Goal: Task Accomplishment & Management: Manage account settings

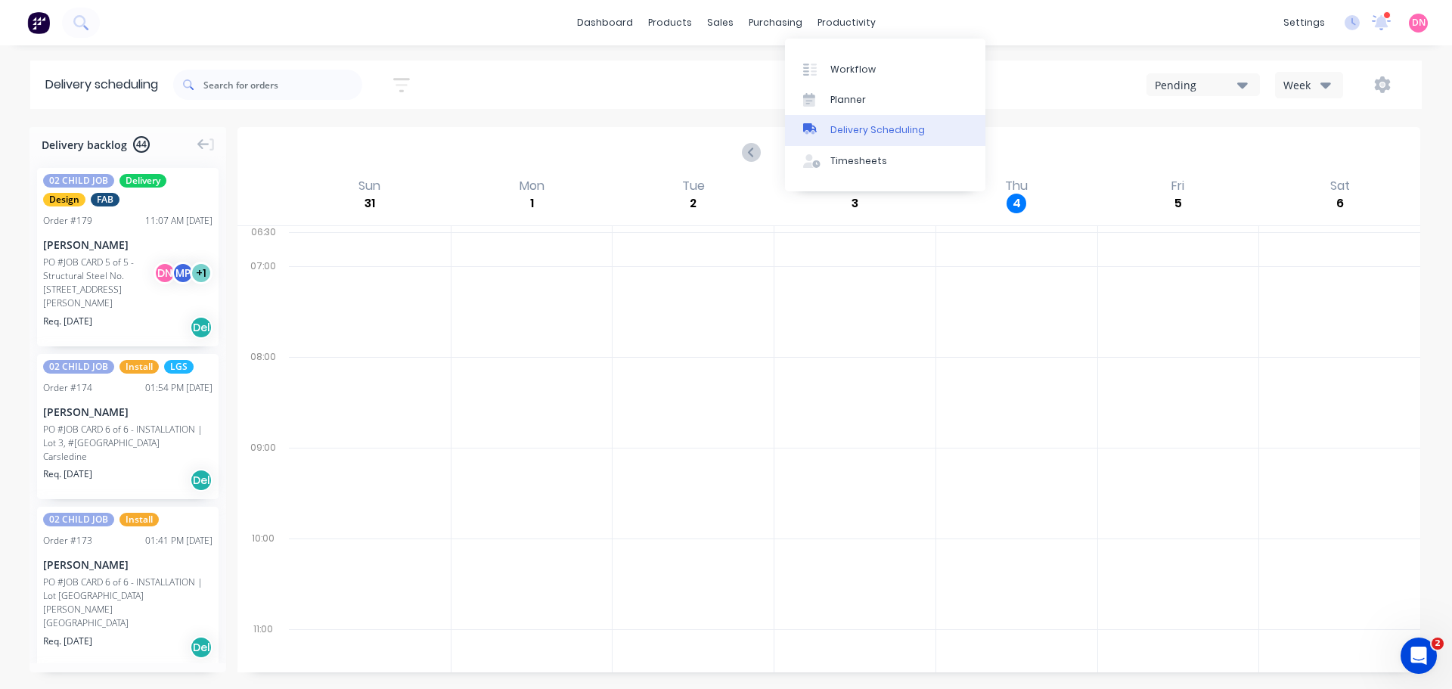
click at [848, 123] on div "Delivery Scheduling" at bounding box center [877, 130] width 95 height 14
click at [850, 123] on div "Delivery Scheduling" at bounding box center [877, 130] width 95 height 14
click at [1153, 109] on div "Delivery scheduling Sort by Most recent Created date Required date Order number…" at bounding box center [726, 374] width 1452 height 628
click at [910, 143] on icon "Next page" at bounding box center [905, 152] width 18 height 18
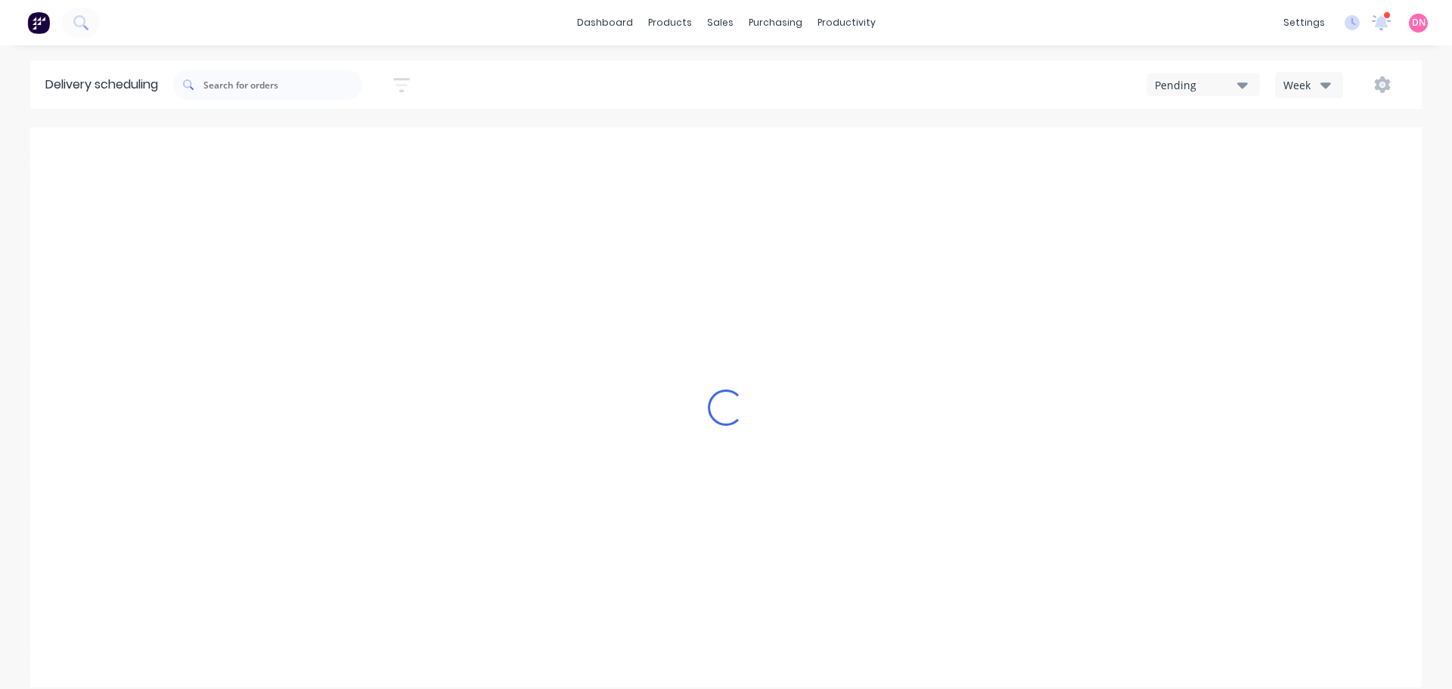
type input "Sep 7 - Sep 13"
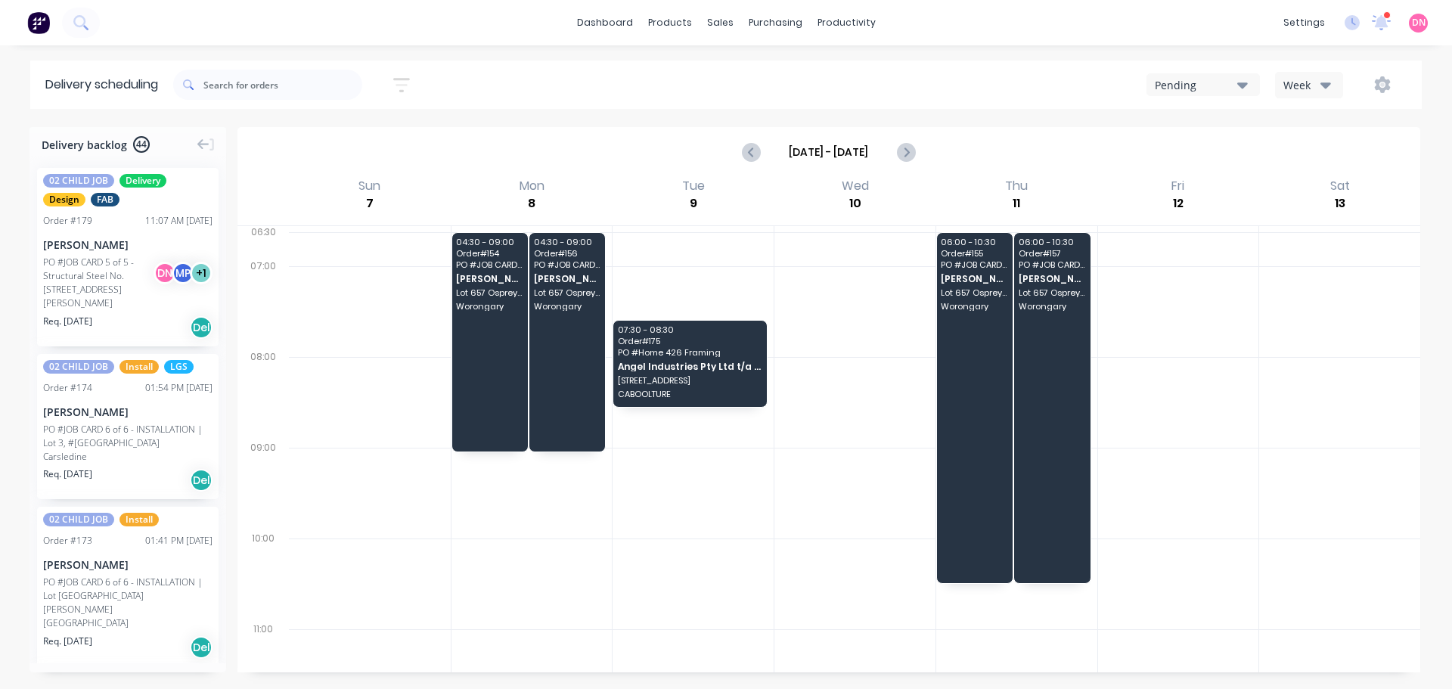
click at [1332, 72] on button "Week" at bounding box center [1309, 85] width 68 height 26
click at [1337, 144] on div "Vehicle" at bounding box center [1346, 155] width 150 height 30
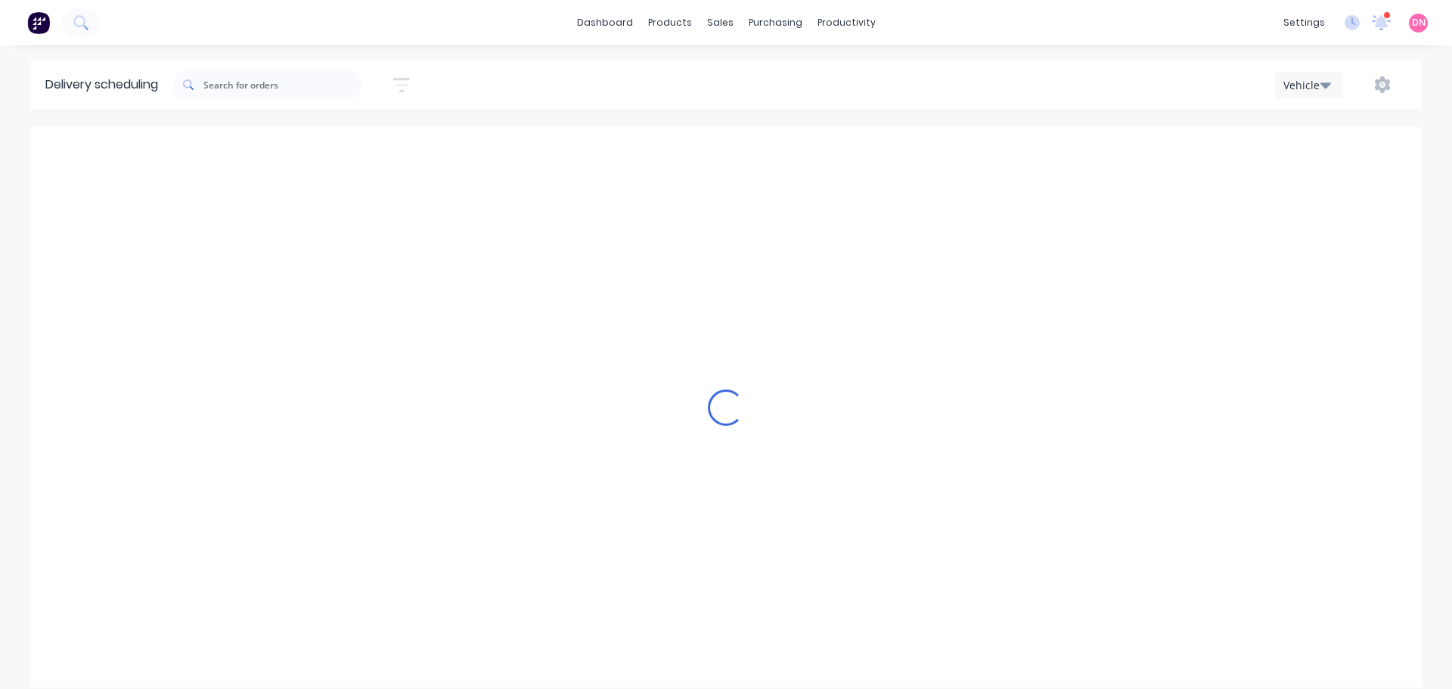
scroll to position [0, 1]
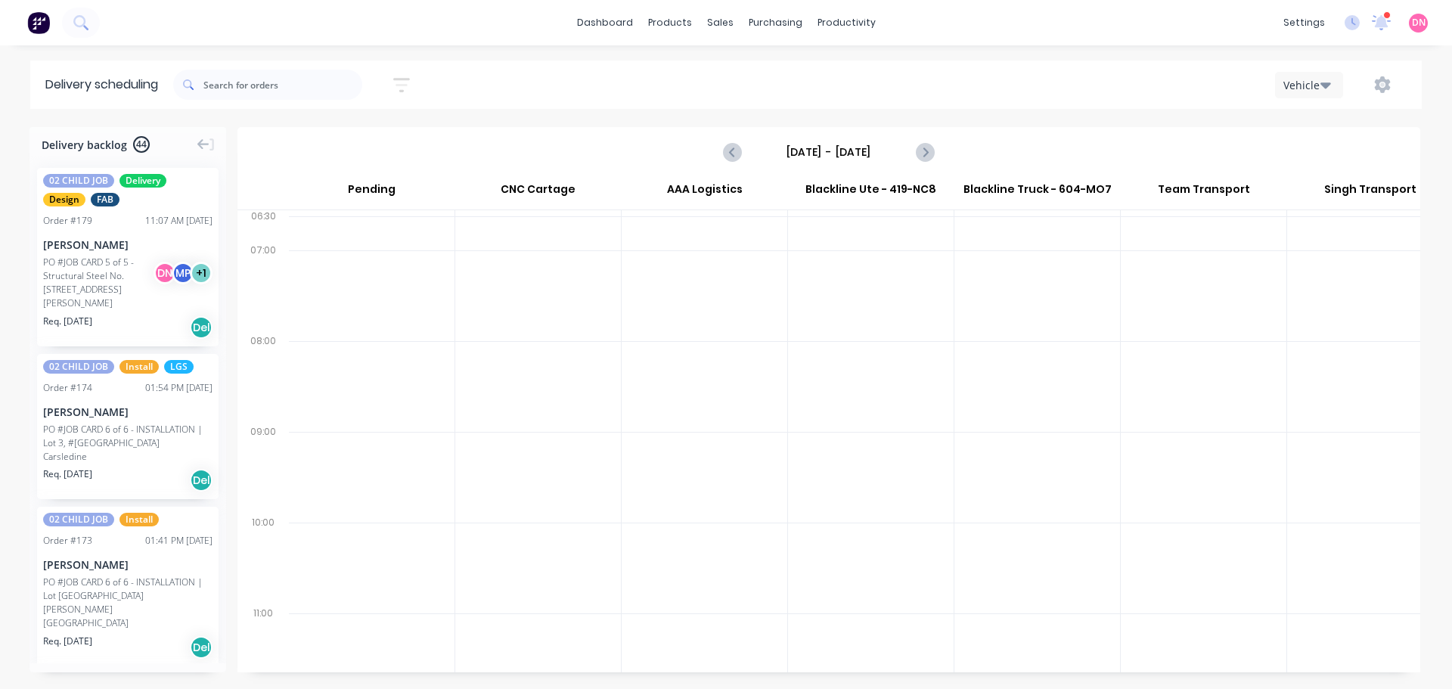
click at [1319, 88] on button "Vehicle" at bounding box center [1309, 85] width 68 height 26
click at [1331, 147] on div "Vehicle" at bounding box center [1346, 155] width 150 height 30
click at [1338, 72] on button "Vehicle" at bounding box center [1309, 85] width 68 height 26
click at [1334, 114] on div "Week" at bounding box center [1346, 125] width 150 height 30
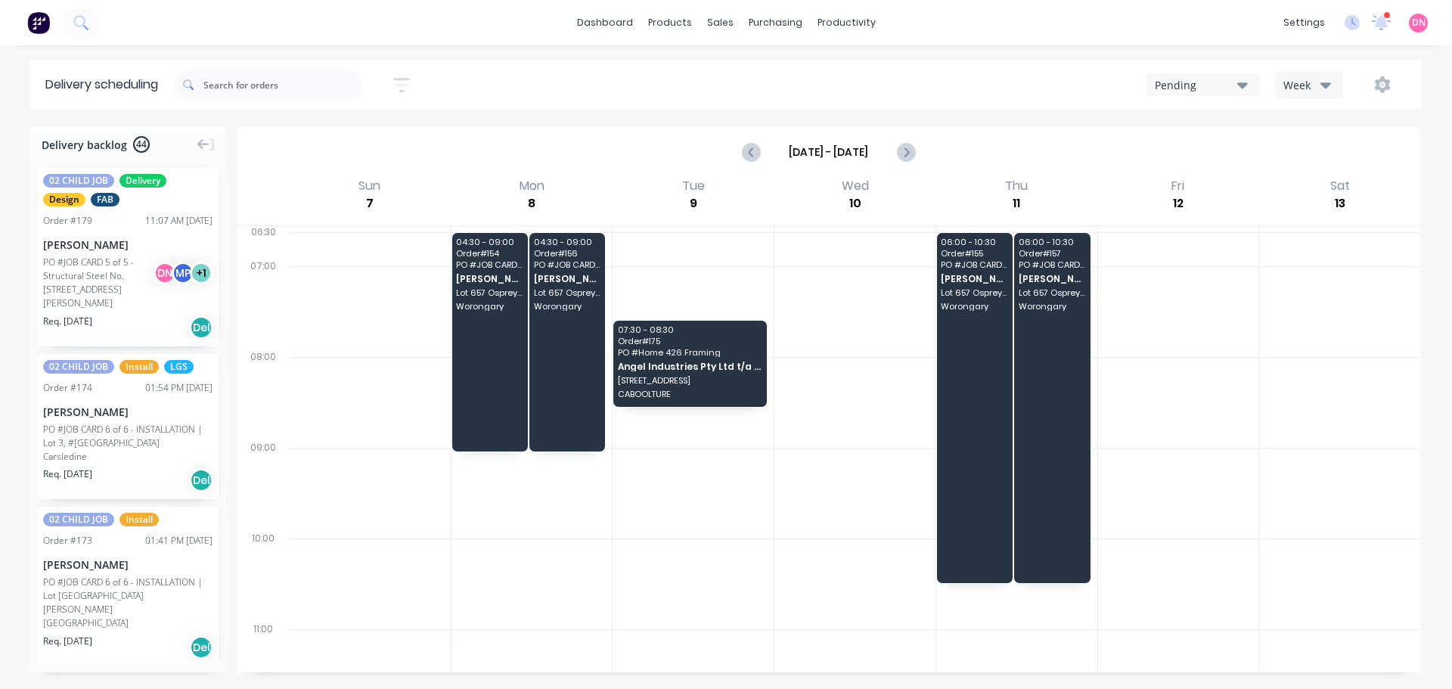
click at [1327, 82] on div "Week" at bounding box center [1305, 85] width 44 height 16
click at [1331, 147] on div "Vehicle" at bounding box center [1346, 155] width 150 height 30
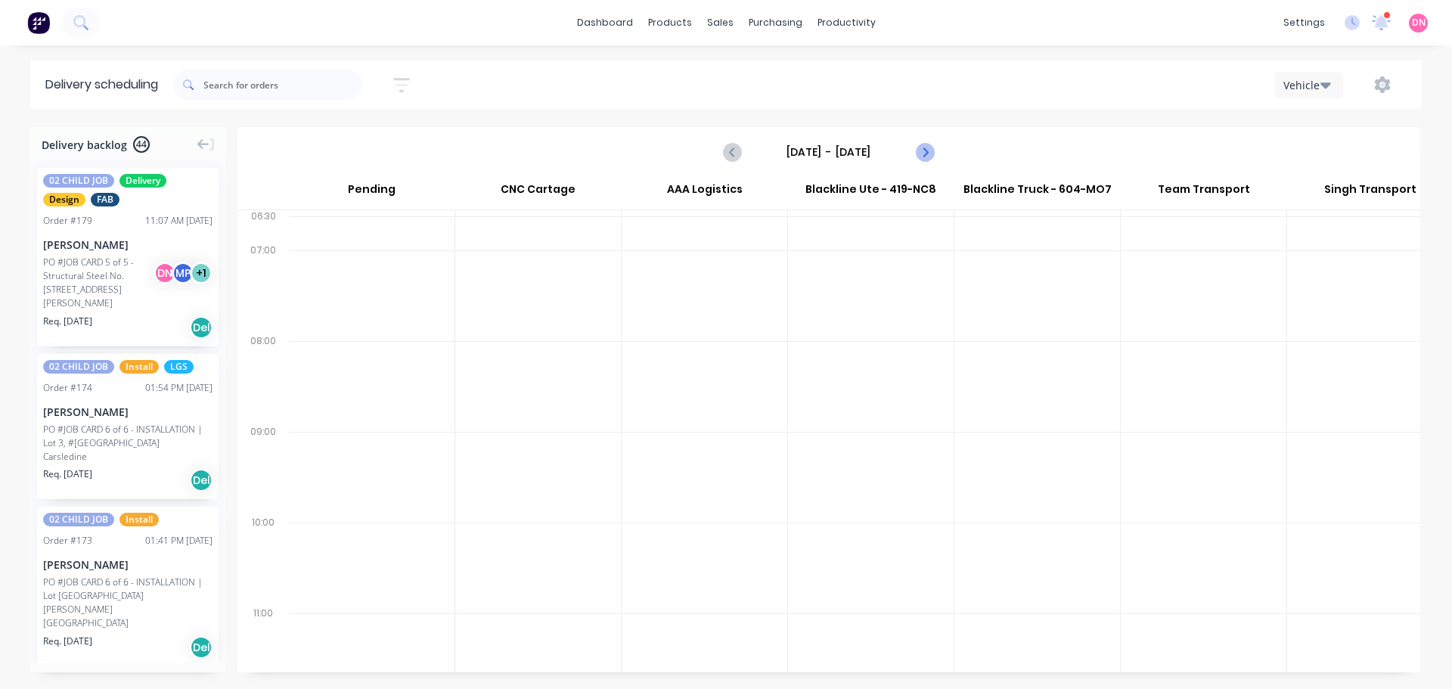
click at [929, 143] on icon "Next page" at bounding box center [924, 152] width 18 height 18
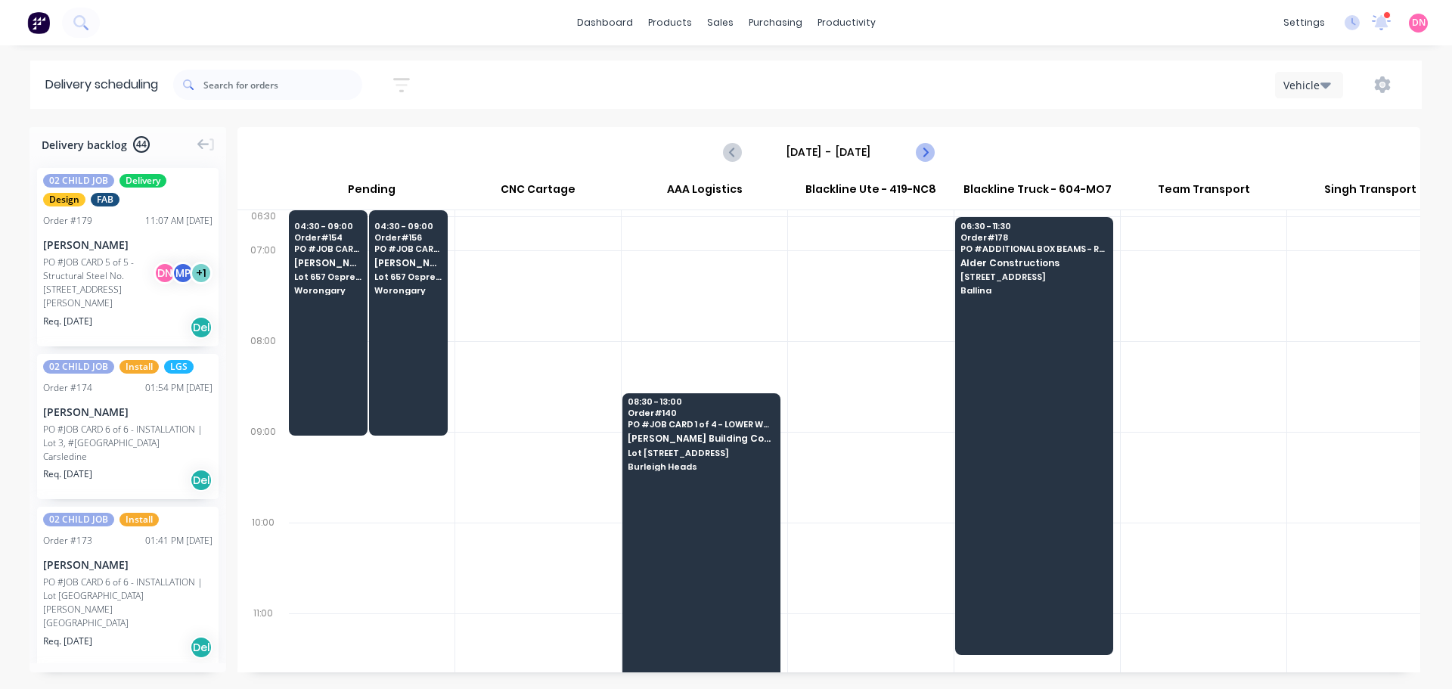
click at [929, 143] on icon "Next page" at bounding box center [924, 152] width 18 height 18
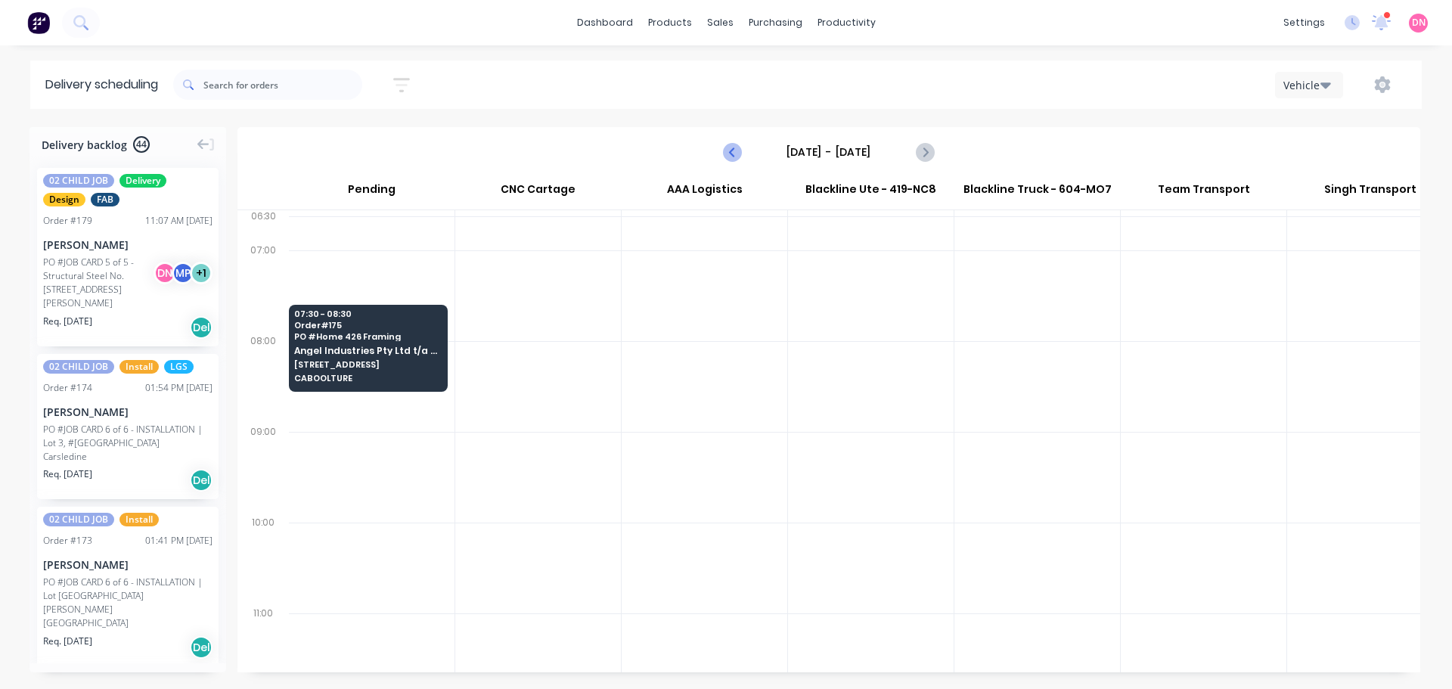
click at [736, 143] on icon "Previous page" at bounding box center [733, 152] width 18 height 18
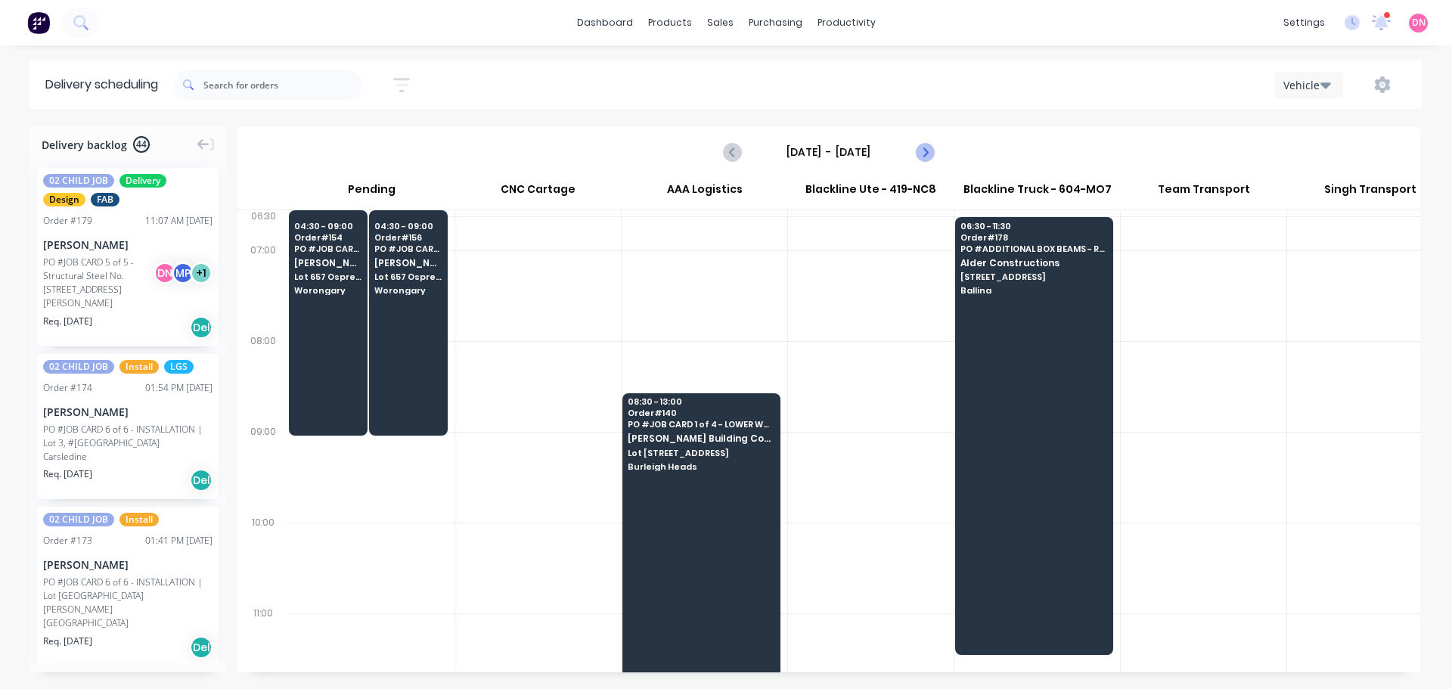
click at [920, 143] on icon "Next page" at bounding box center [924, 152] width 18 height 18
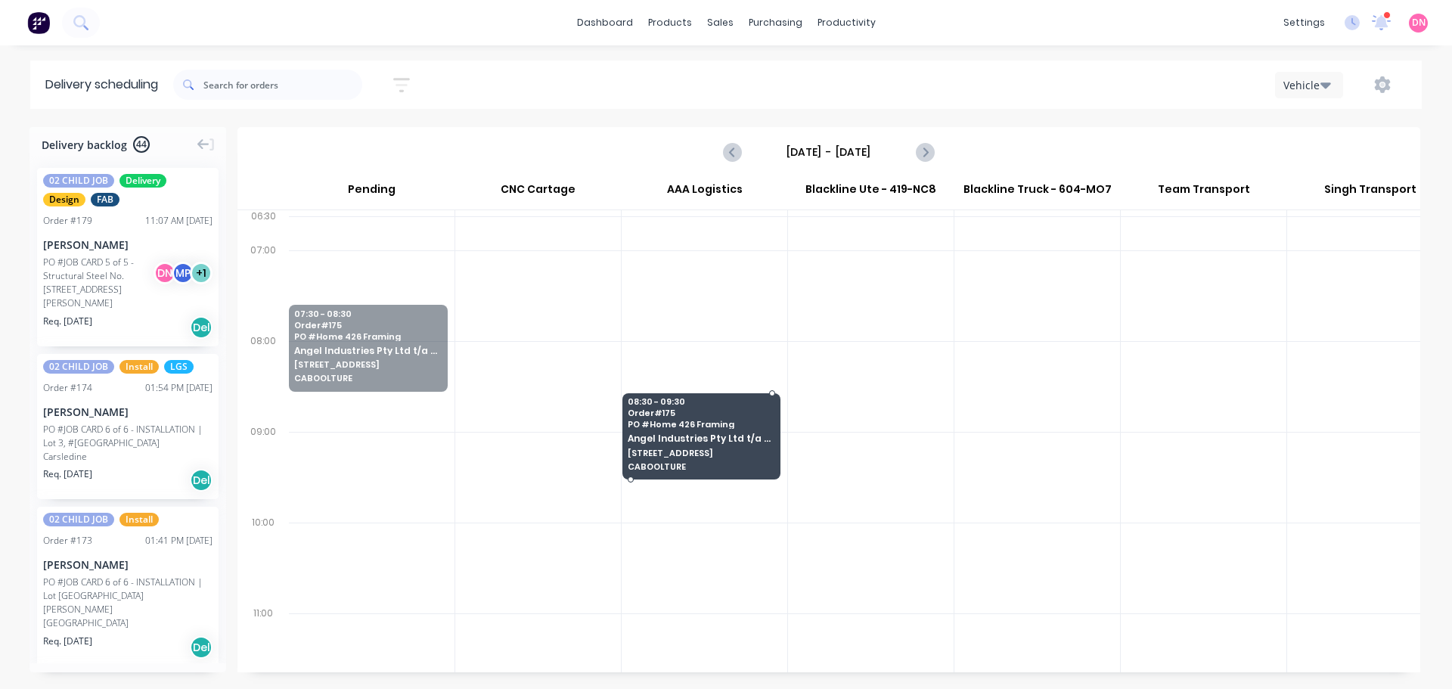
drag, startPoint x: 331, startPoint y: 277, endPoint x: 698, endPoint y: 351, distance: 374.0
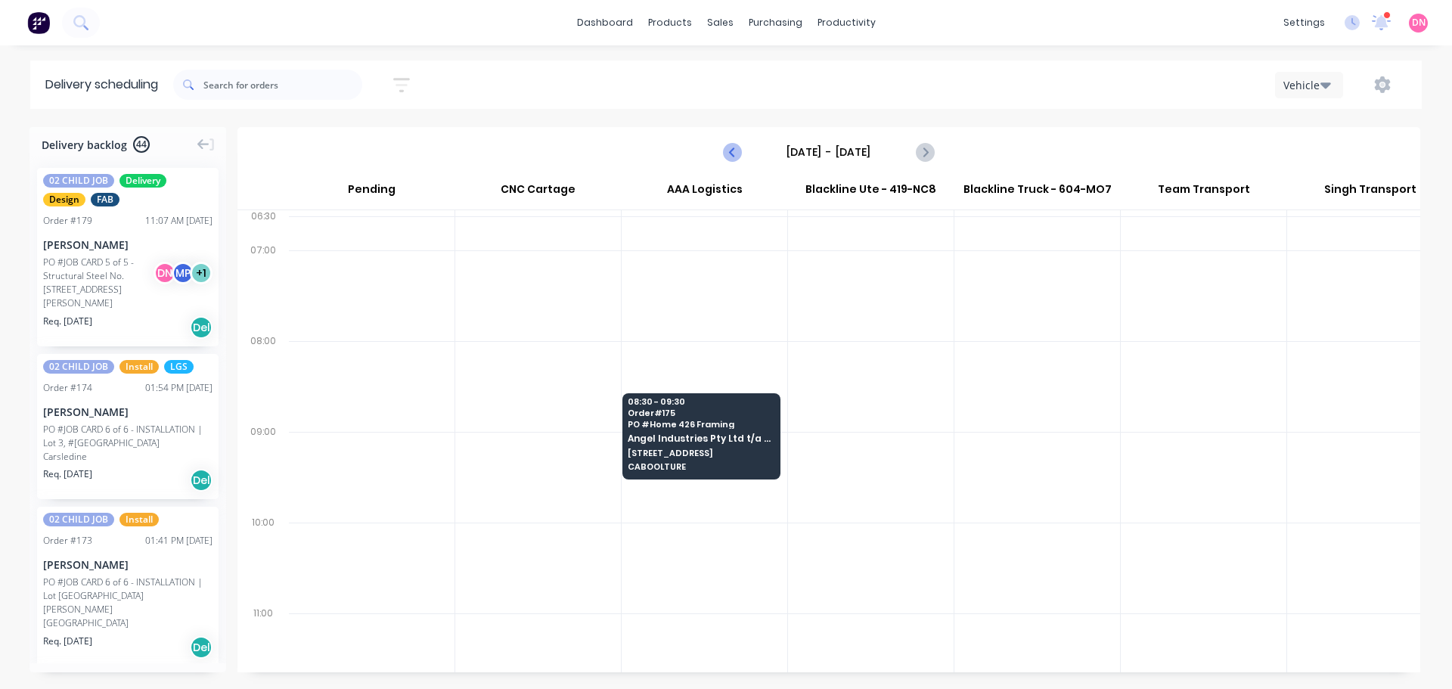
click at [730, 143] on icon "Previous page" at bounding box center [733, 152] width 18 height 18
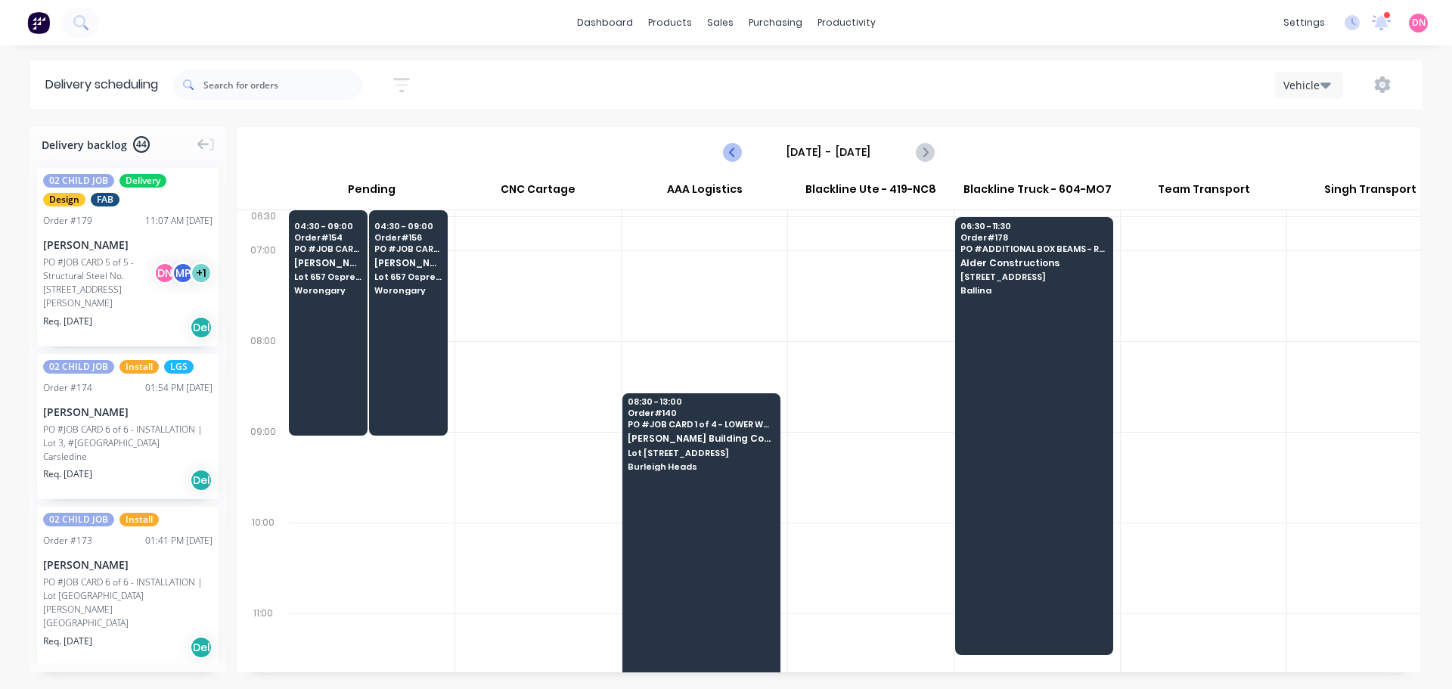
click at [730, 144] on icon "Previous page" at bounding box center [733, 152] width 18 height 18
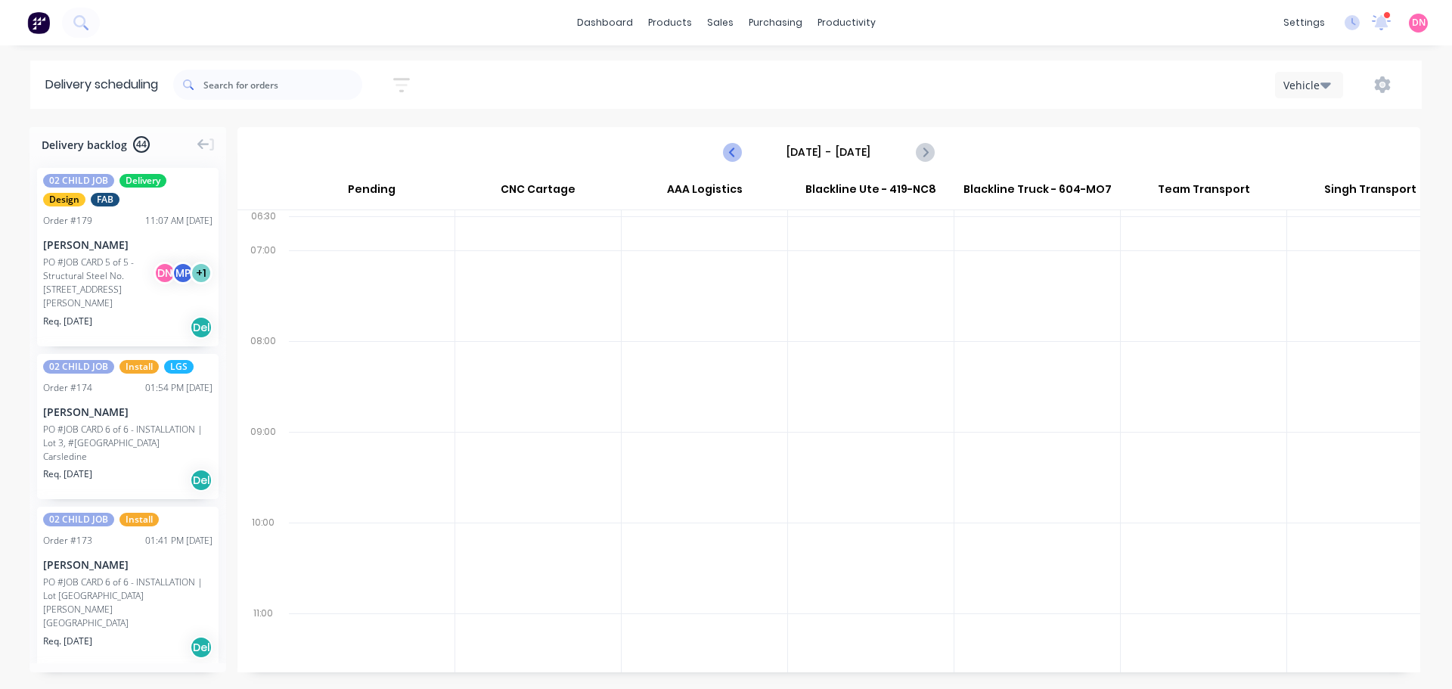
click at [730, 144] on icon "Previous page" at bounding box center [733, 152] width 18 height 18
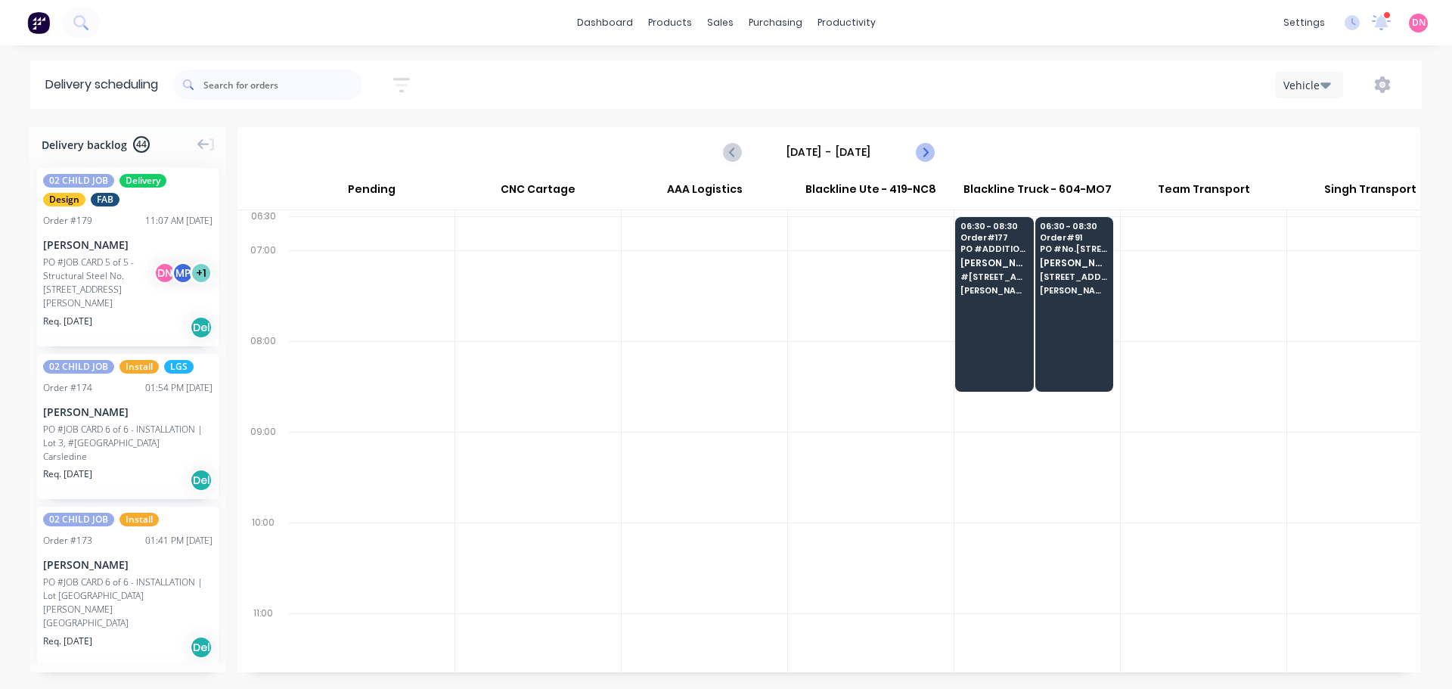
click at [925, 143] on icon "Next page" at bounding box center [924, 152] width 18 height 18
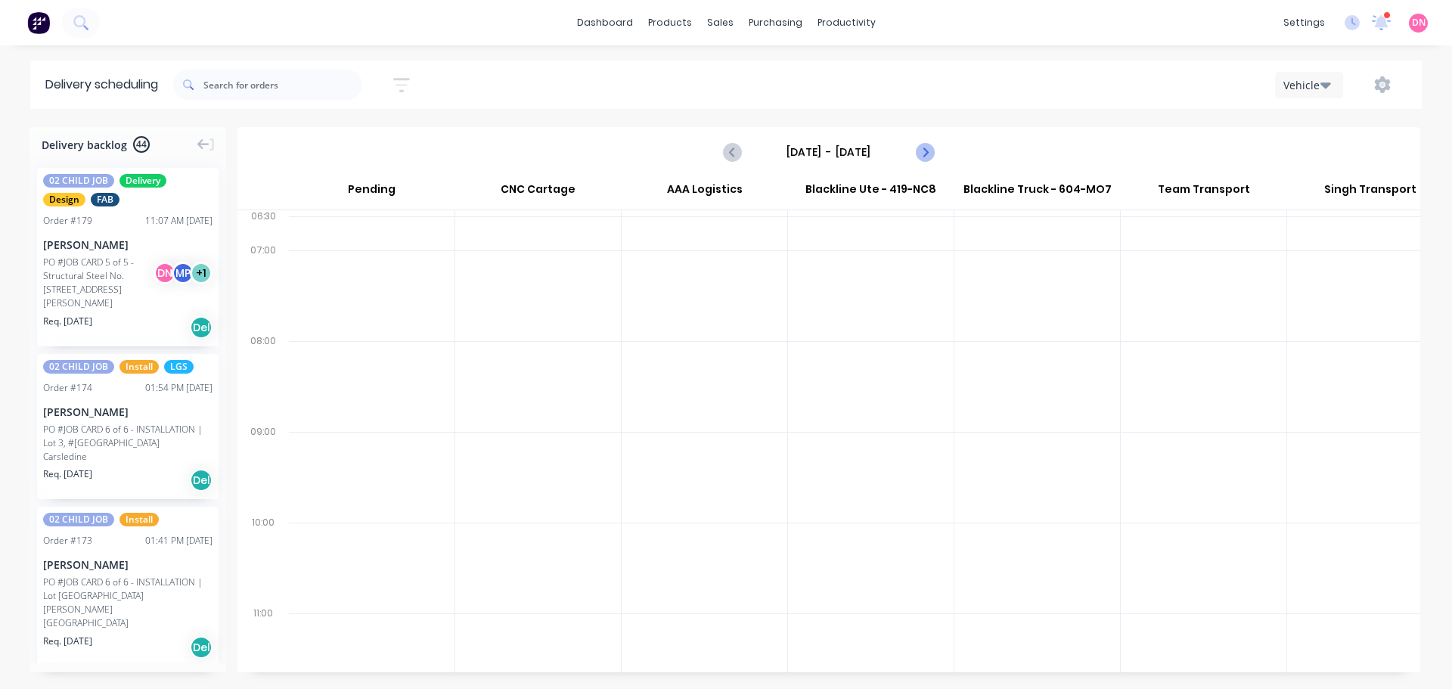
click at [925, 143] on icon "Next page" at bounding box center [924, 152] width 18 height 18
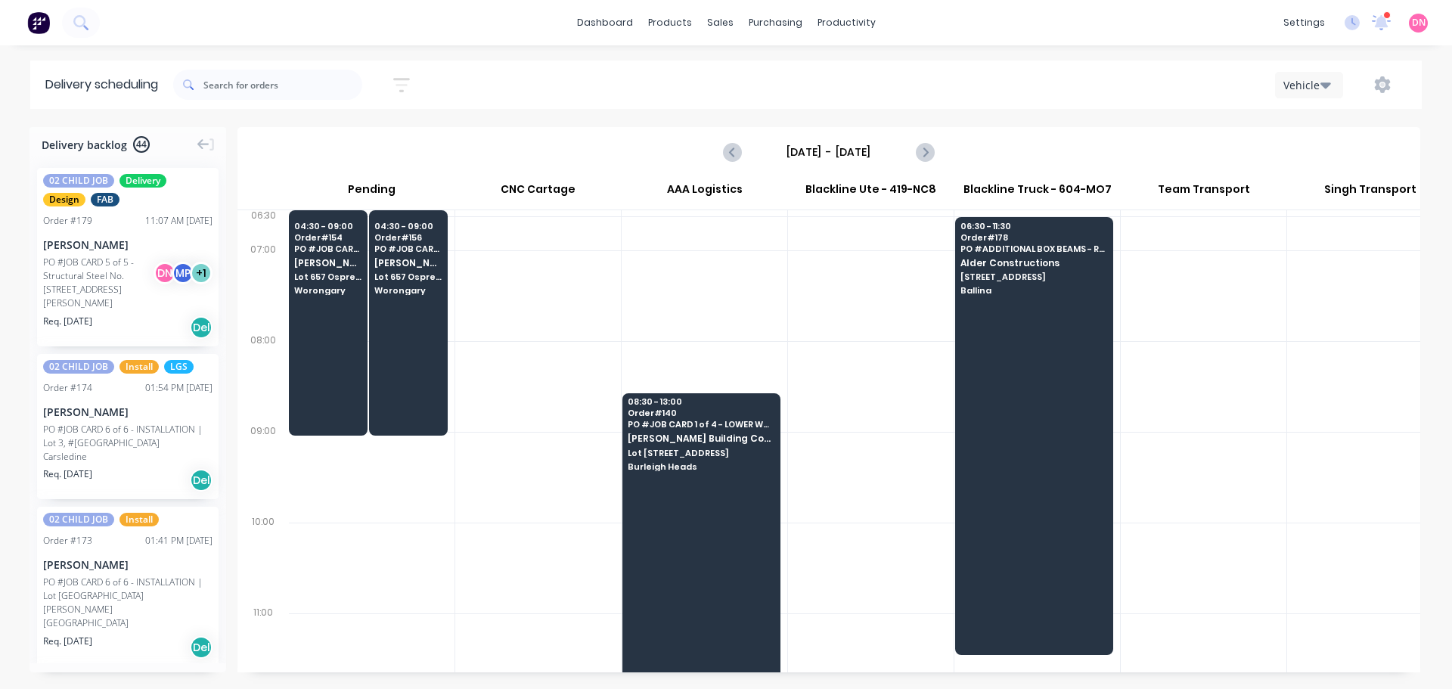
scroll to position [1, 1]
click at [733, 143] on icon "Previous page" at bounding box center [733, 152] width 18 height 18
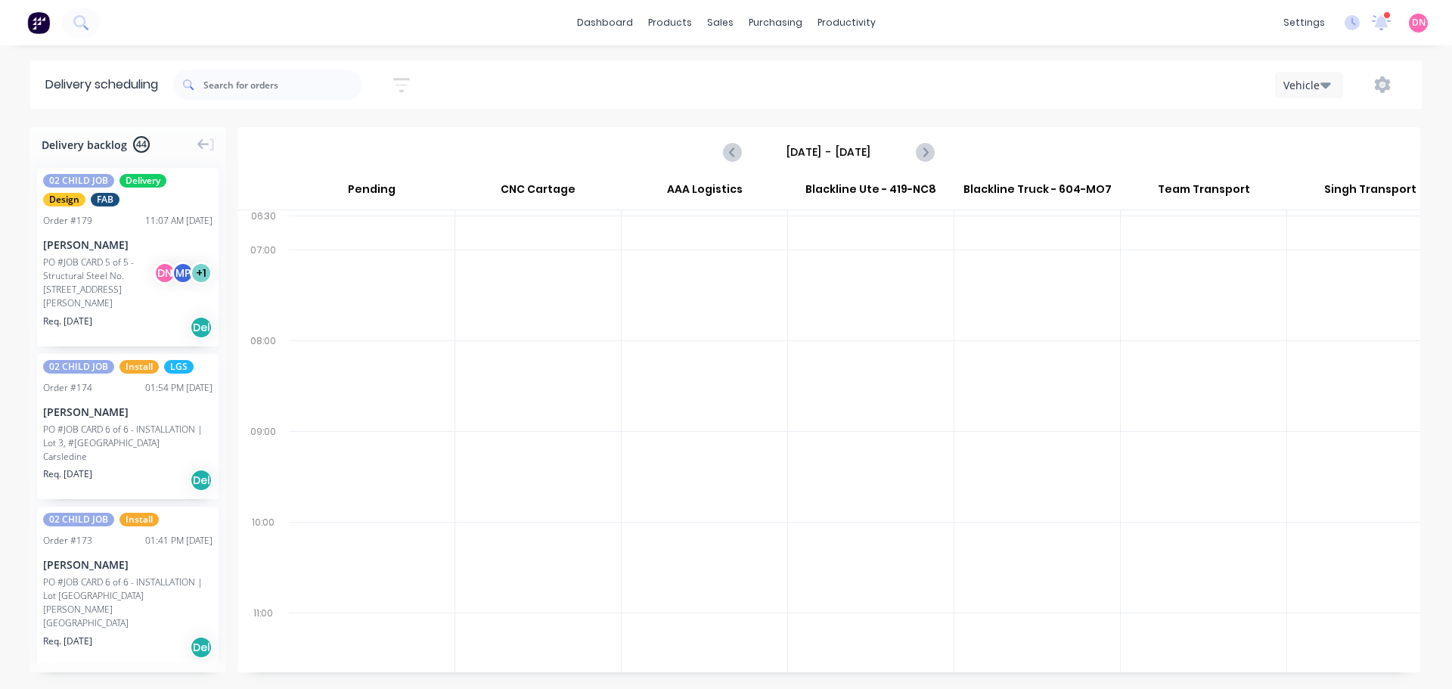
scroll to position [0, 1]
click at [733, 143] on icon "Previous page" at bounding box center [733, 152] width 18 height 18
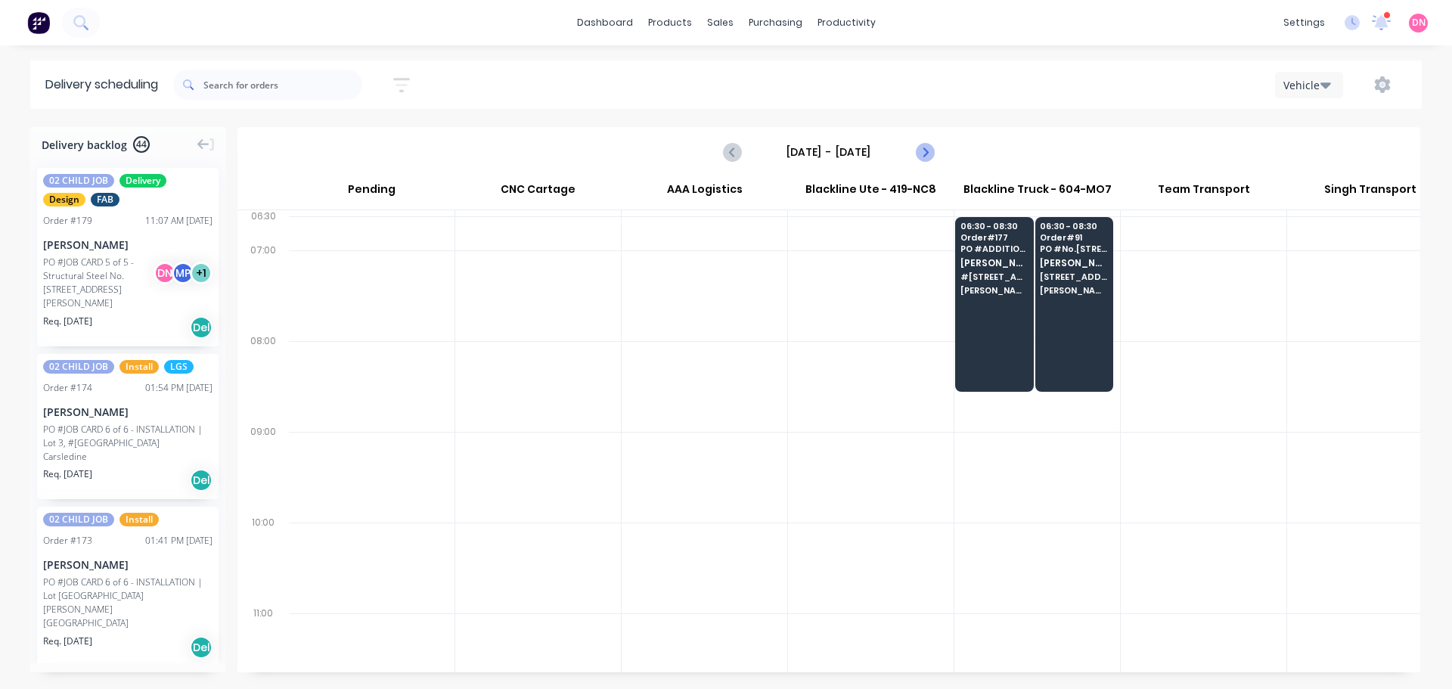
click at [932, 143] on icon "Next page" at bounding box center [924, 152] width 18 height 18
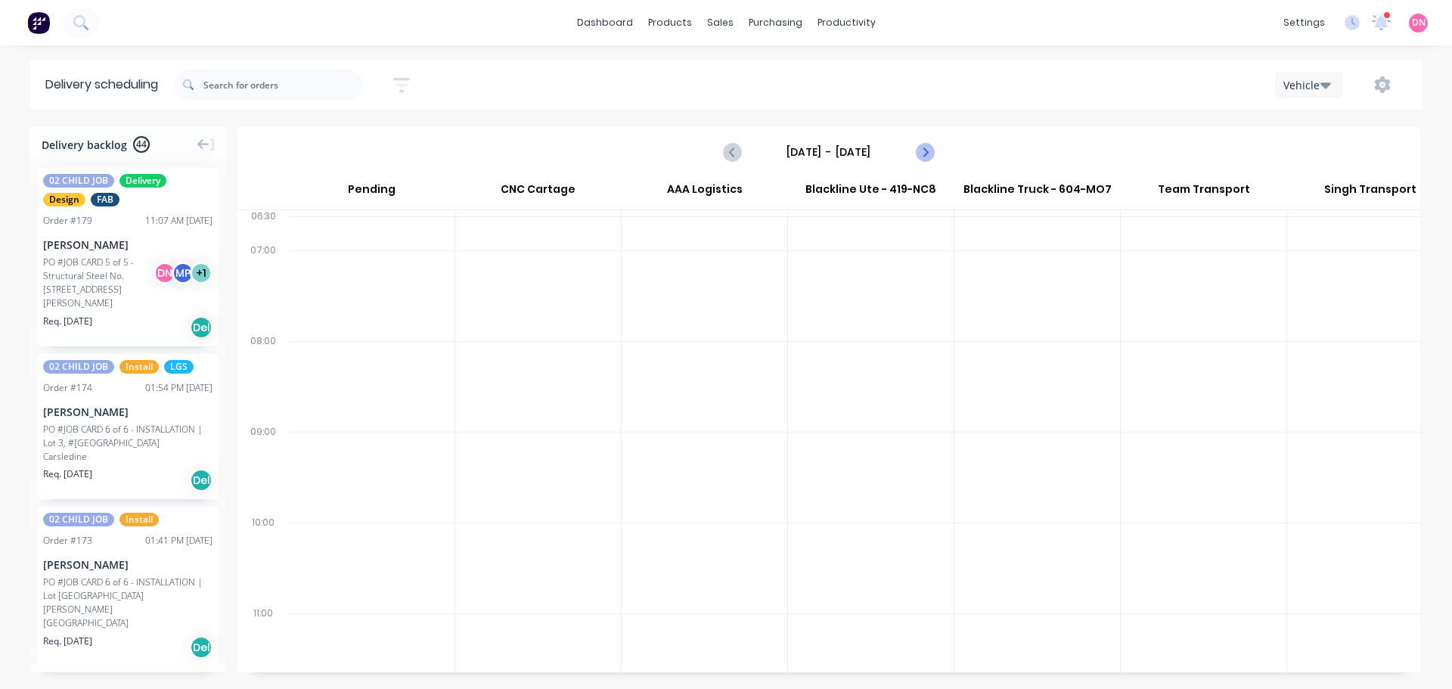
click at [932, 143] on icon "Next page" at bounding box center [924, 152] width 18 height 18
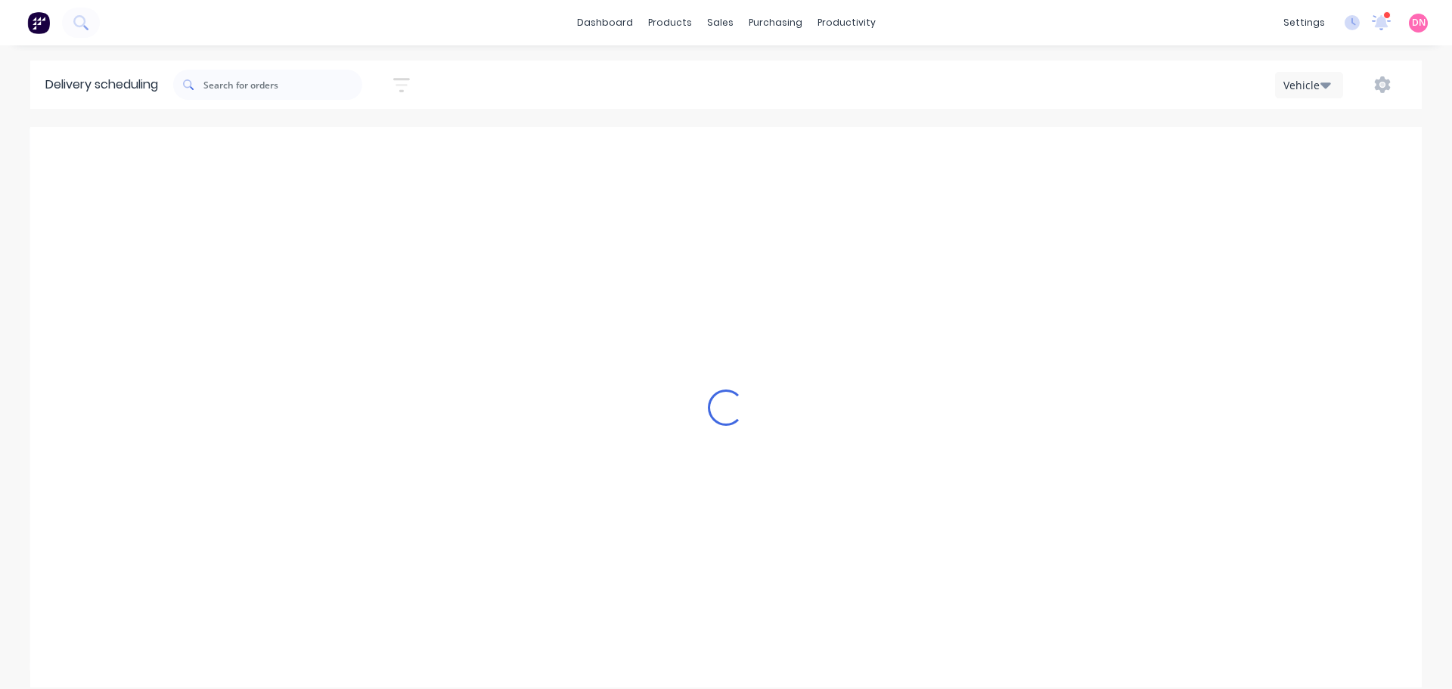
type input "Monday - 08/09/25"
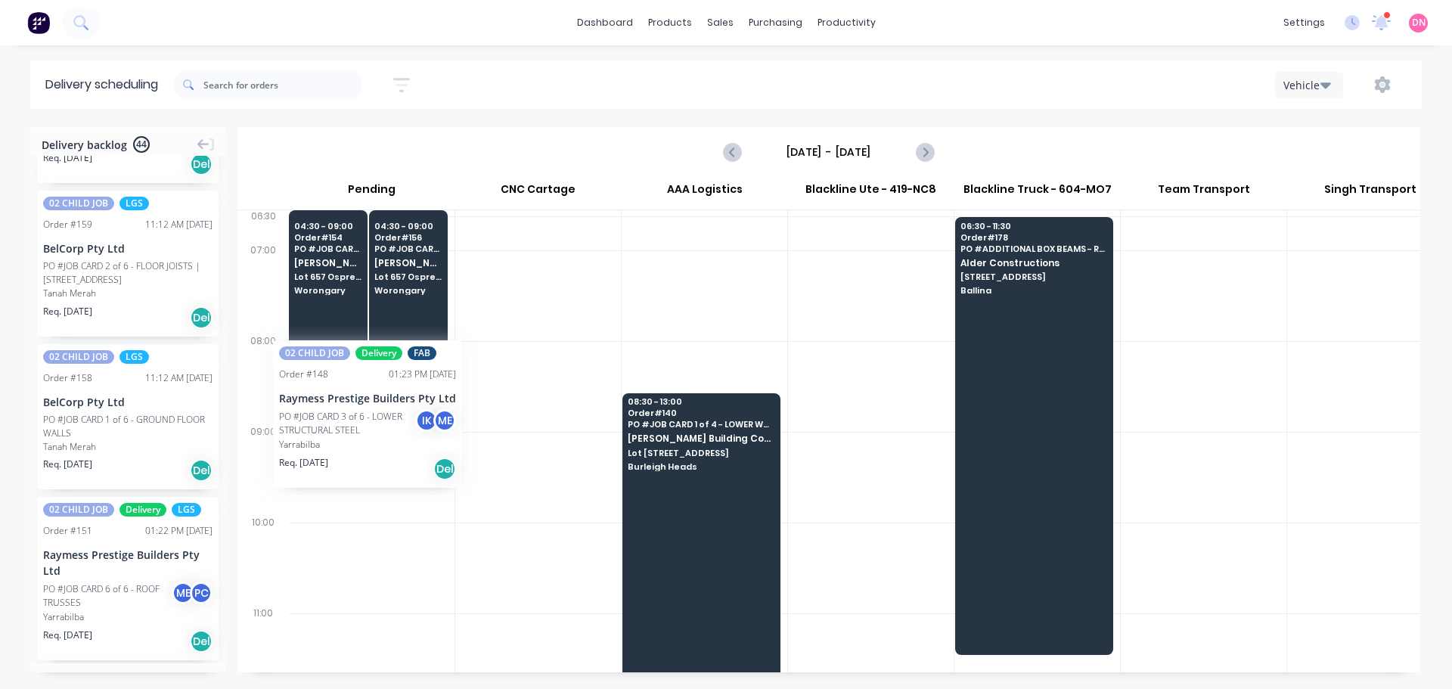
scroll to position [0, 0]
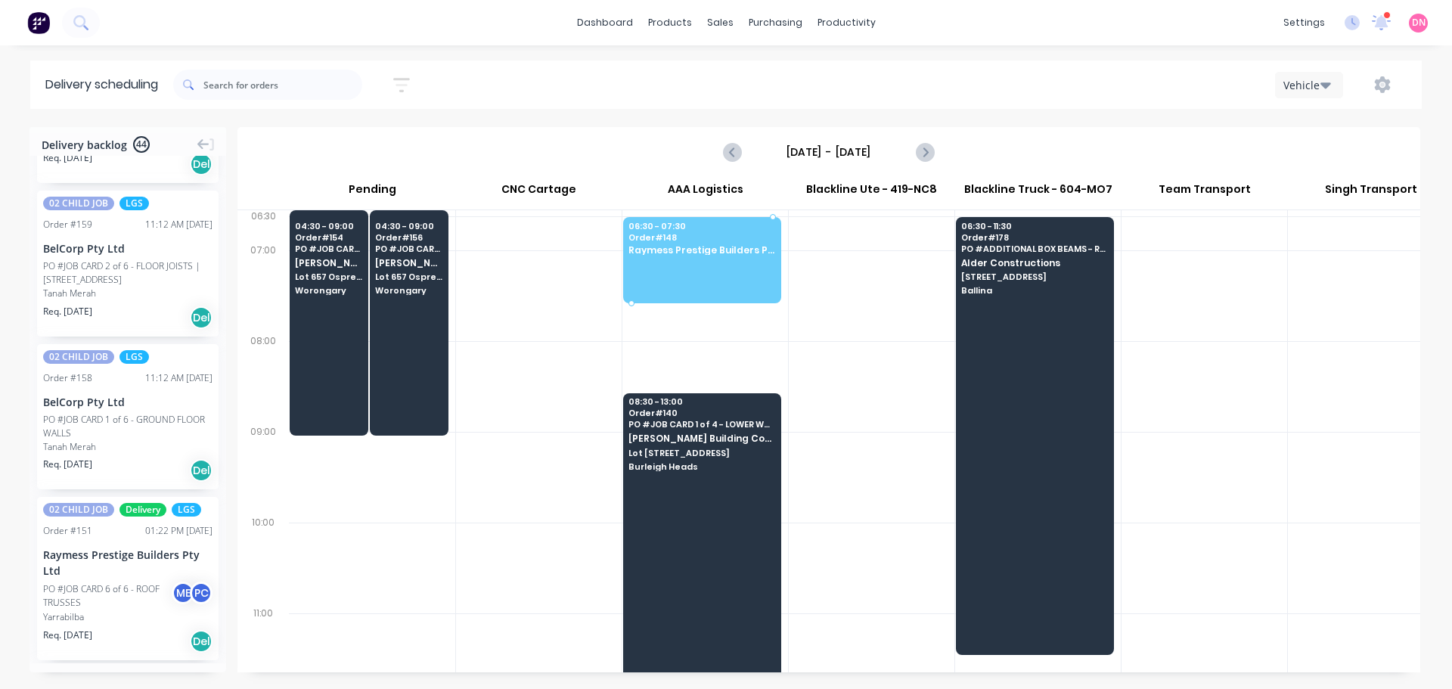
drag, startPoint x: 100, startPoint y: 387, endPoint x: 656, endPoint y: 194, distance: 589.0
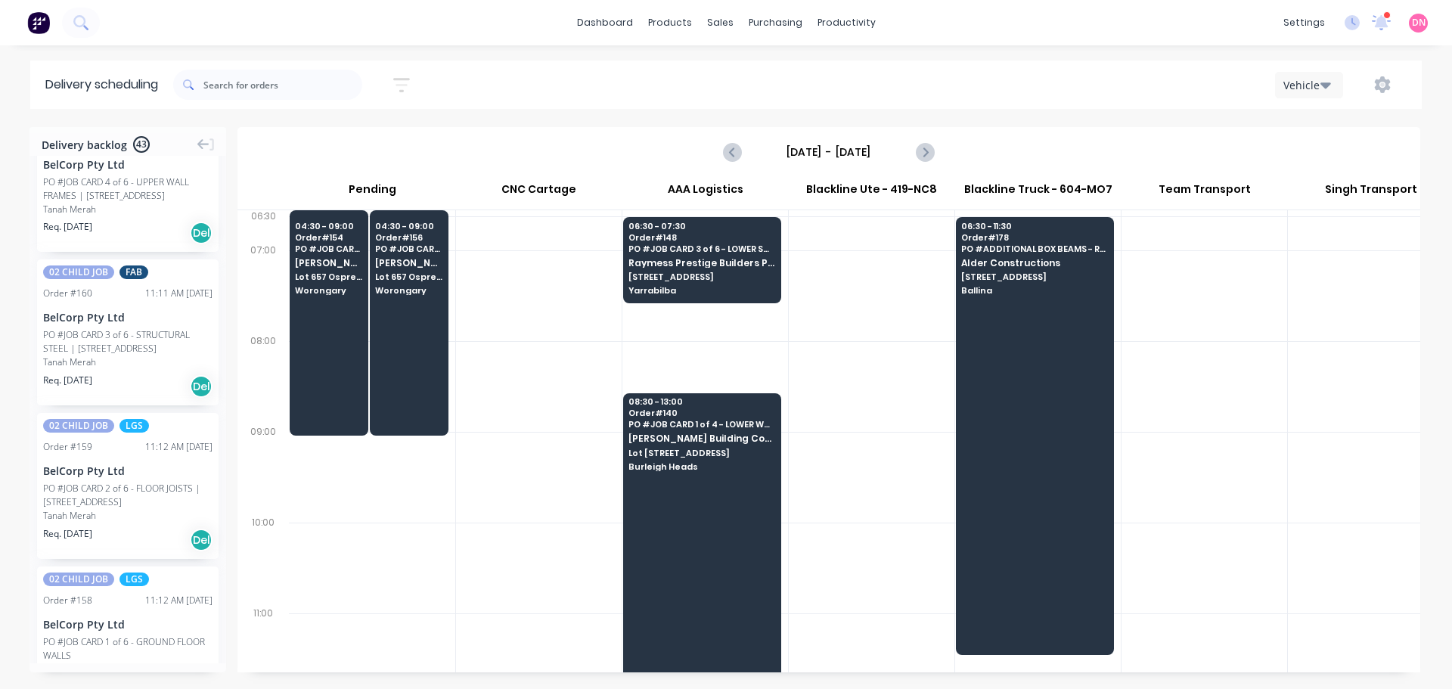
scroll to position [2169, 0]
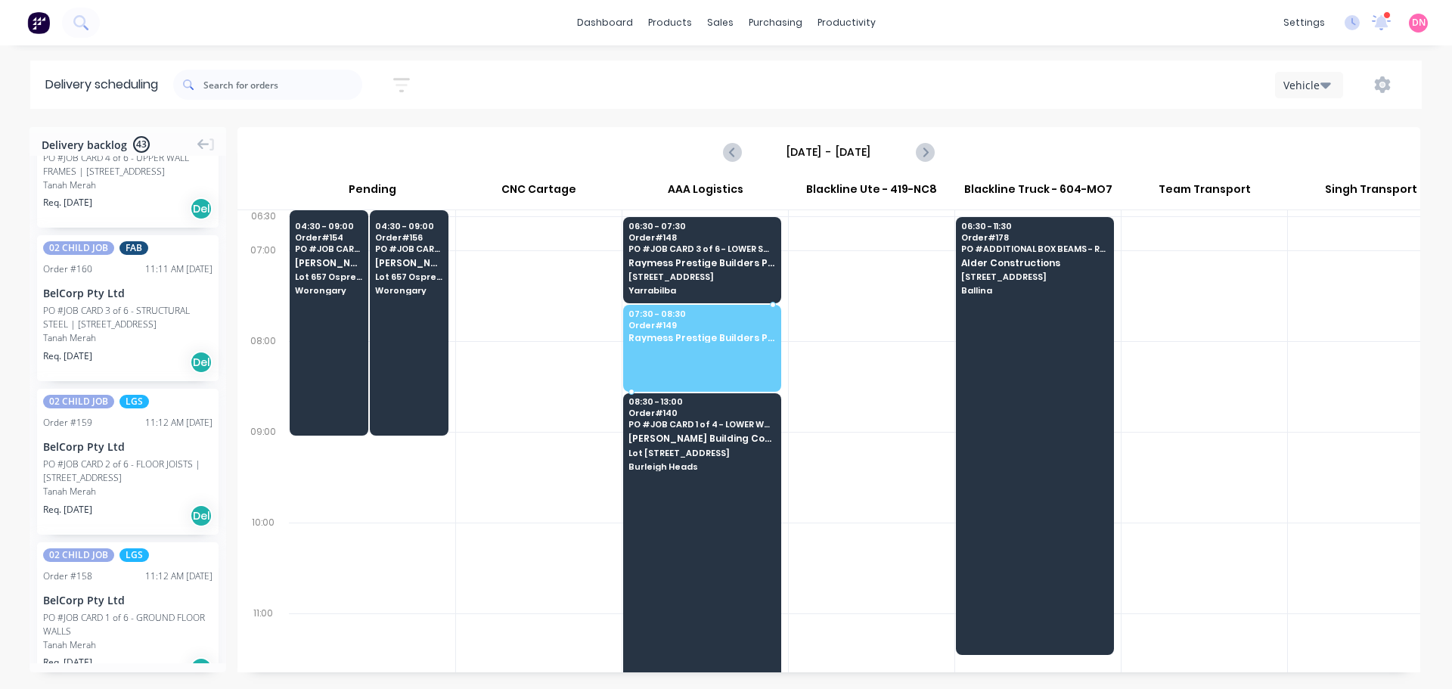
drag, startPoint x: 95, startPoint y: 448, endPoint x: 695, endPoint y: 274, distance: 625.0
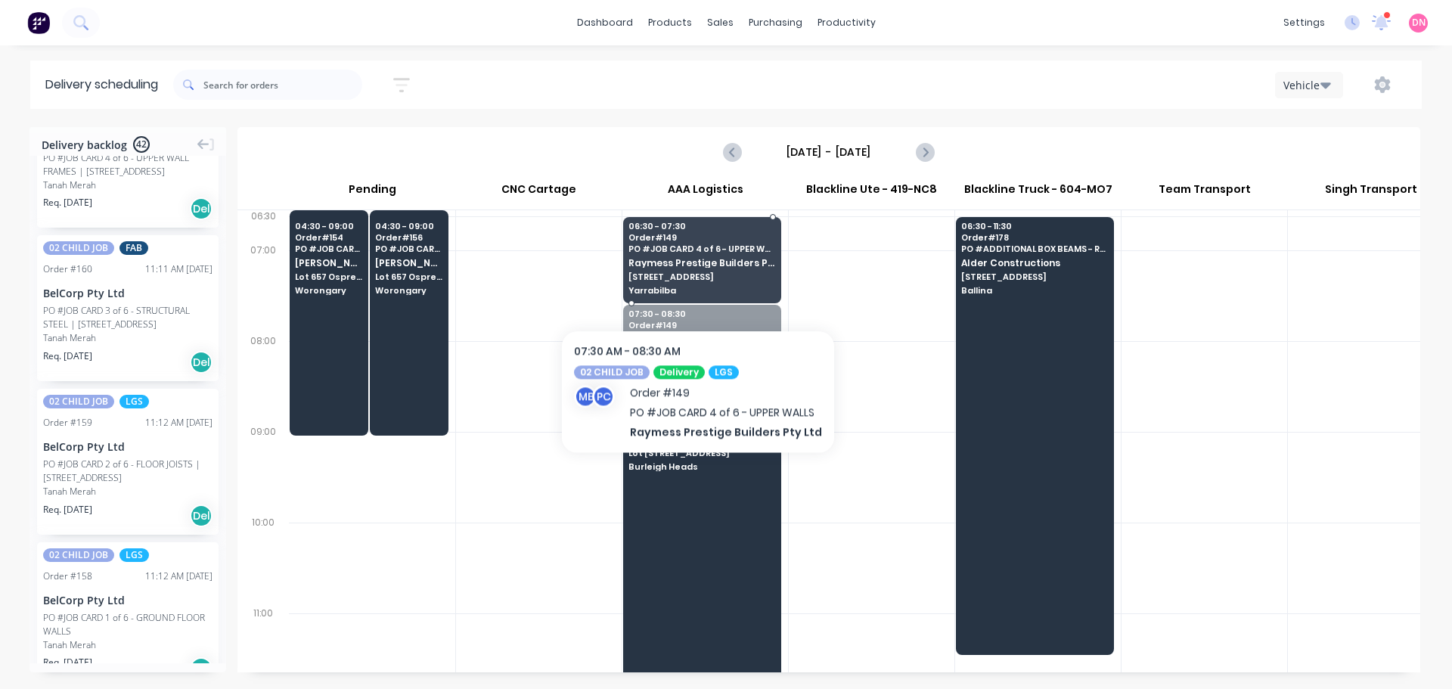
drag, startPoint x: 681, startPoint y: 298, endPoint x: 732, endPoint y: 234, distance: 82.3
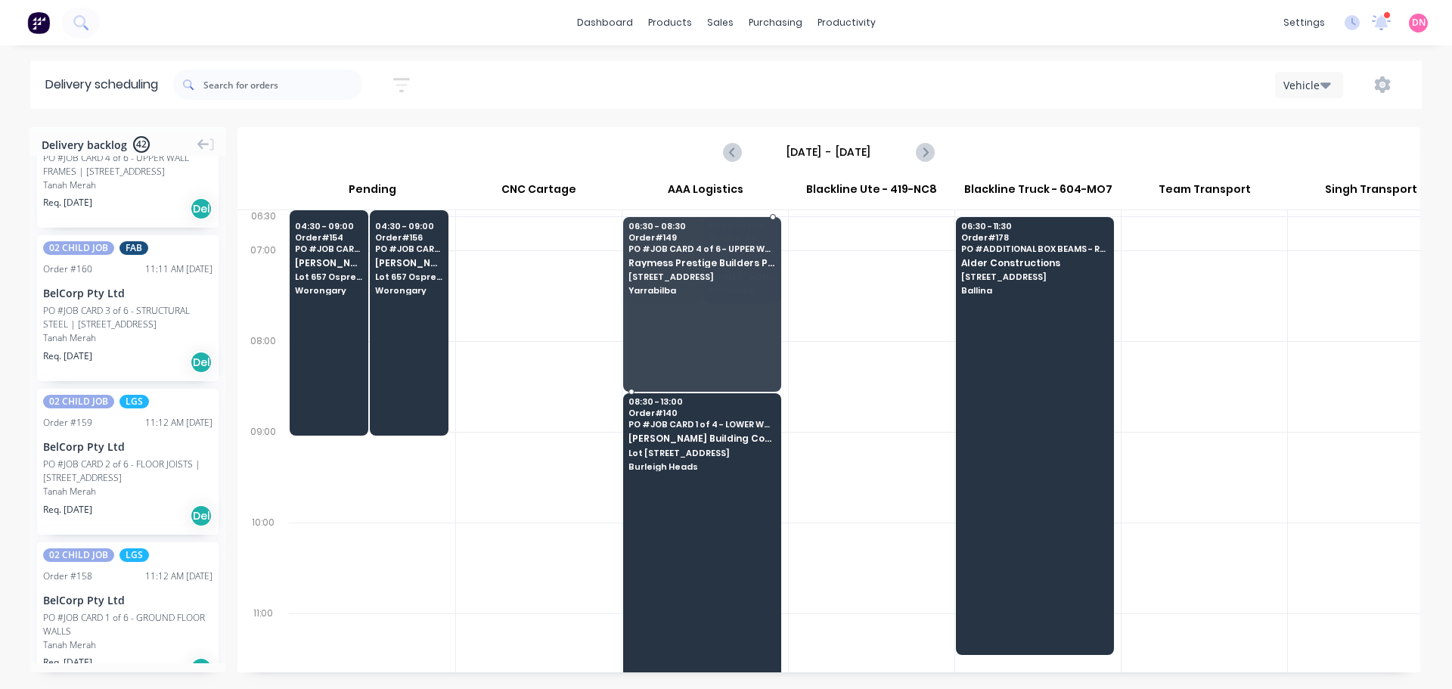
drag, startPoint x: 672, startPoint y: 262, endPoint x: 672, endPoint y: 318, distance: 56.0
drag, startPoint x: 733, startPoint y: 264, endPoint x: 739, endPoint y: 323, distance: 59.4
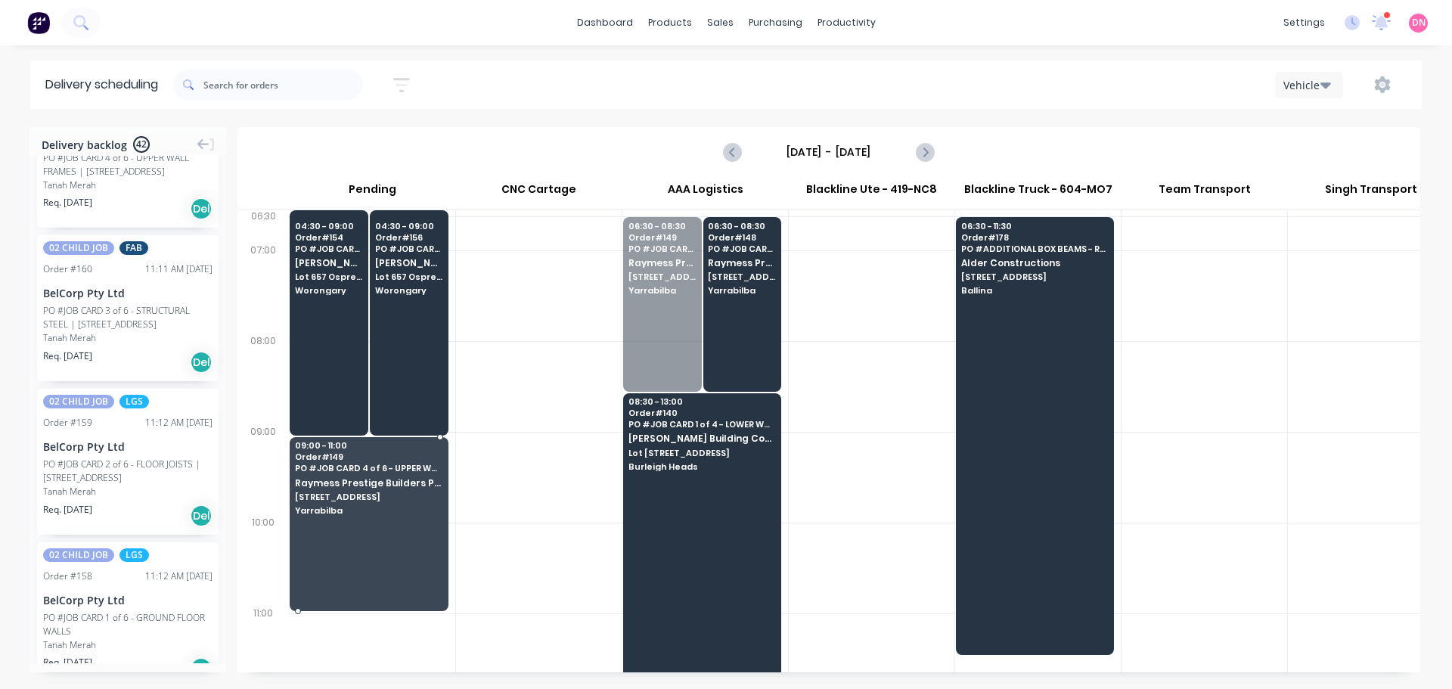
drag, startPoint x: 662, startPoint y: 231, endPoint x: 361, endPoint y: 408, distance: 349.1
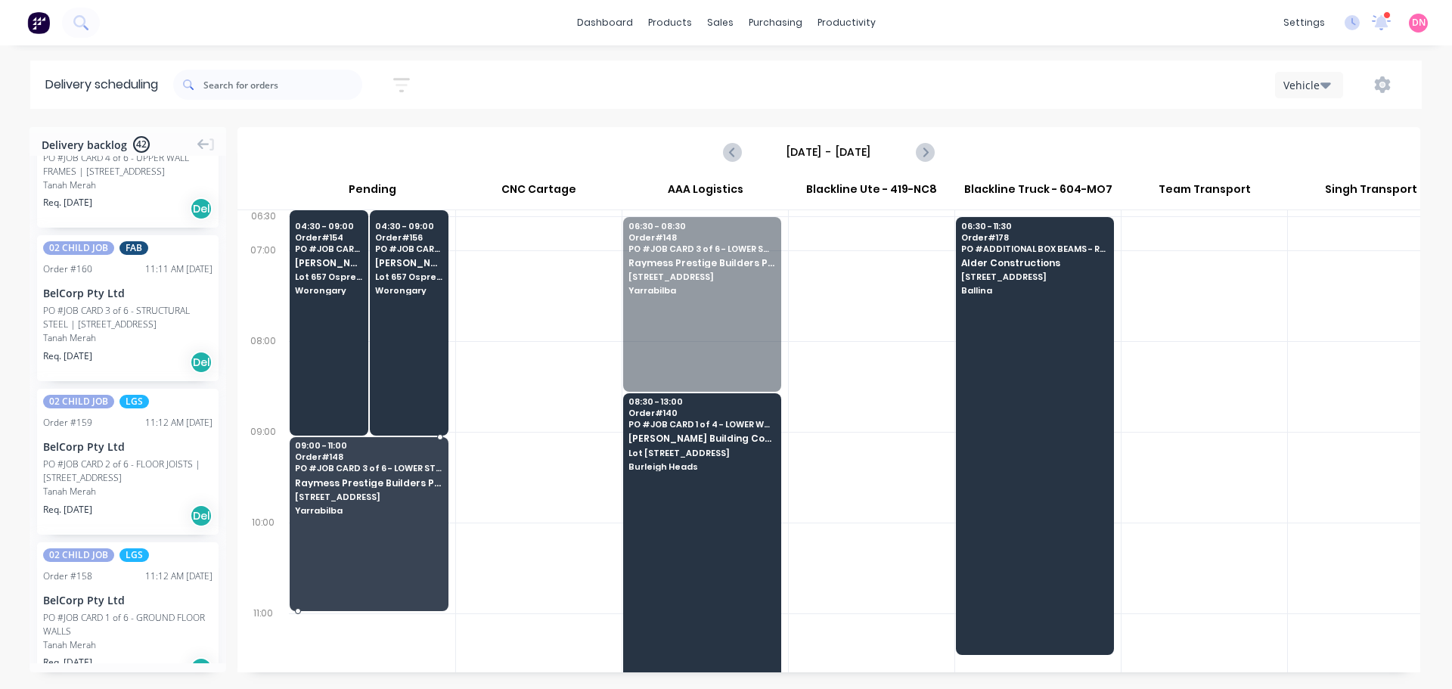
drag, startPoint x: 735, startPoint y: 255, endPoint x: 390, endPoint y: 418, distance: 381.5
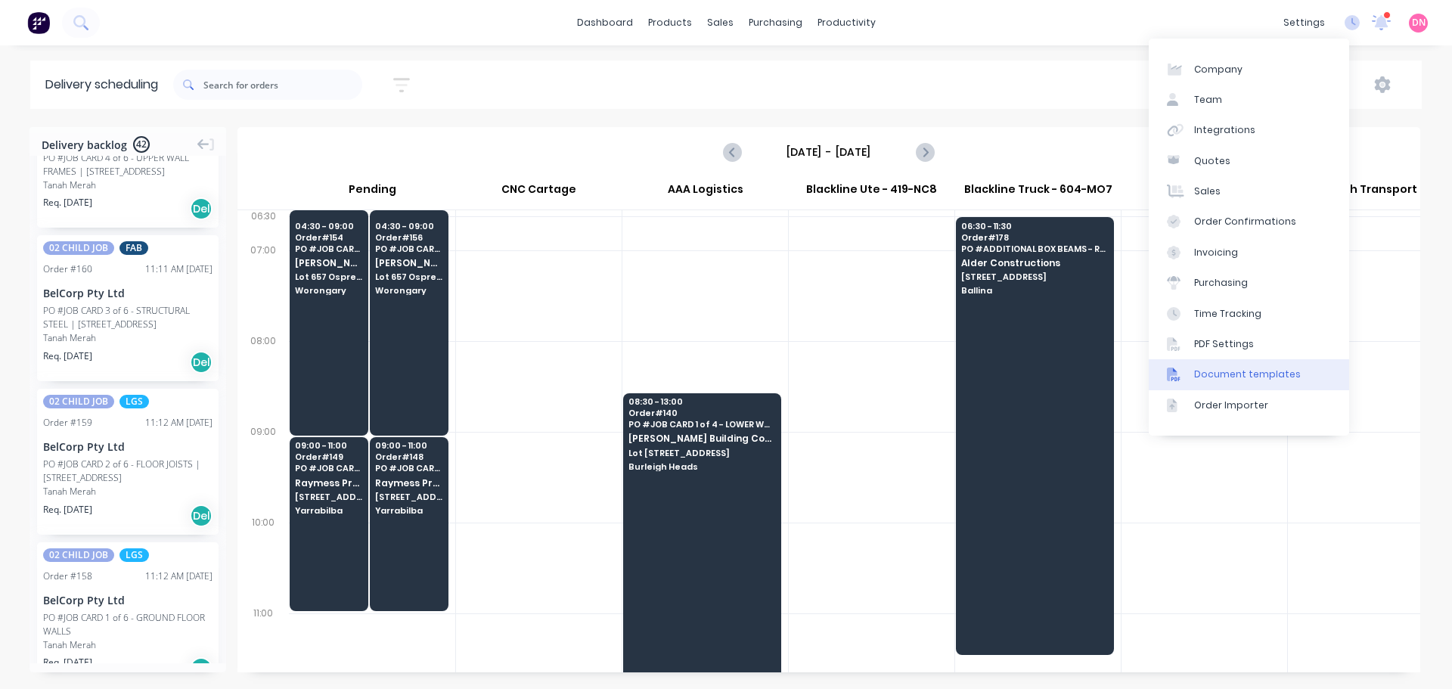
click at [1243, 367] on div "Document templates" at bounding box center [1247, 374] width 107 height 14
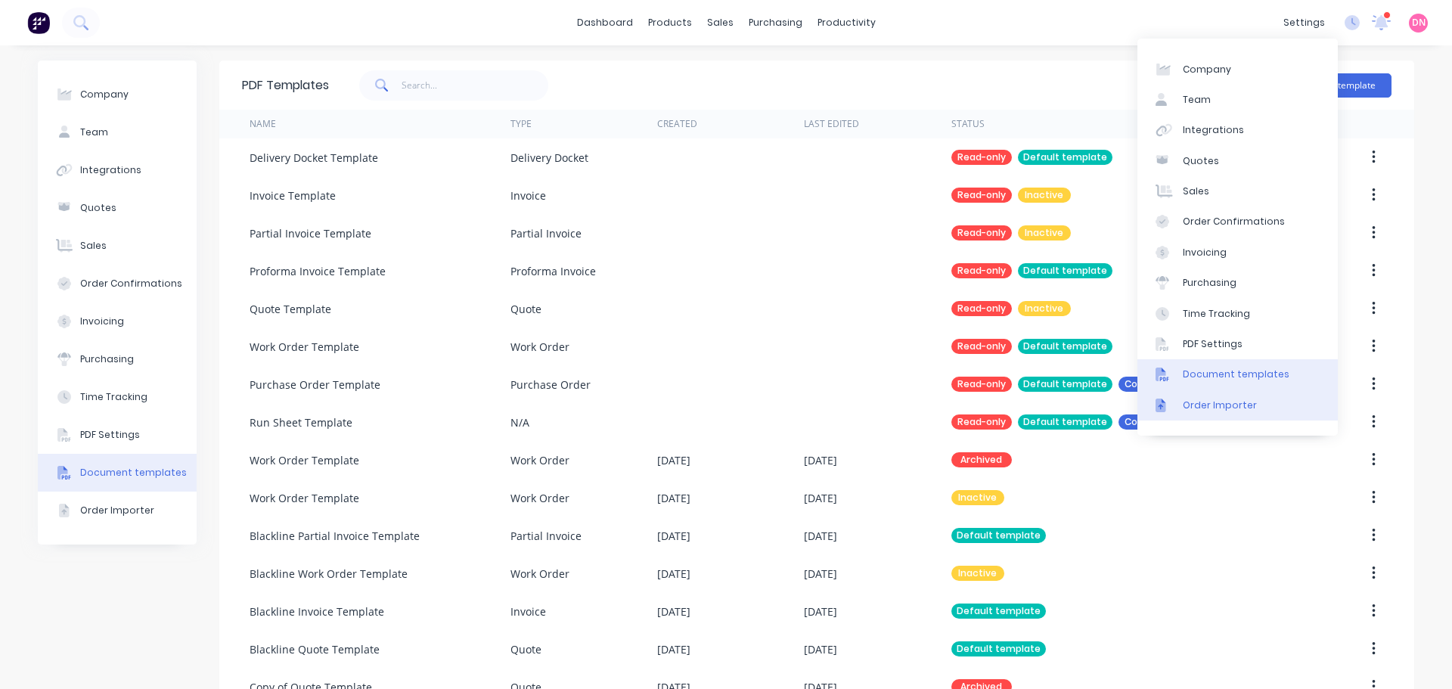
click at [1177, 390] on link "Order Importer" at bounding box center [1237, 405] width 200 height 30
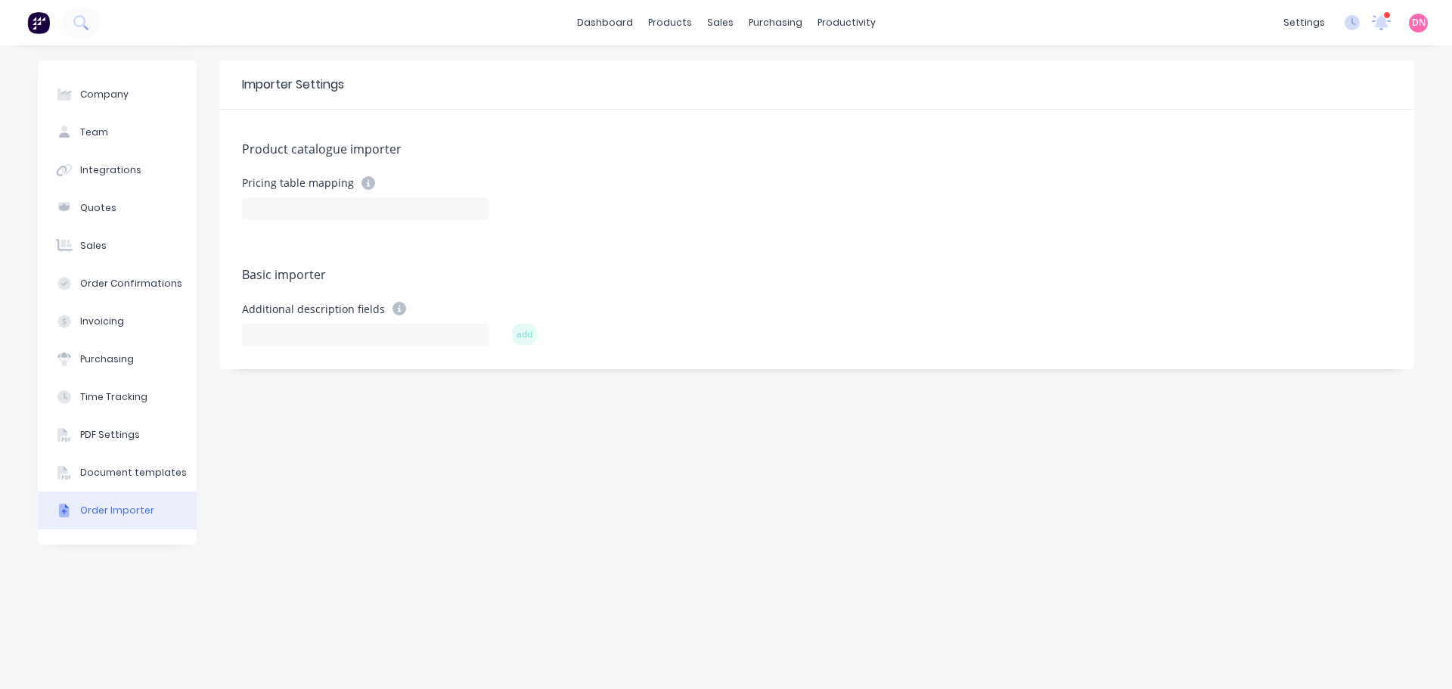
click at [361, 176] on icon at bounding box center [368, 183] width 14 height 14
click at [361, 180] on icon at bounding box center [368, 183] width 14 height 14
click at [315, 205] on input at bounding box center [365, 208] width 247 height 23
click at [334, 323] on div at bounding box center [365, 333] width 247 height 26
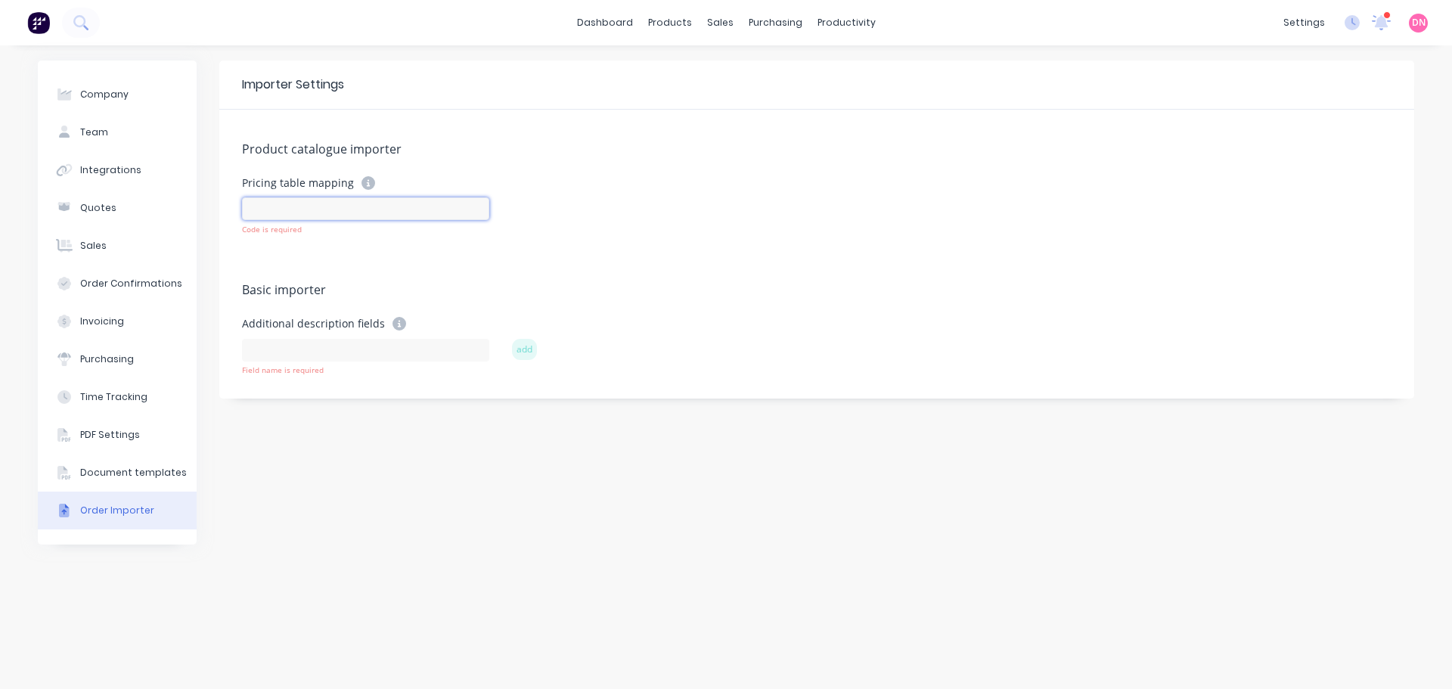
click at [364, 206] on input at bounding box center [365, 208] width 247 height 23
click at [392, 317] on icon at bounding box center [399, 324] width 14 height 14
click at [91, 466] on div "Document templates" at bounding box center [133, 473] width 107 height 14
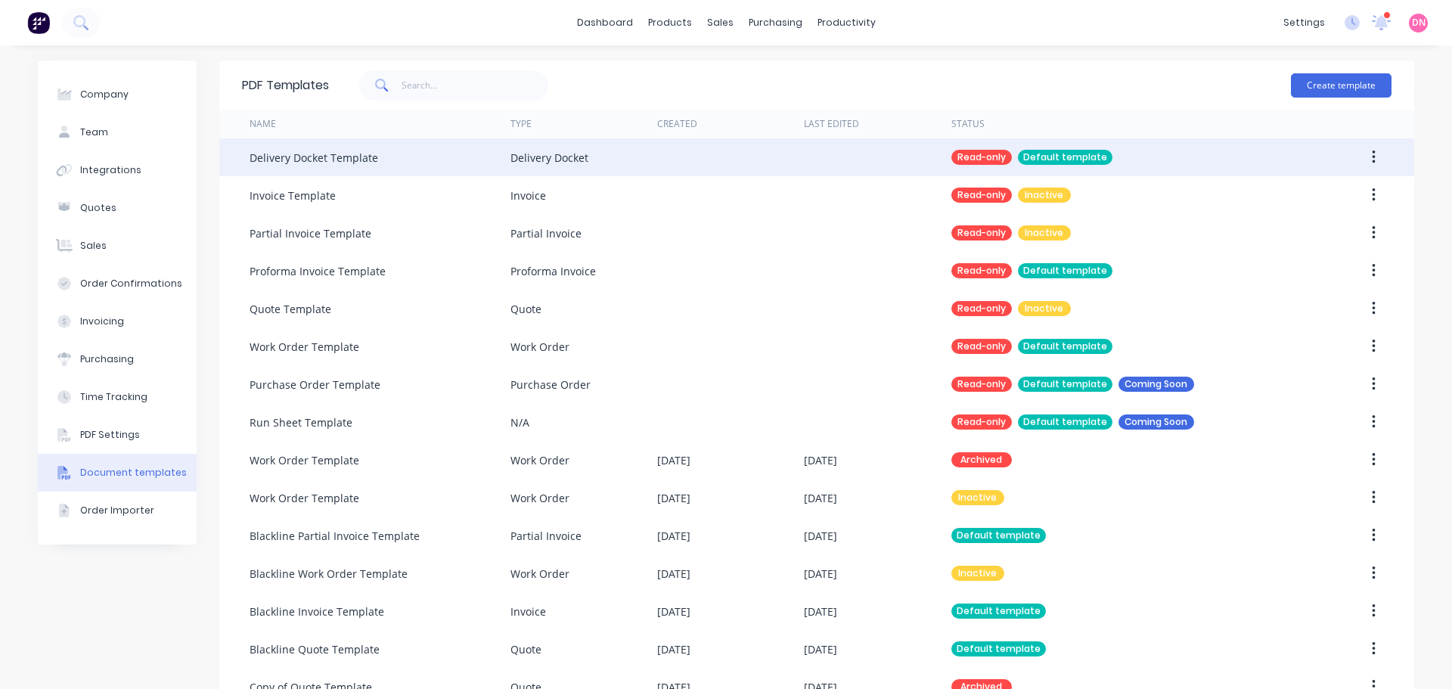
click at [1384, 153] on button "button" at bounding box center [1374, 157] width 36 height 27
click at [671, 141] on div at bounding box center [730, 157] width 147 height 38
click at [411, 153] on div "Delivery Docket Template" at bounding box center [380, 157] width 261 height 38
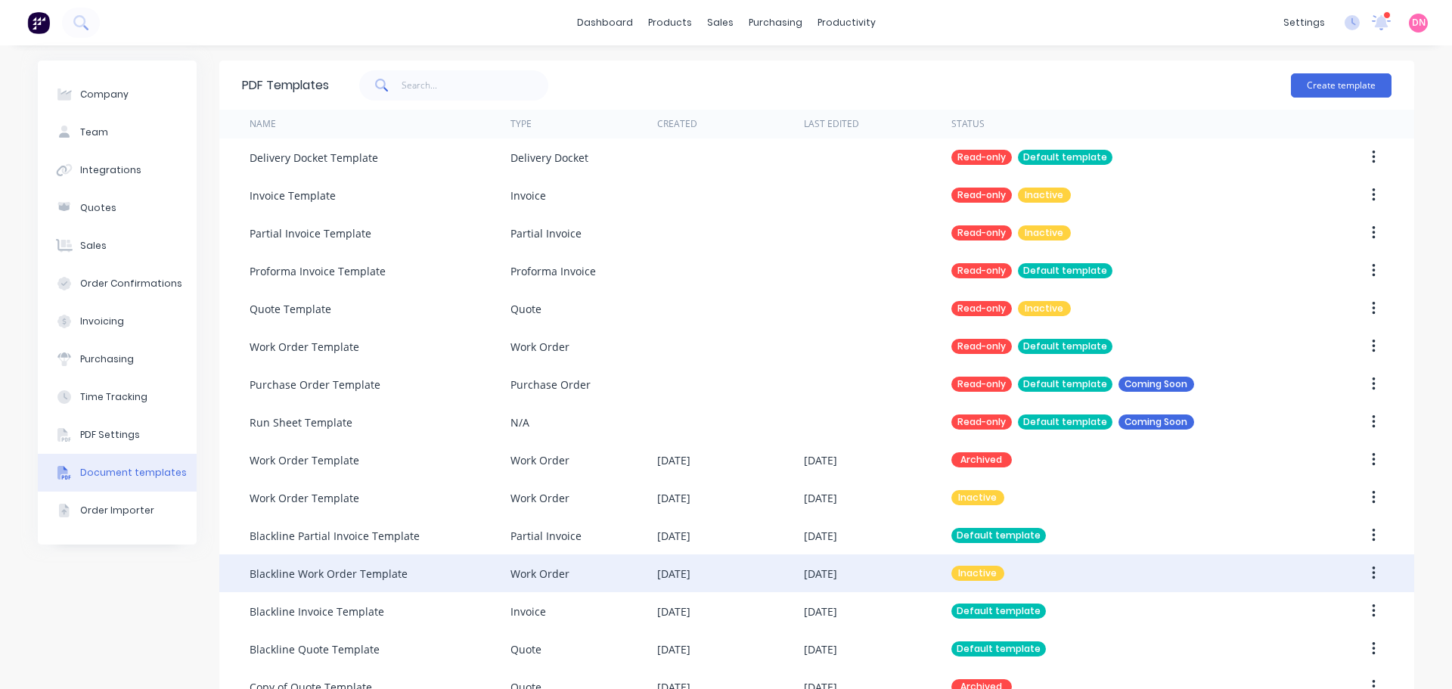
scroll to position [67, 0]
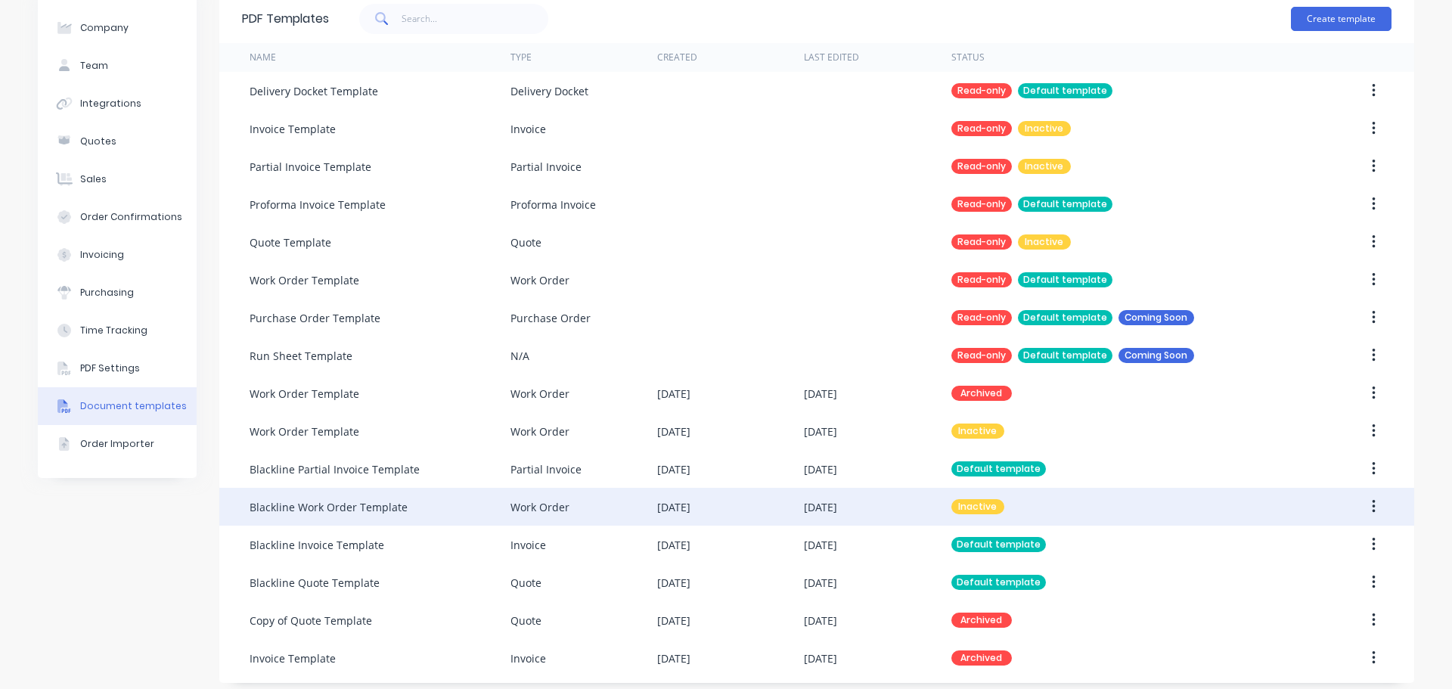
click at [591, 503] on div "Work Order" at bounding box center [583, 507] width 147 height 38
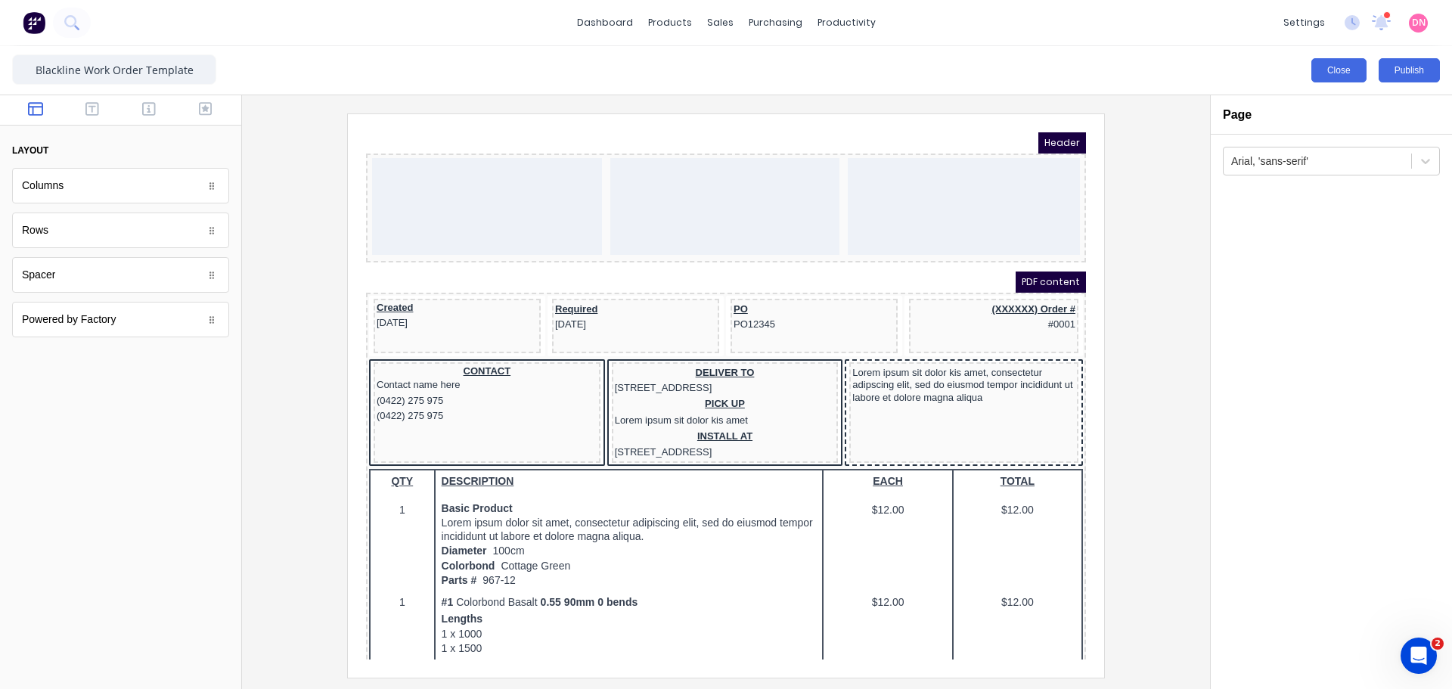
click at [1353, 79] on button "Close" at bounding box center [1338, 70] width 55 height 24
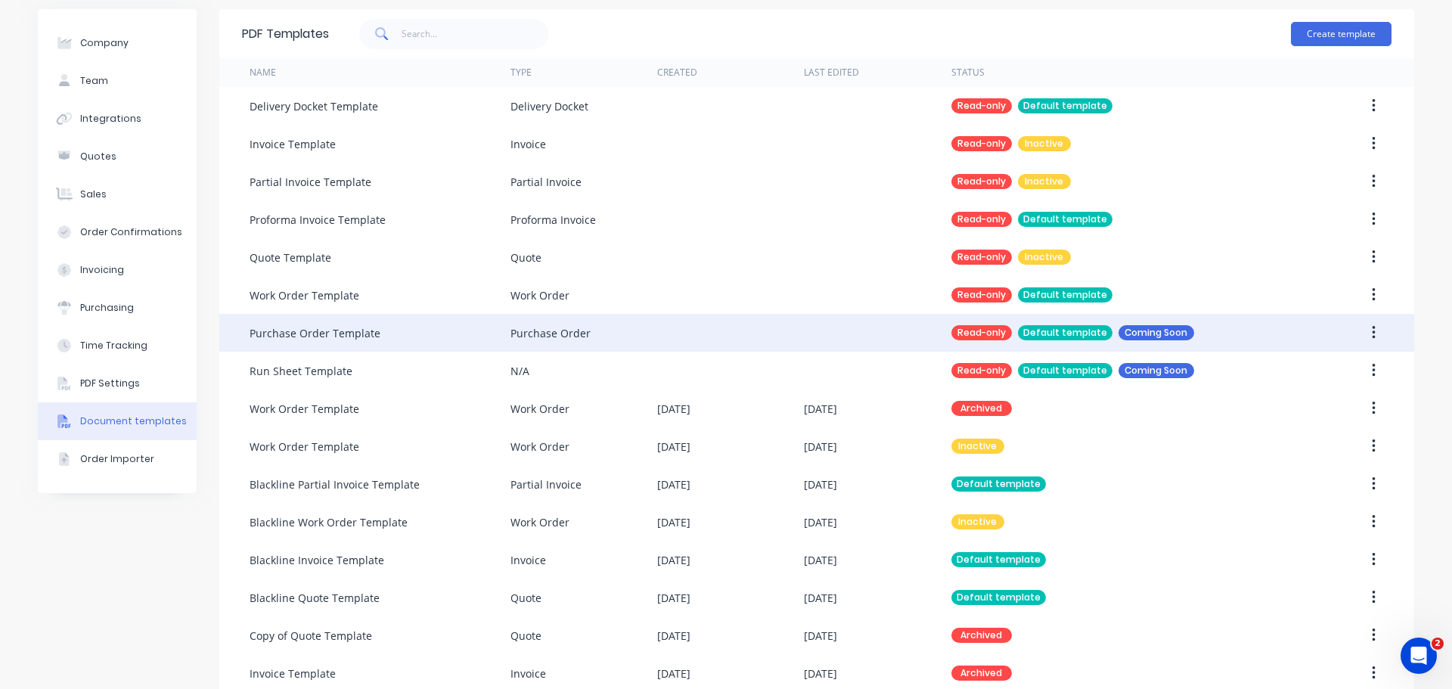
scroll to position [67, 0]
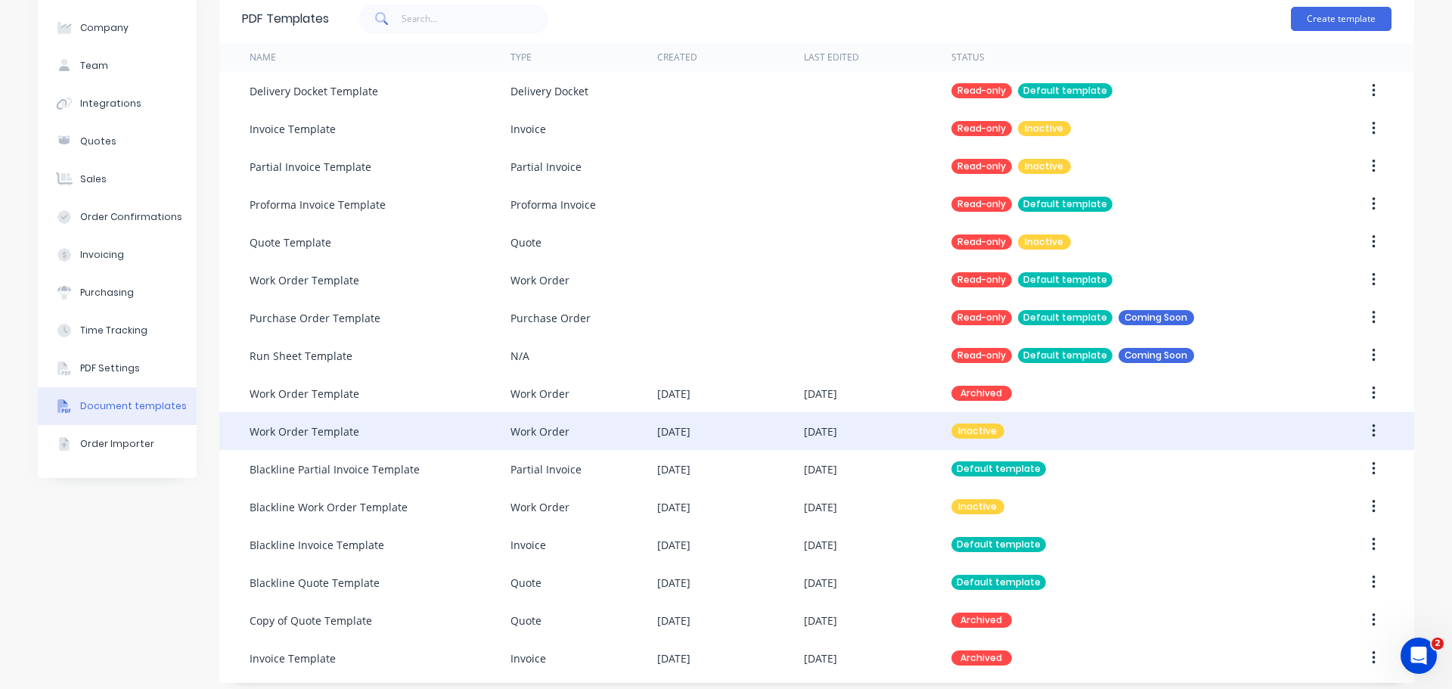
click at [1375, 424] on button "button" at bounding box center [1374, 430] width 36 height 27
click at [1300, 547] on button "Archive" at bounding box center [1320, 562] width 144 height 30
click at [1366, 423] on button "button" at bounding box center [1374, 430] width 36 height 27
click at [299, 426] on div "Work Order Template" at bounding box center [305, 431] width 110 height 16
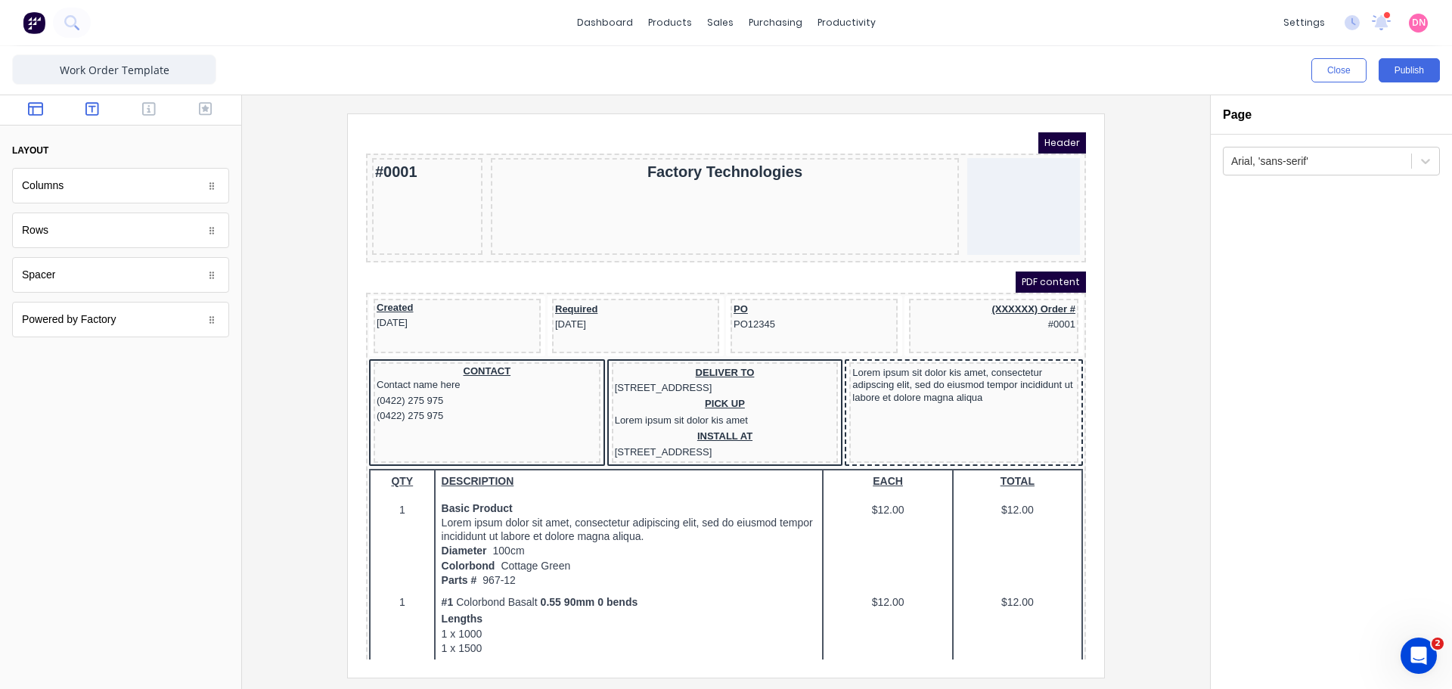
click at [98, 107] on icon "button" at bounding box center [92, 109] width 14 height 14
click at [145, 104] on icon "button" at bounding box center [149, 108] width 14 height 15
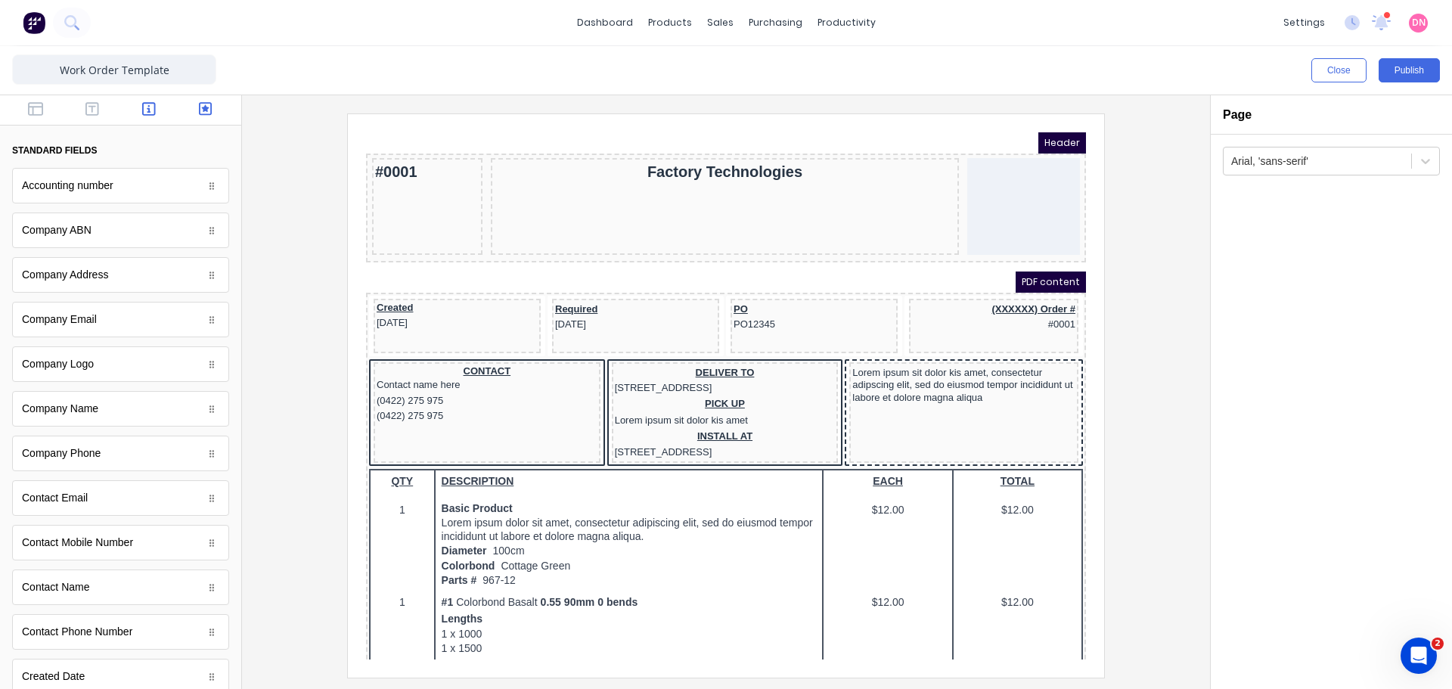
click at [199, 113] on icon "button" at bounding box center [206, 108] width 14 height 15
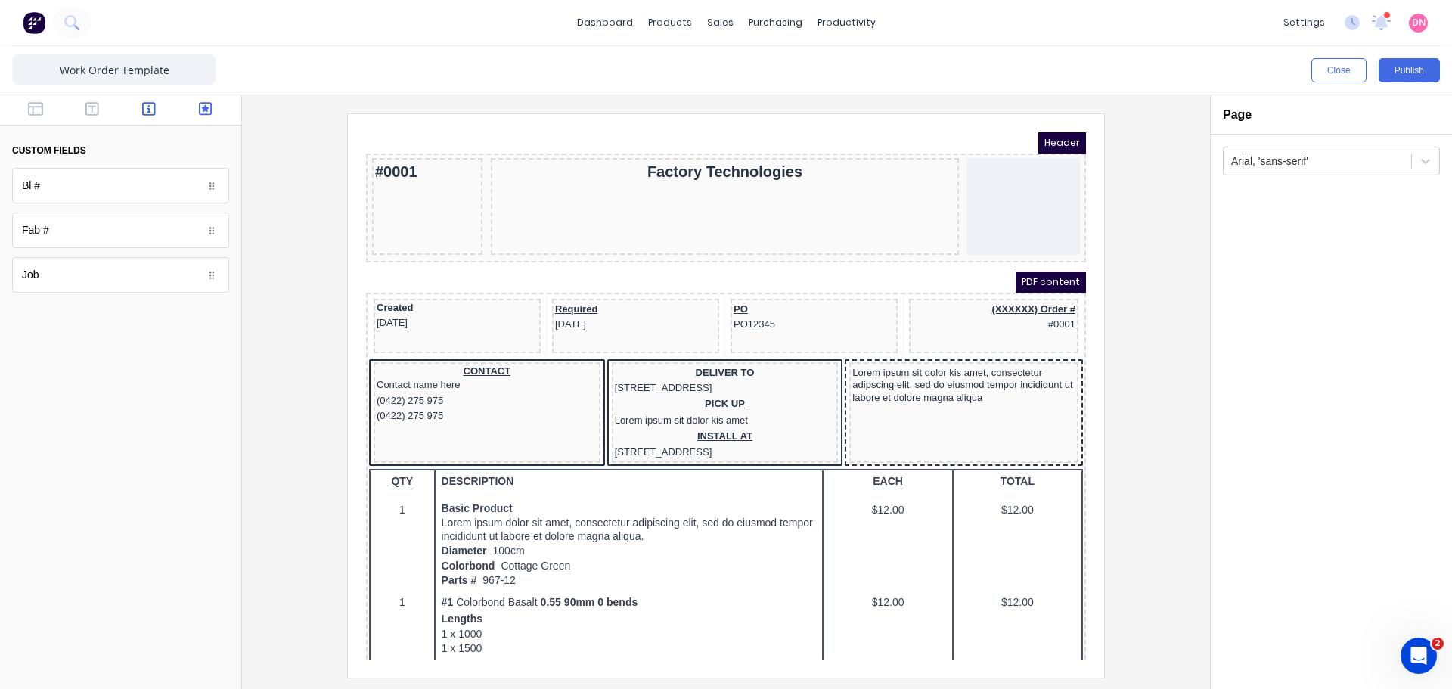
click at [138, 114] on button "button" at bounding box center [150, 110] width 48 height 18
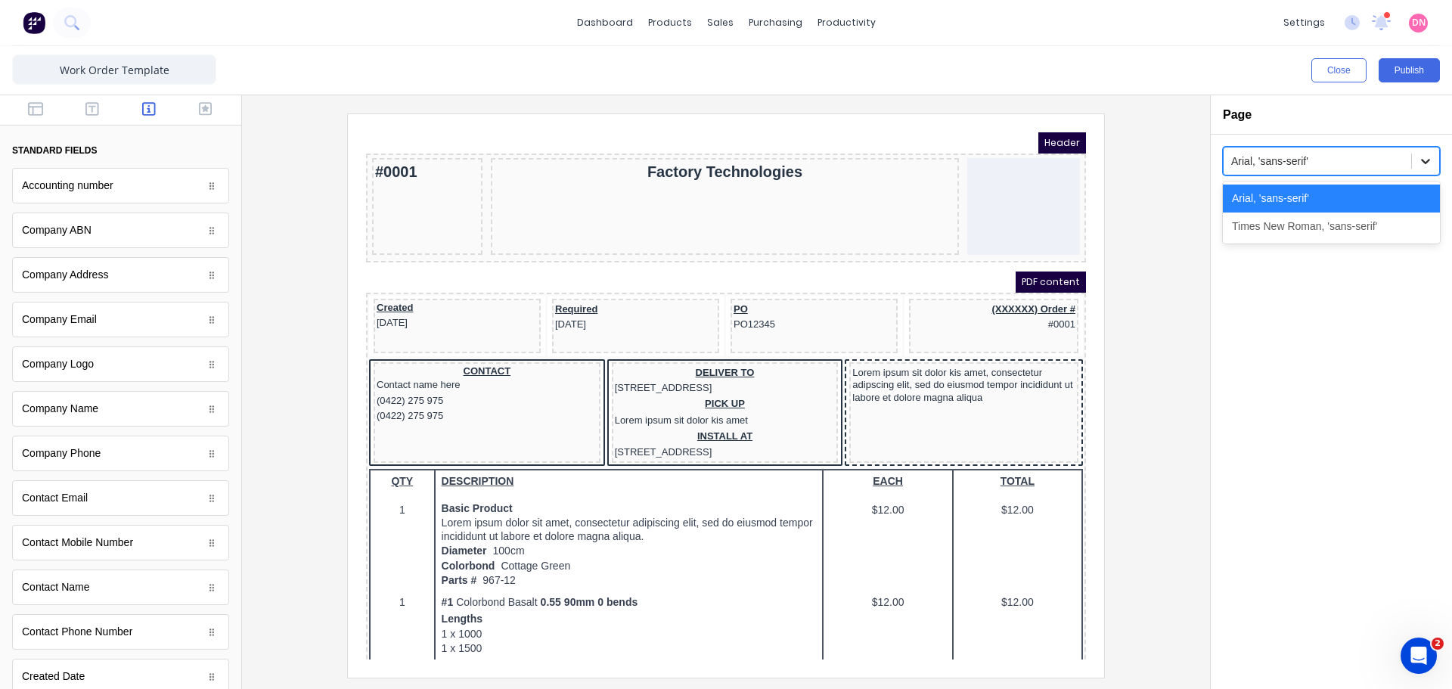
click at [1425, 160] on icon at bounding box center [1425, 161] width 9 height 5
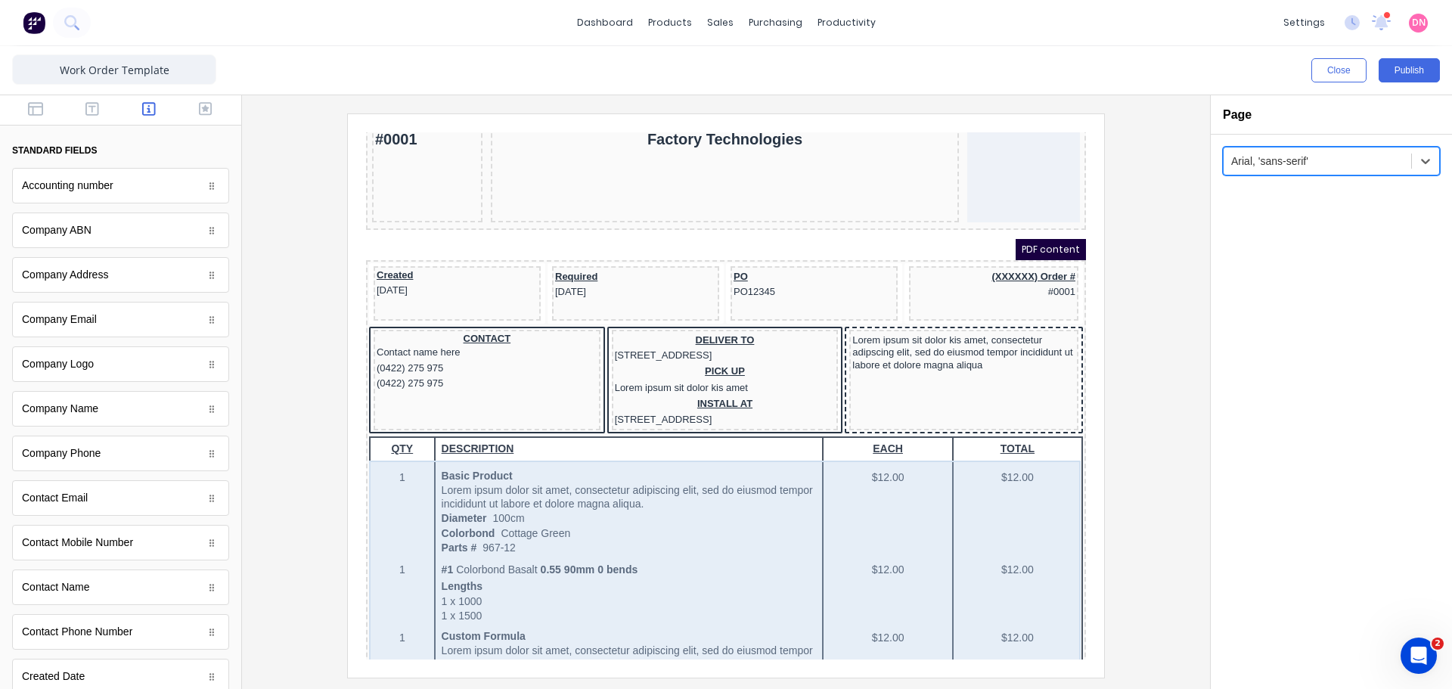
scroll to position [32, 0]
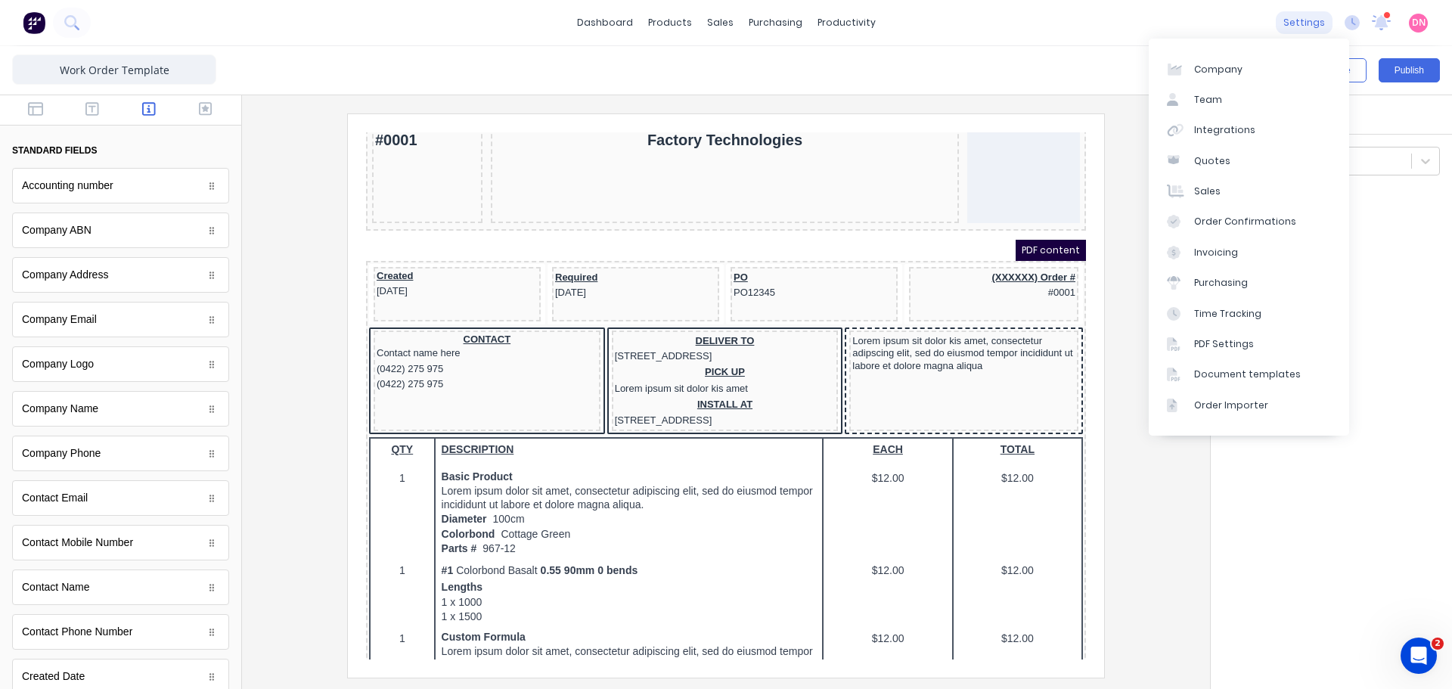
click at [1330, 20] on div "settings" at bounding box center [1304, 22] width 57 height 23
click at [1245, 329] on link "PDF Settings" at bounding box center [1249, 344] width 200 height 30
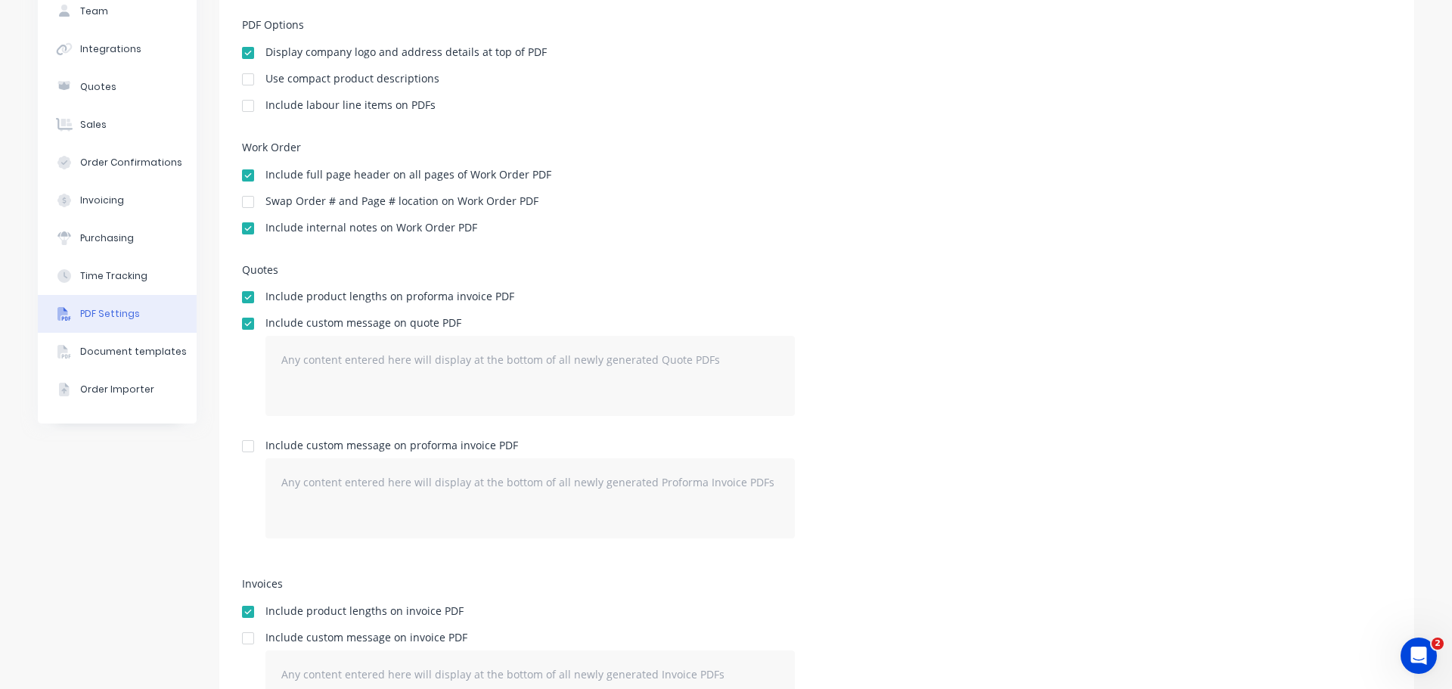
scroll to position [121, 0]
click at [153, 333] on button "Document templates" at bounding box center [117, 352] width 159 height 38
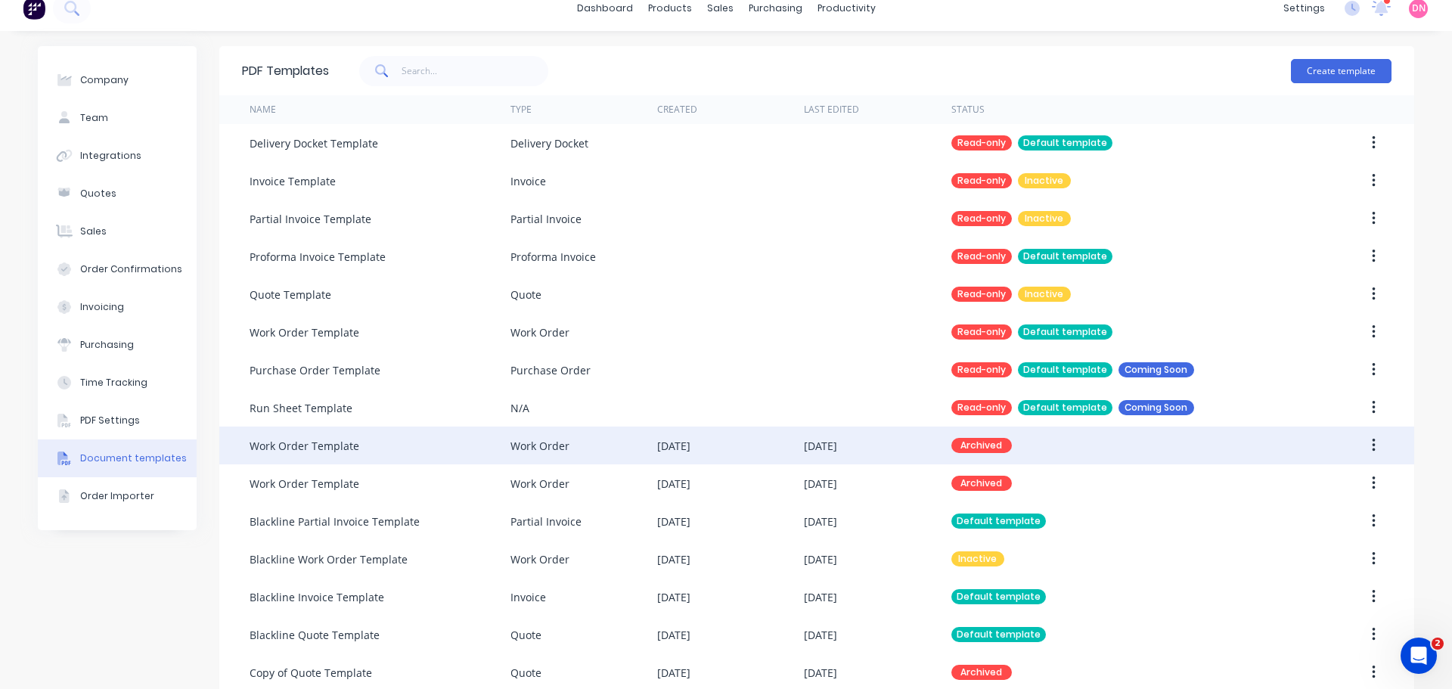
scroll to position [15, 0]
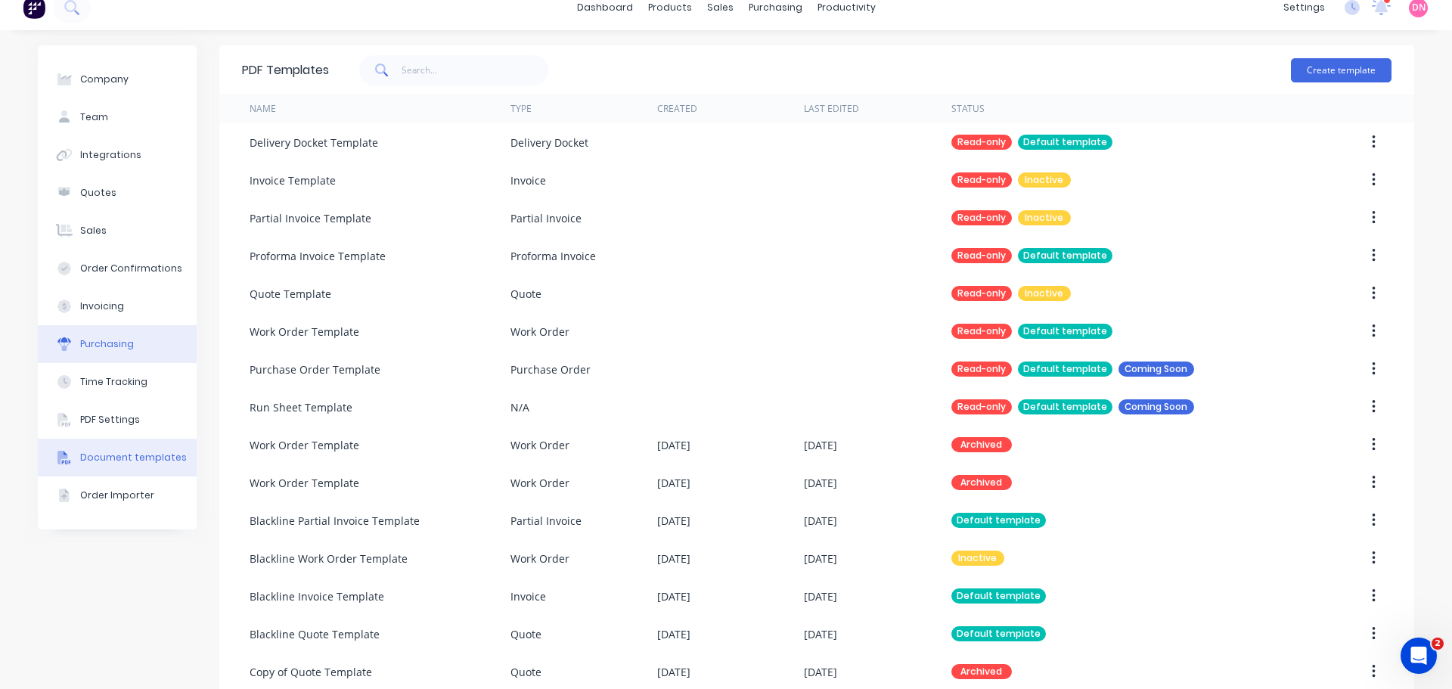
click at [108, 325] on button "Purchasing" at bounding box center [117, 344] width 159 height 38
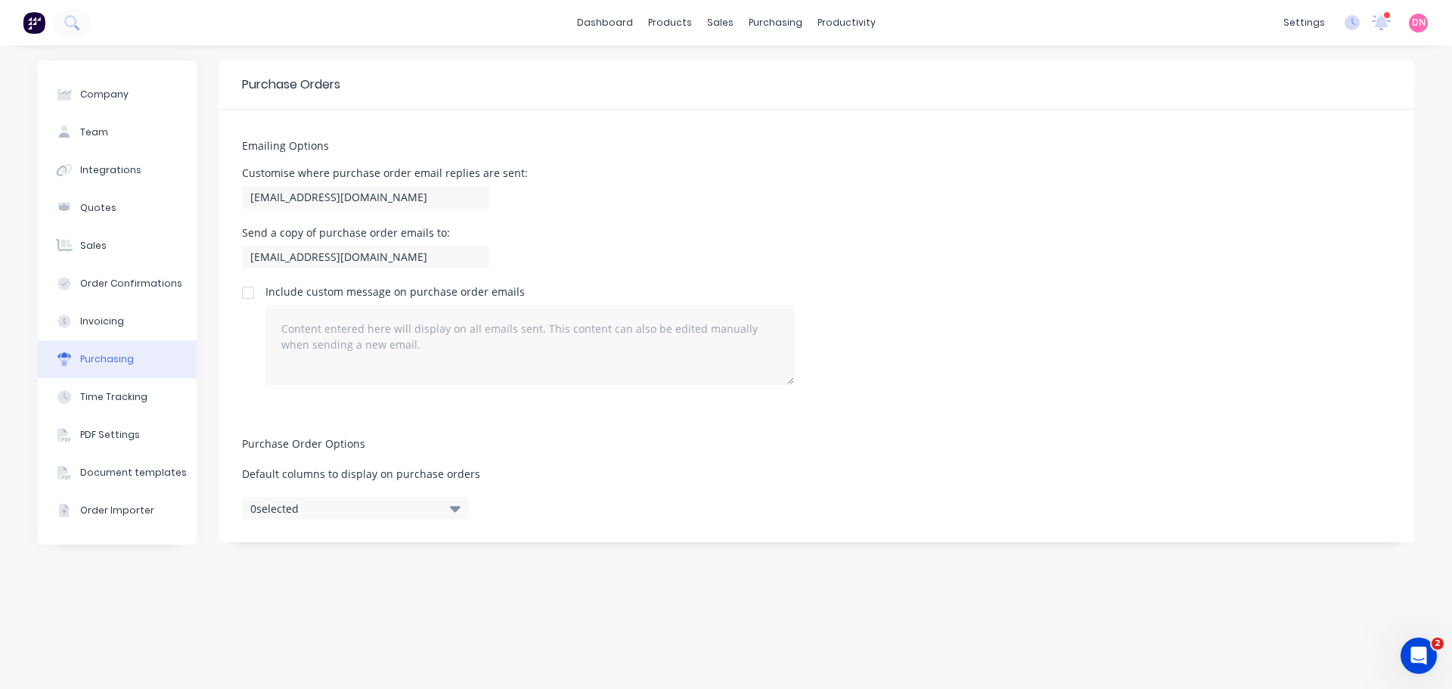
click at [411, 497] on button "0 selected" at bounding box center [355, 508] width 227 height 23
click at [132, 302] on button "Invoicing" at bounding box center [117, 321] width 159 height 38
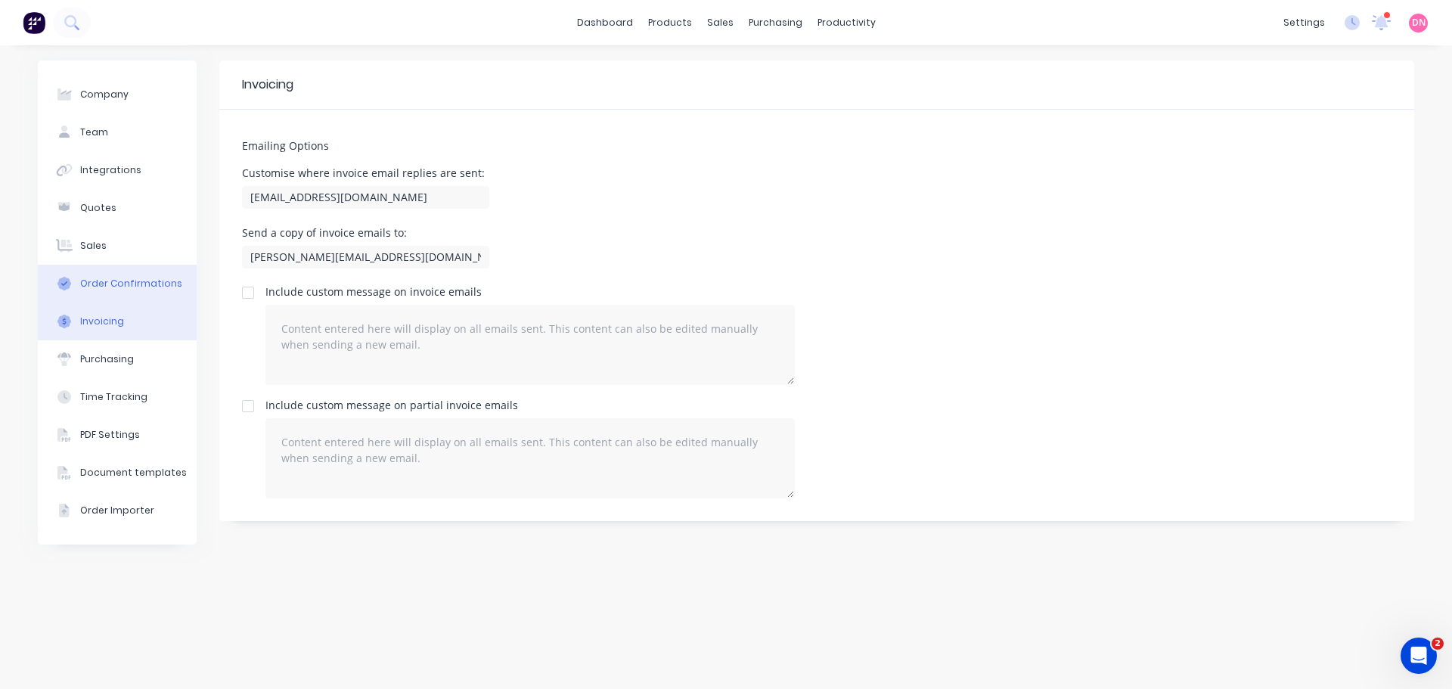
click at [135, 277] on div "Order Confirmations" at bounding box center [131, 284] width 102 height 14
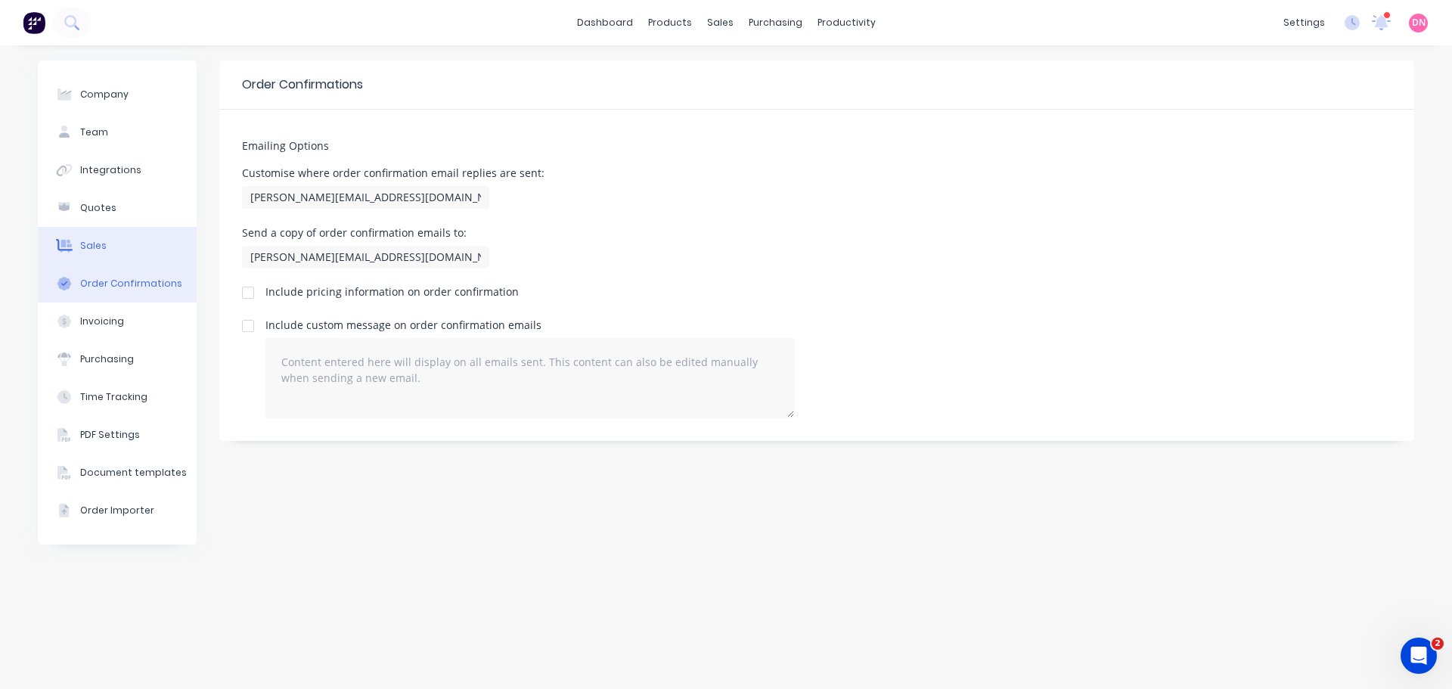
click at [132, 227] on button "Sales" at bounding box center [117, 246] width 159 height 38
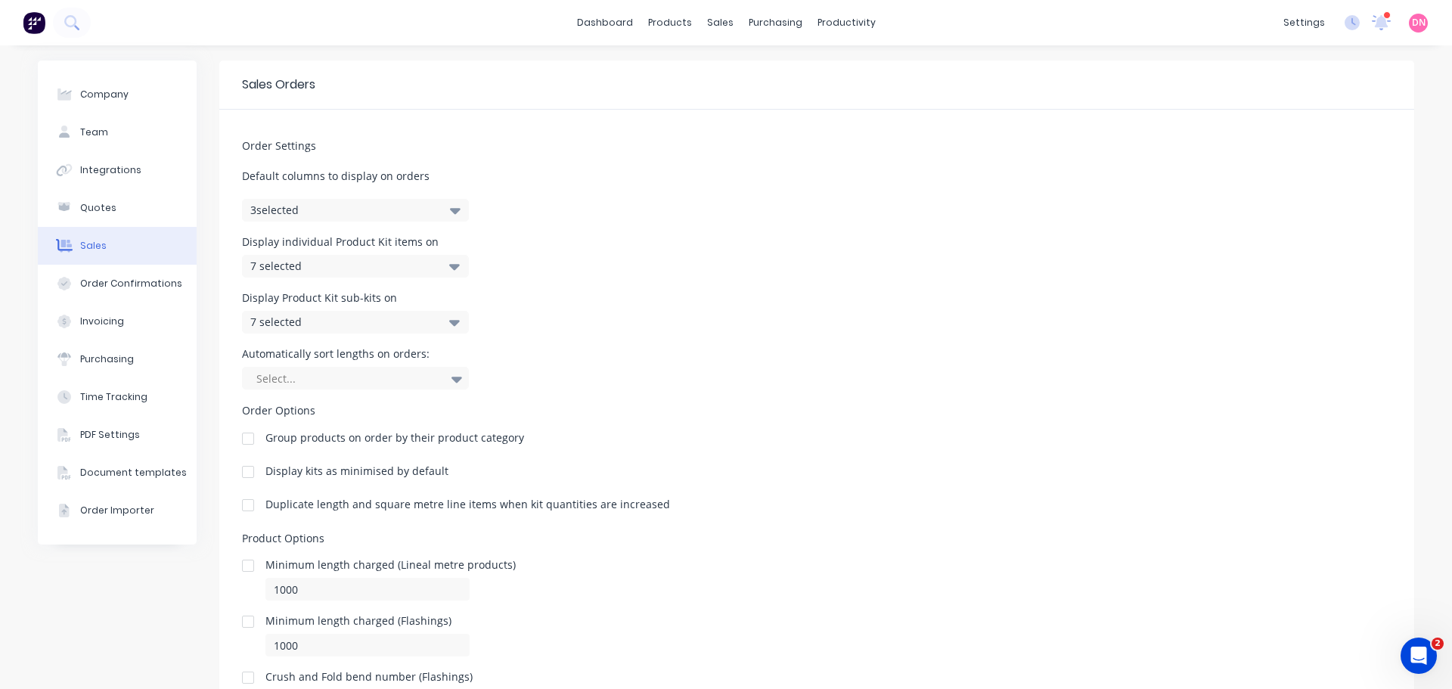
click at [302, 199] on button "3 selected" at bounding box center [355, 210] width 227 height 23
click at [324, 307] on div "7 selected" at bounding box center [355, 320] width 227 height 26
click at [329, 314] on div "7 selected" at bounding box center [339, 322] width 178 height 16
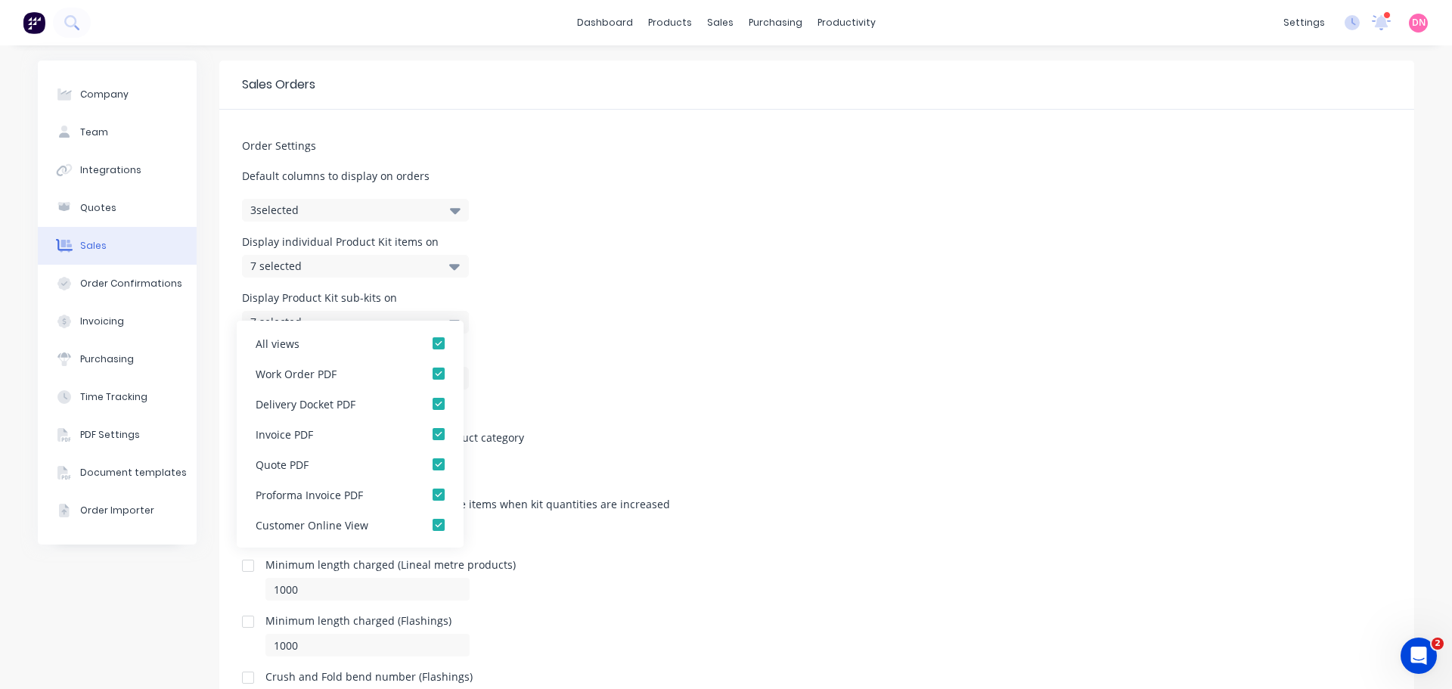
click at [367, 311] on div "7 selected" at bounding box center [355, 322] width 227 height 23
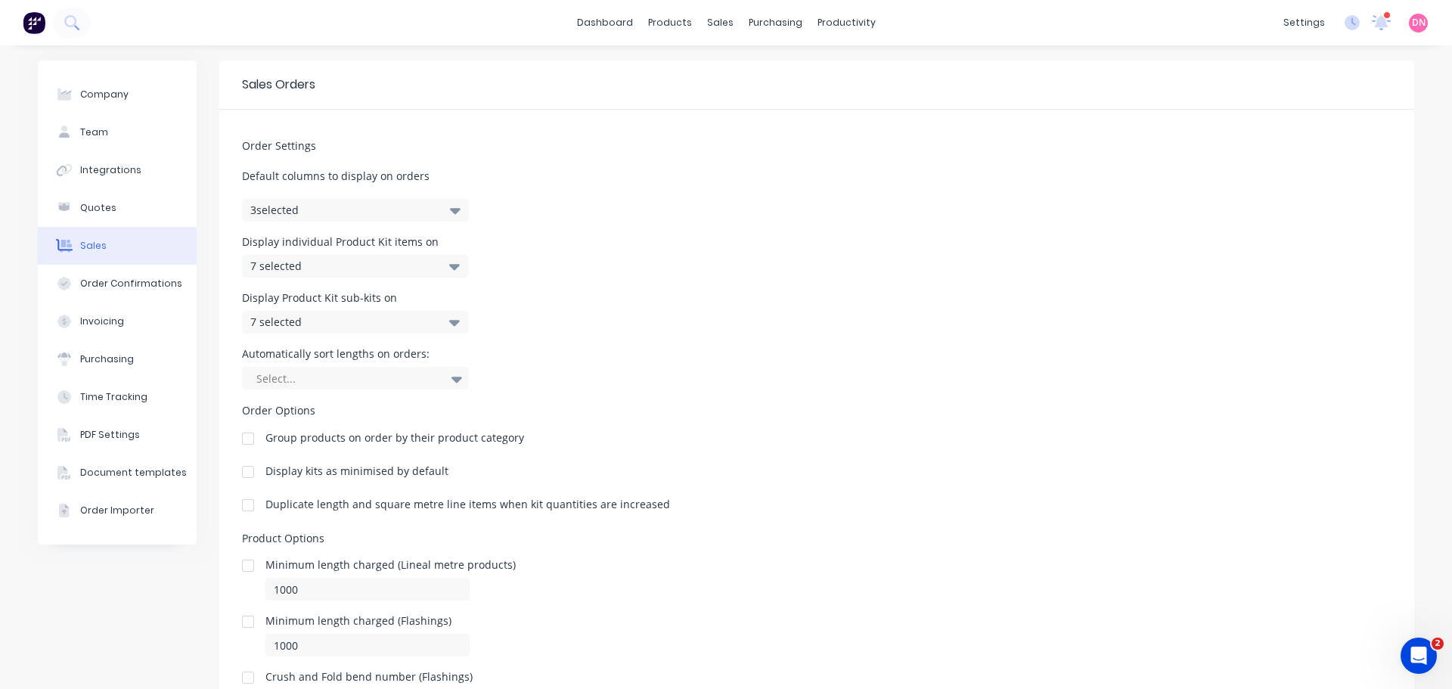
click at [370, 258] on div "7 selected" at bounding box center [339, 266] width 178 height 16
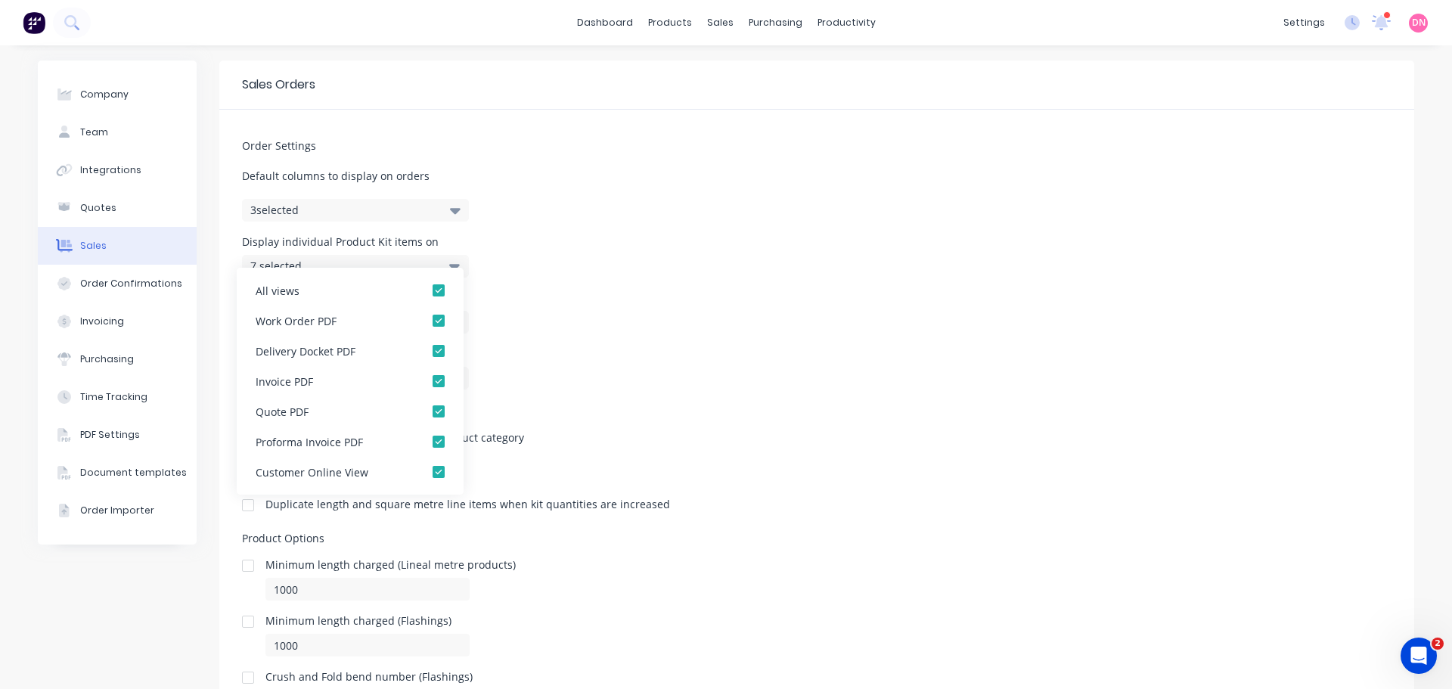
click at [370, 258] on div "7 selected" at bounding box center [339, 266] width 178 height 16
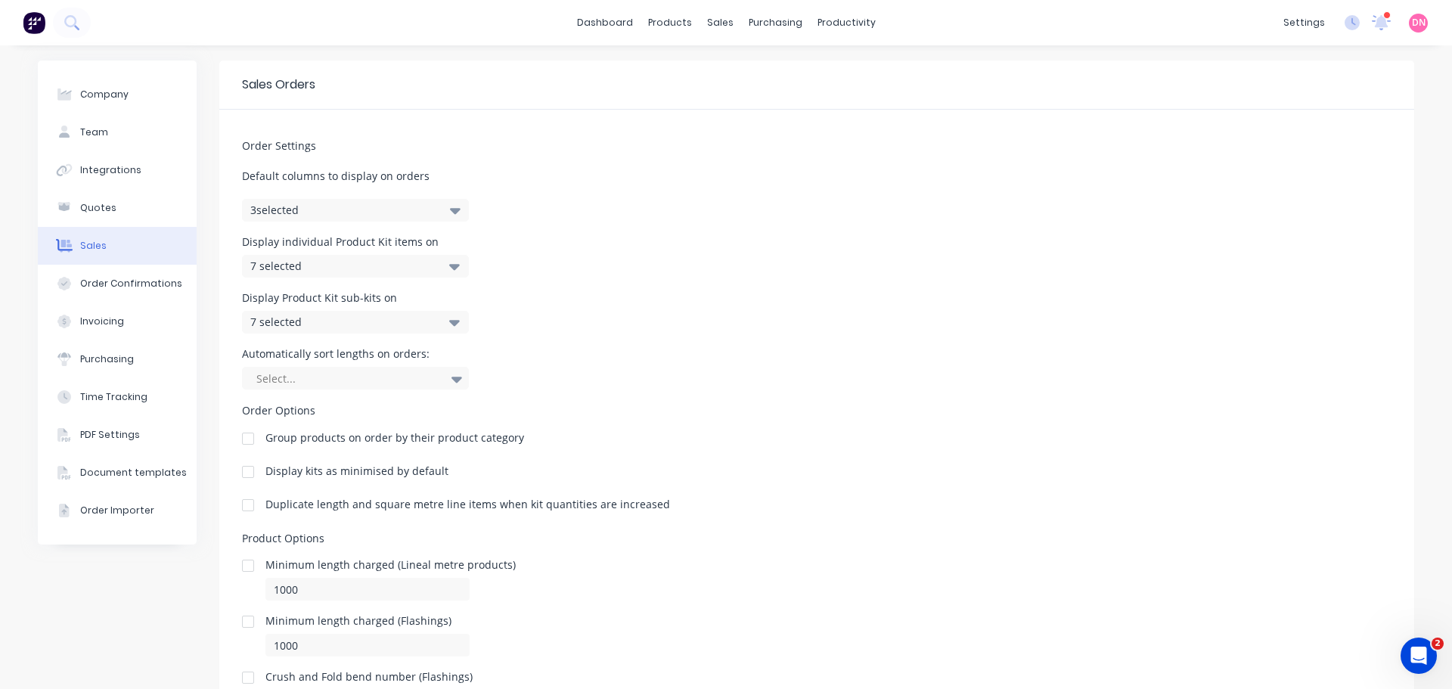
scroll to position [28, 0]
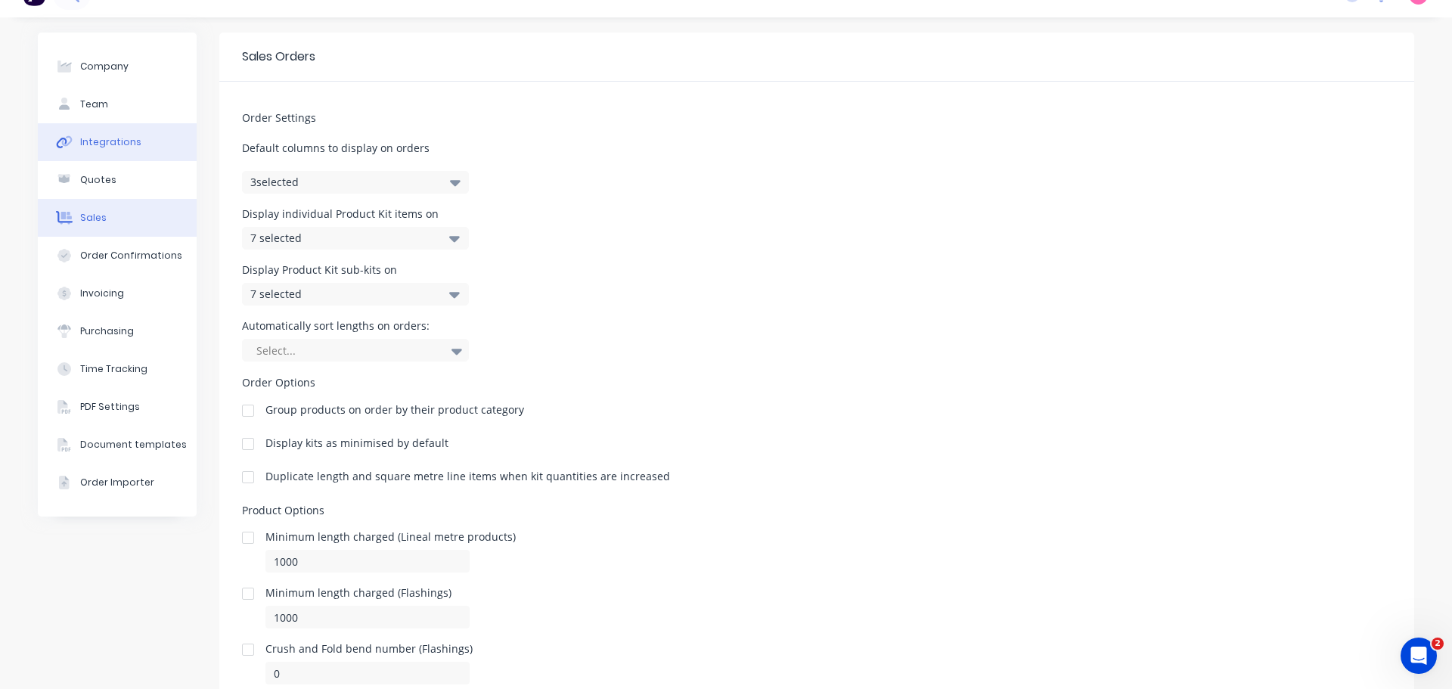
click at [138, 123] on button "Integrations" at bounding box center [117, 142] width 159 height 38
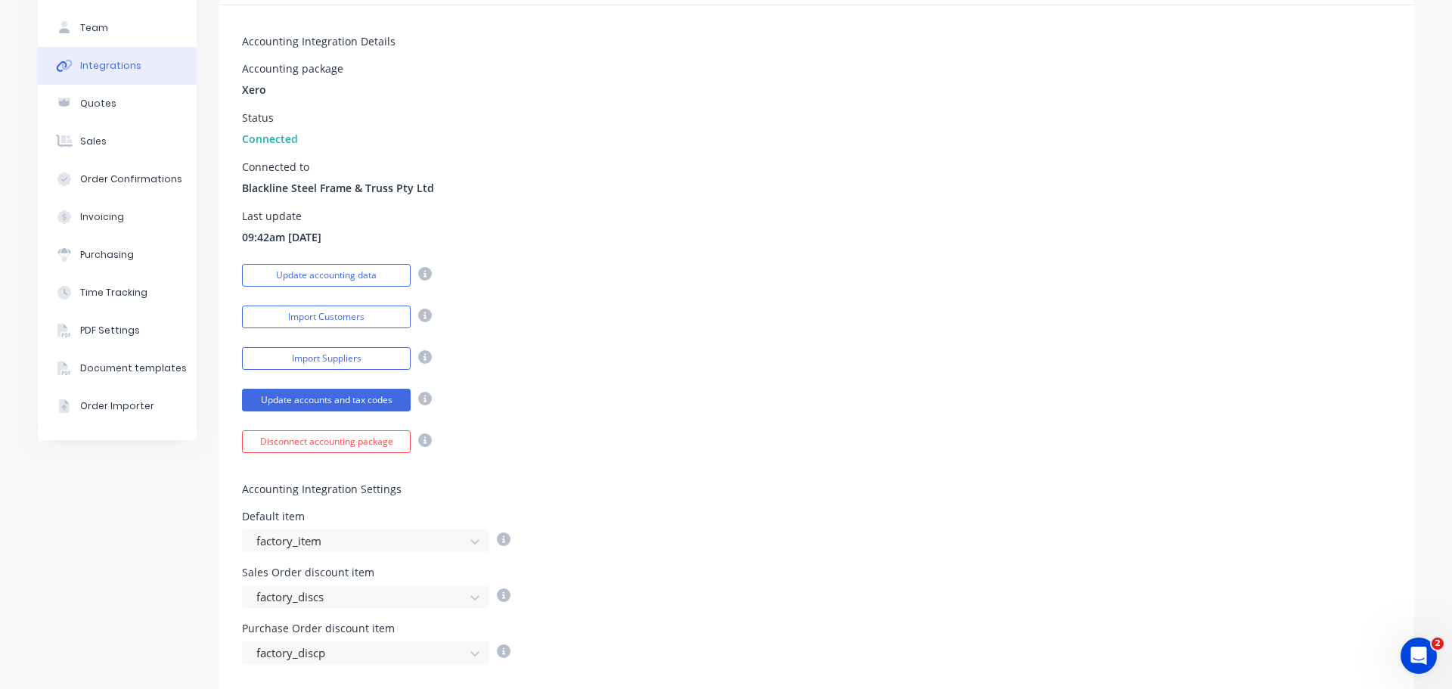
scroll to position [105, 0]
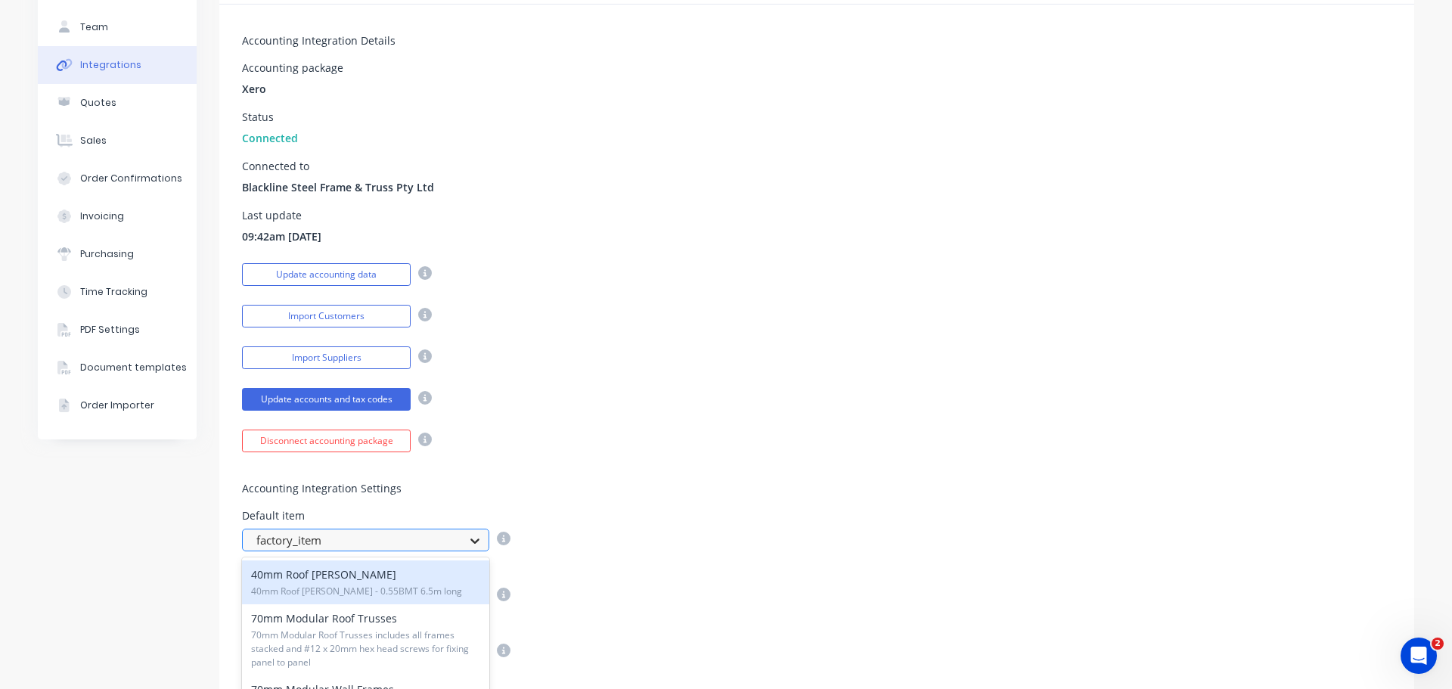
click at [472, 533] on icon at bounding box center [474, 540] width 15 height 15
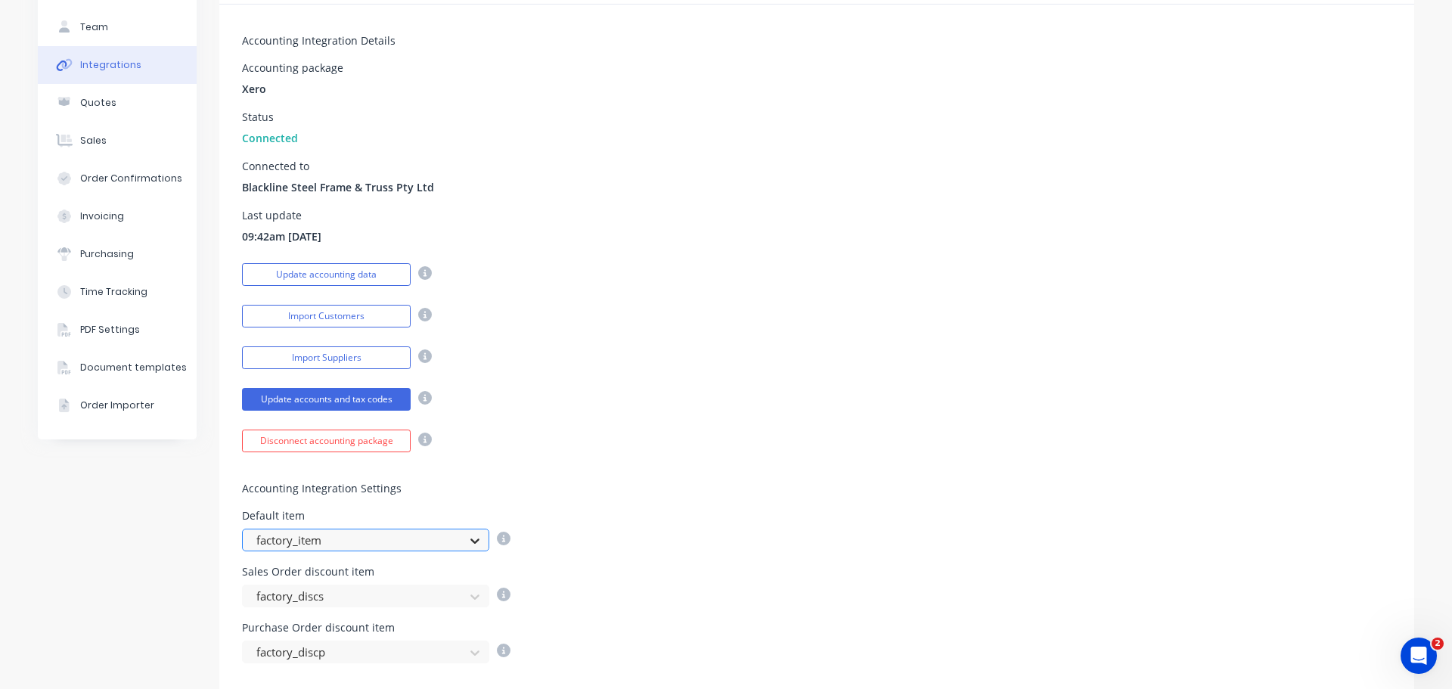
click at [472, 533] on icon at bounding box center [474, 540] width 15 height 15
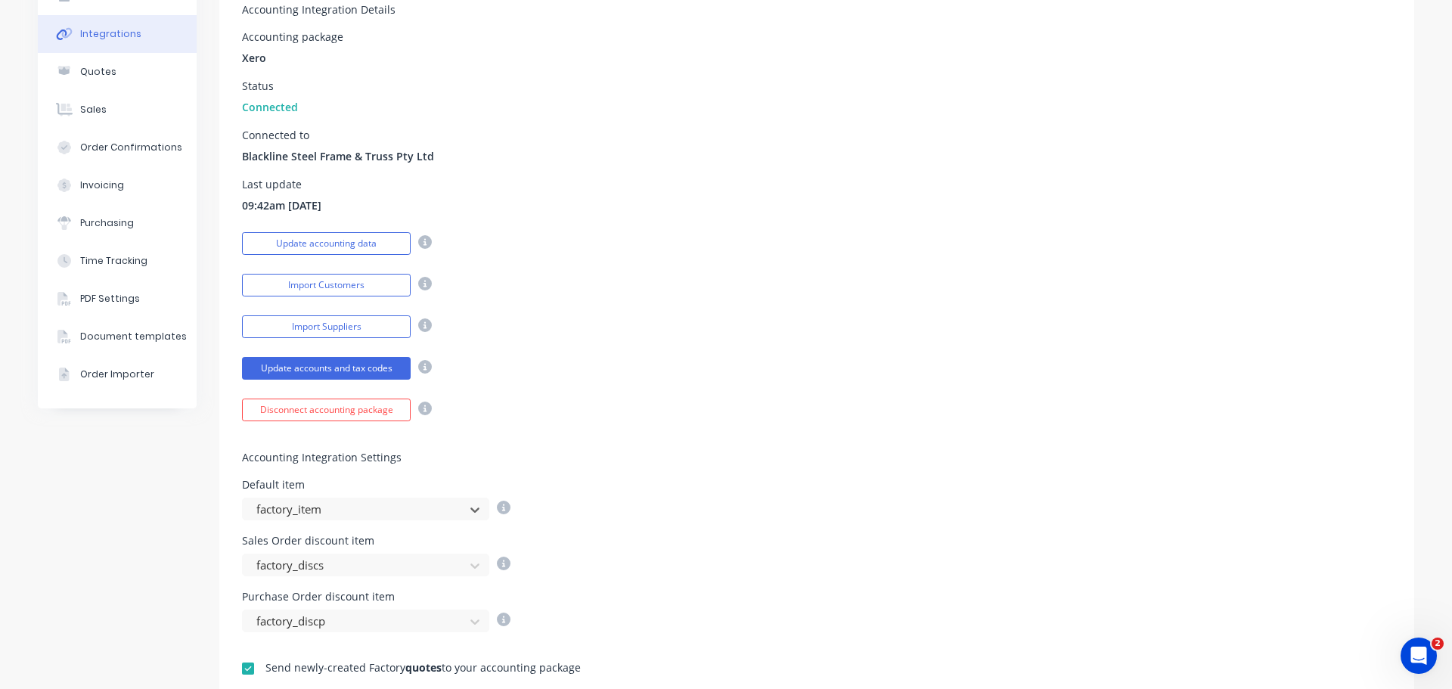
scroll to position [138, 0]
click at [448, 460] on div "Accounting Integration Settings Default item factory_item Sales Order discount …" at bounding box center [816, 525] width 1195 height 211
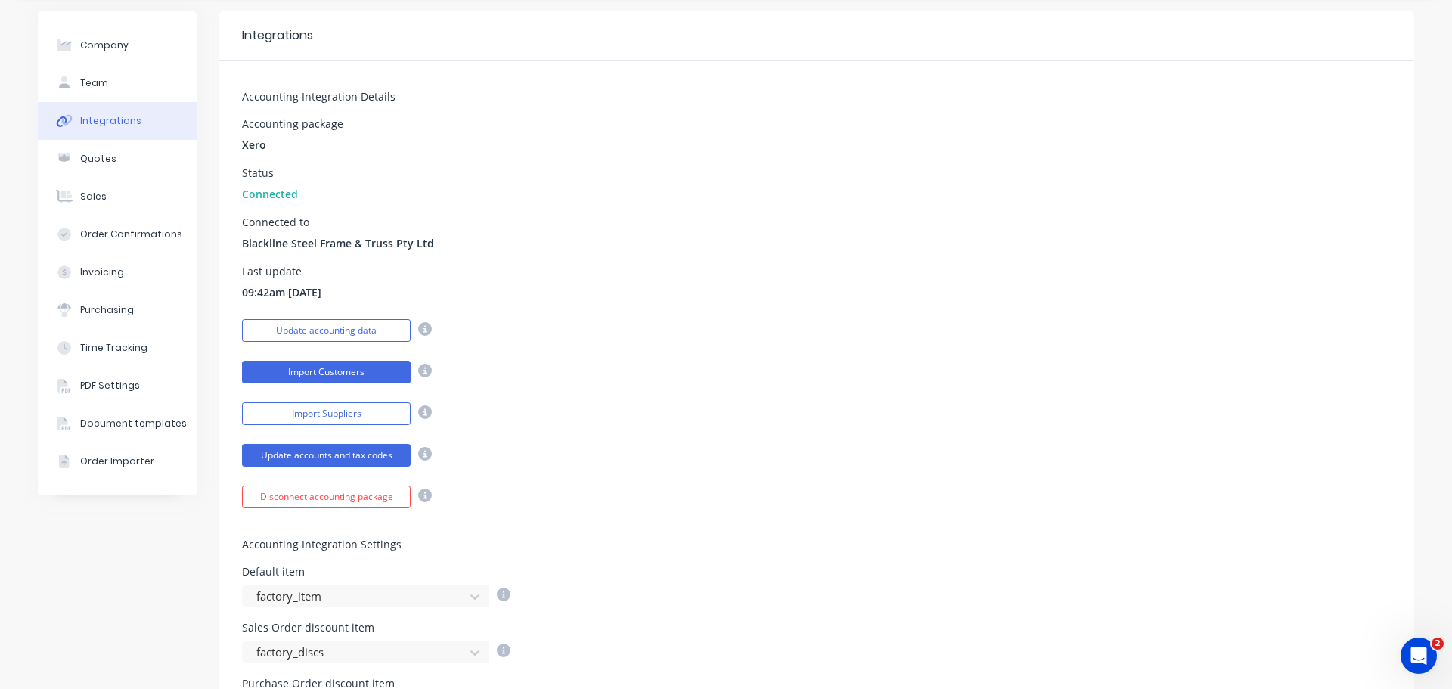
scroll to position [0, 0]
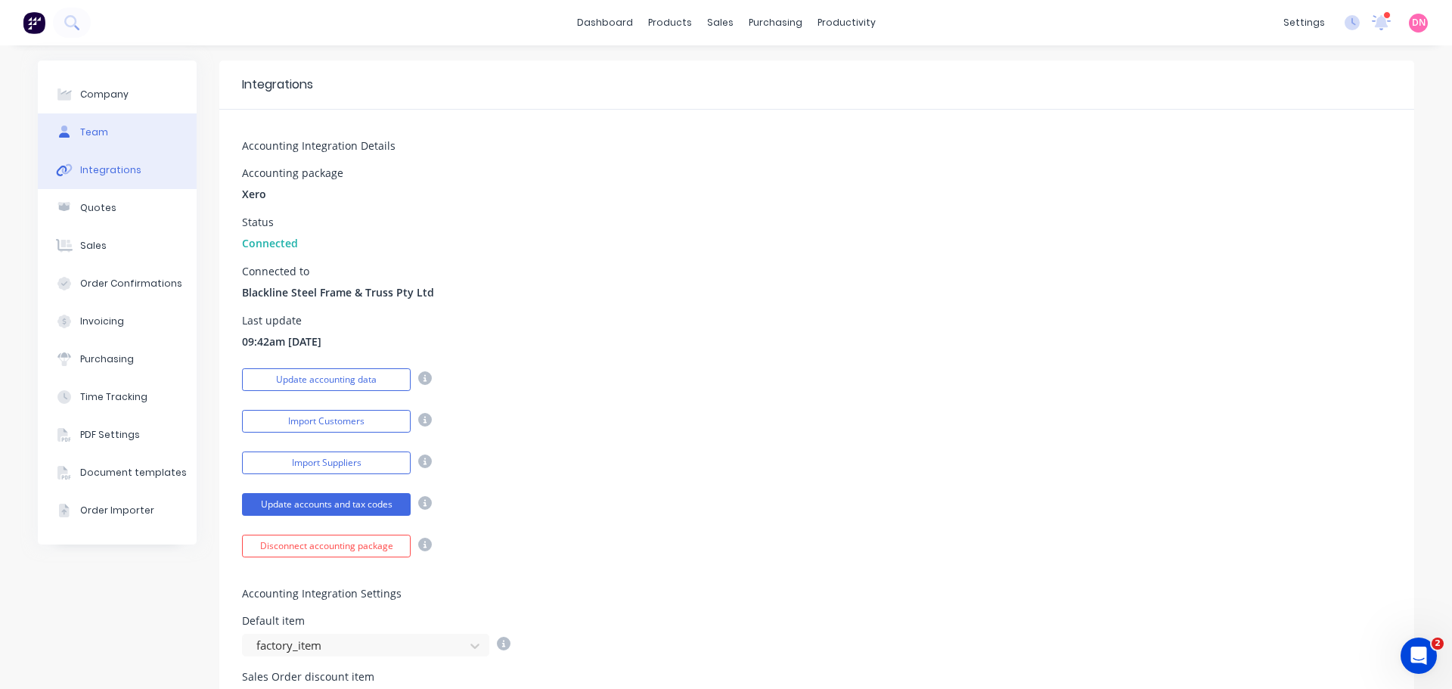
click at [127, 113] on button "Team" at bounding box center [117, 132] width 159 height 38
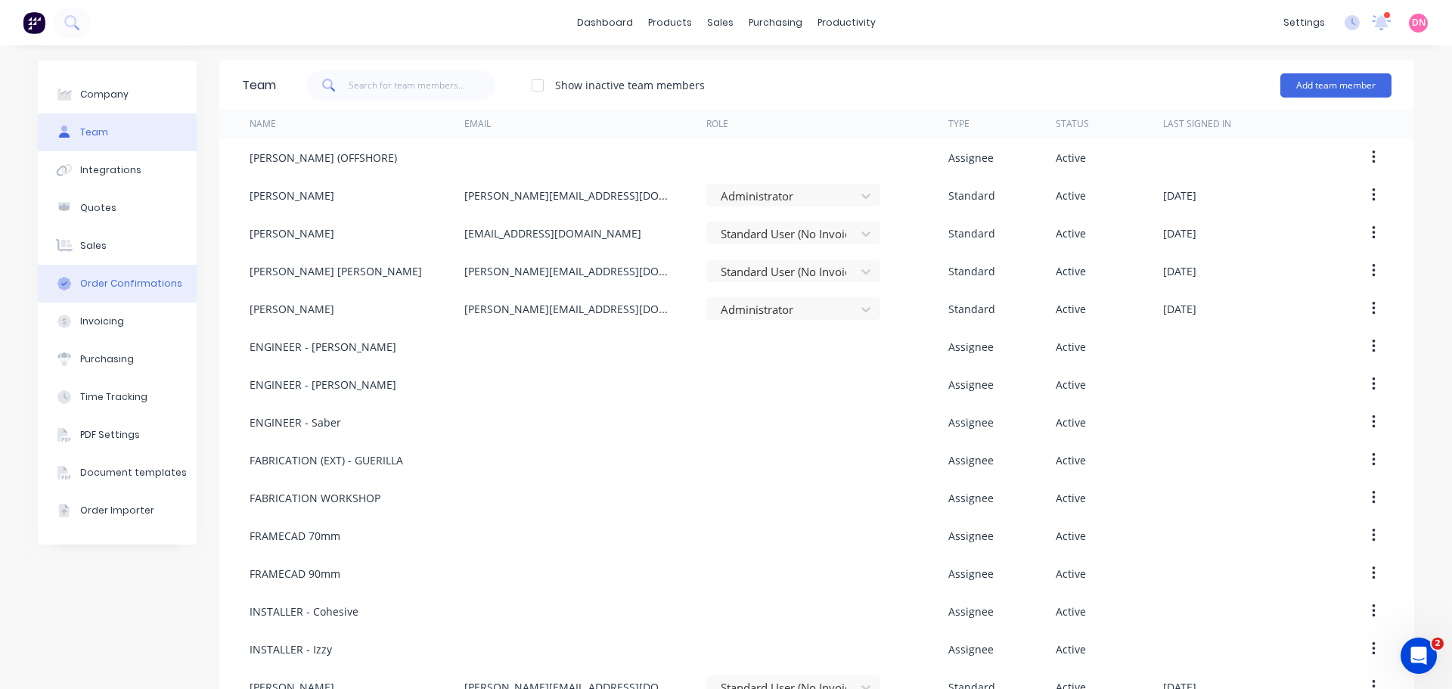
click at [142, 265] on button "Order Confirmations" at bounding box center [117, 284] width 159 height 38
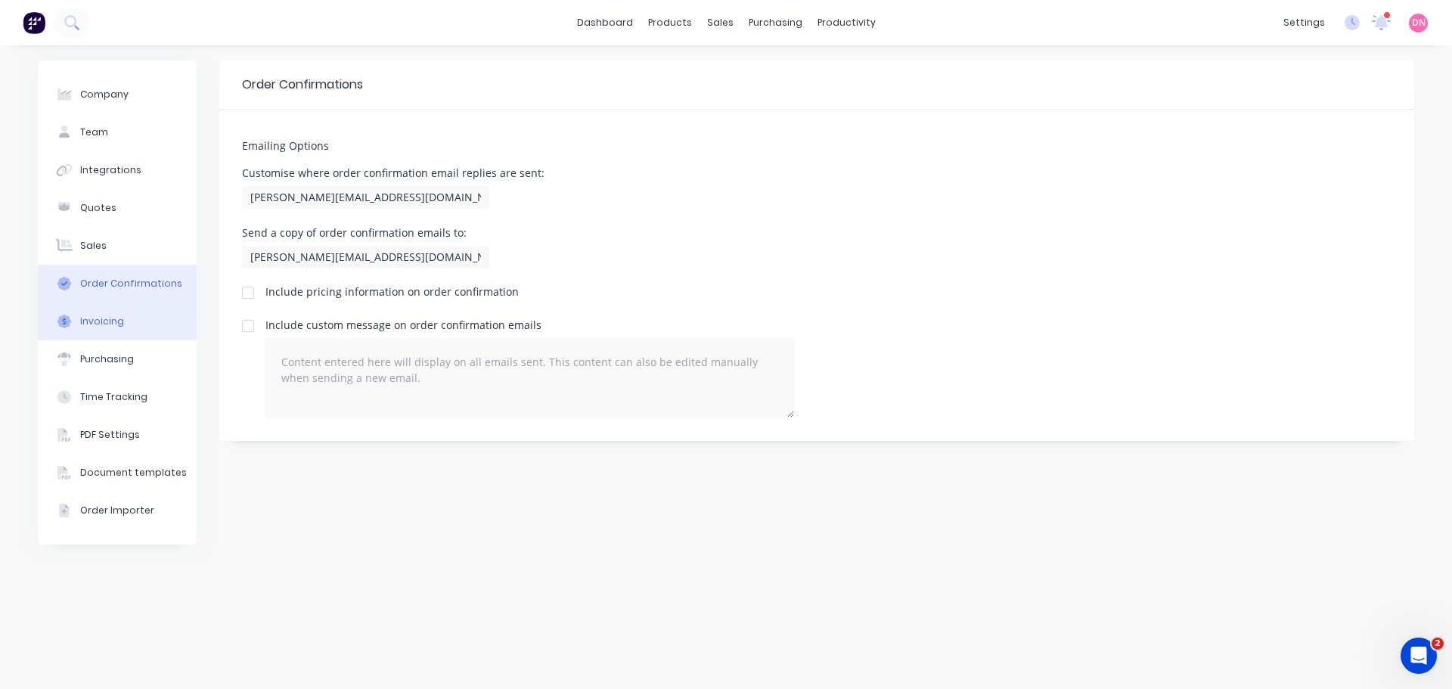
click at [132, 302] on button "Invoicing" at bounding box center [117, 321] width 159 height 38
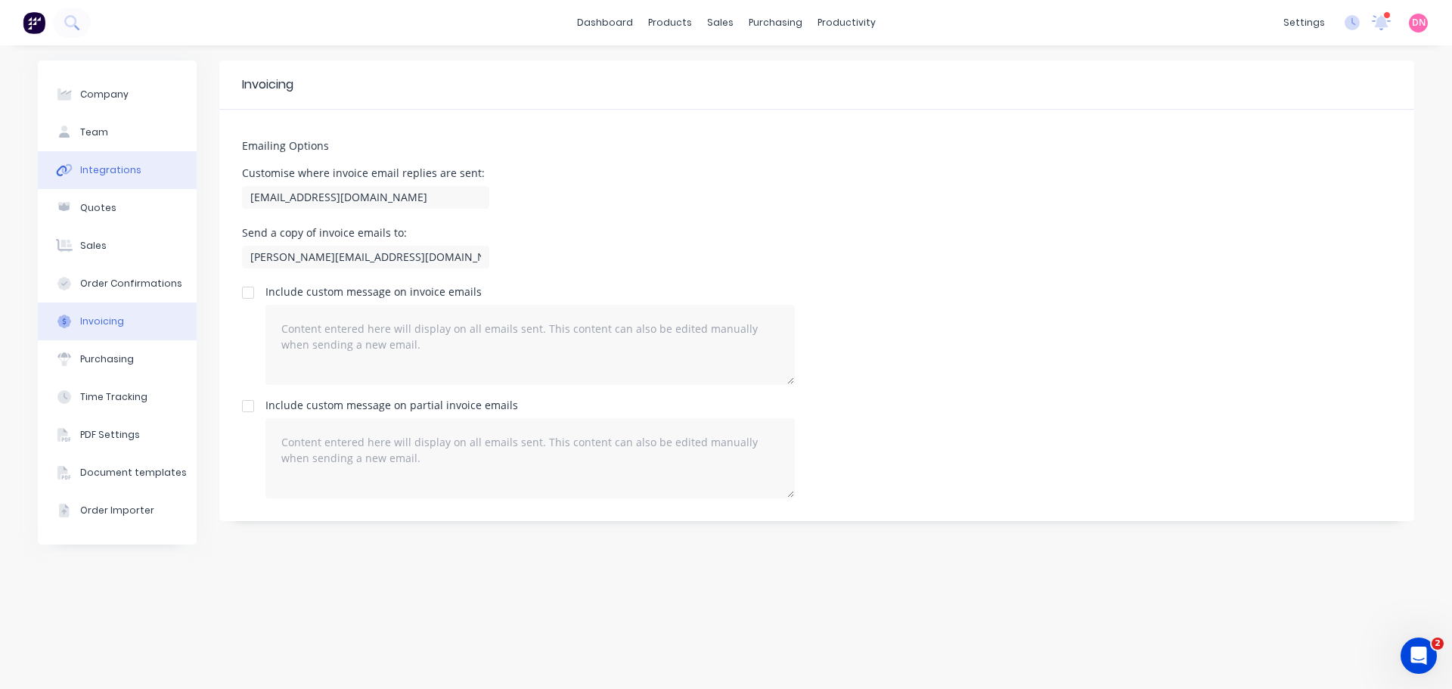
click at [131, 151] on button "Integrations" at bounding box center [117, 170] width 159 height 38
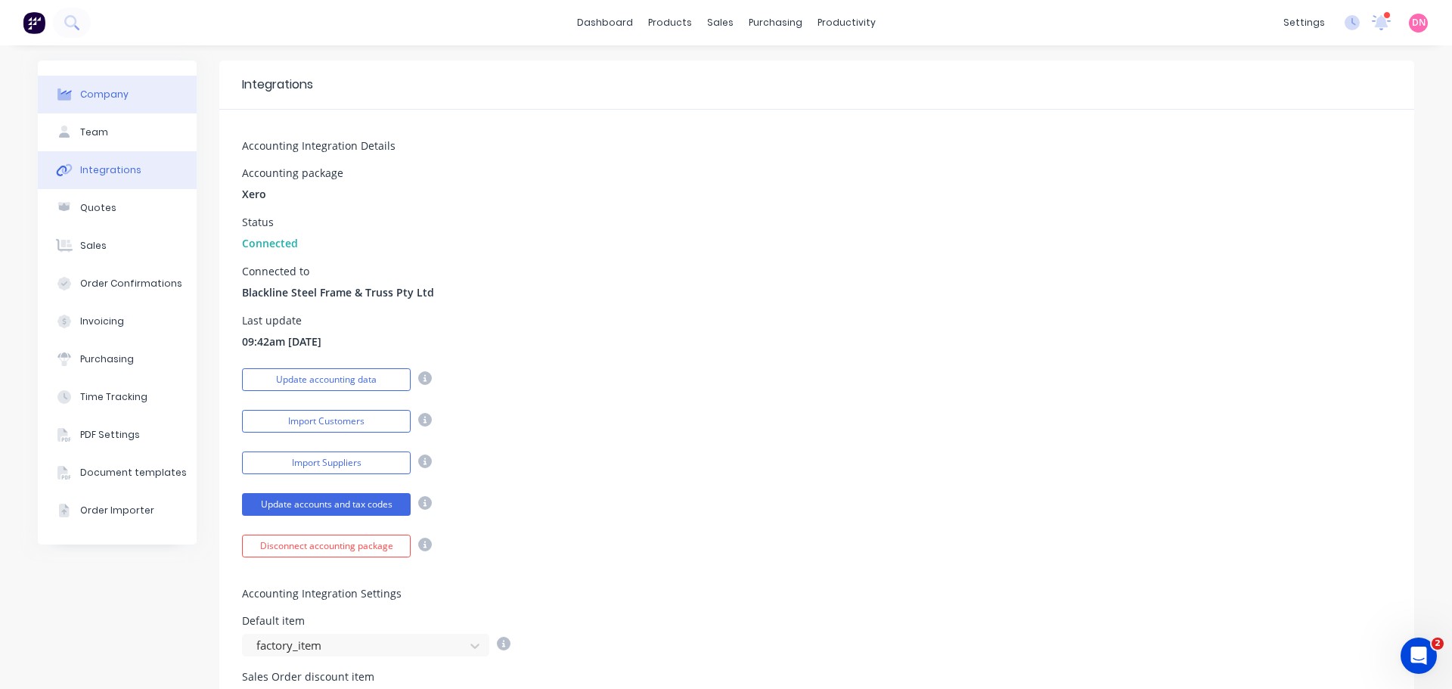
click at [87, 76] on button "Company" at bounding box center [117, 95] width 159 height 38
select select "AU"
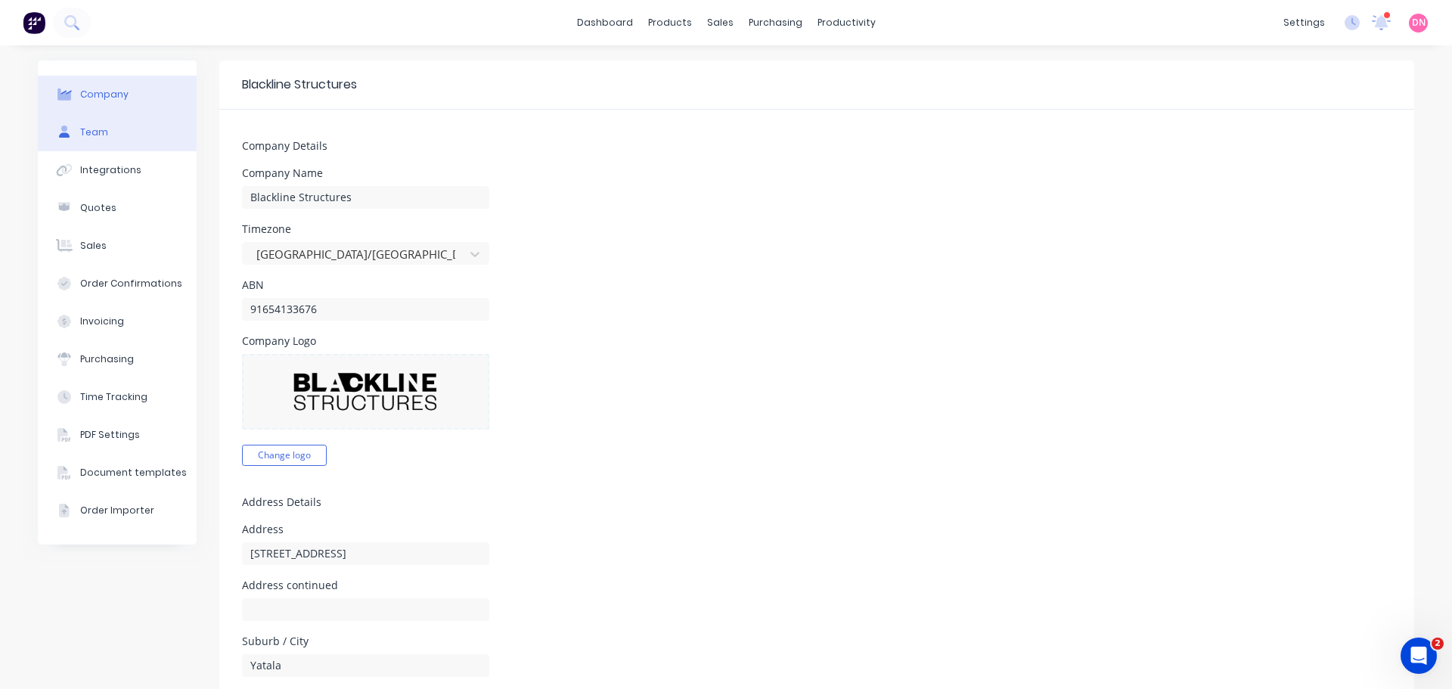
click at [165, 116] on button "Team" at bounding box center [117, 132] width 159 height 38
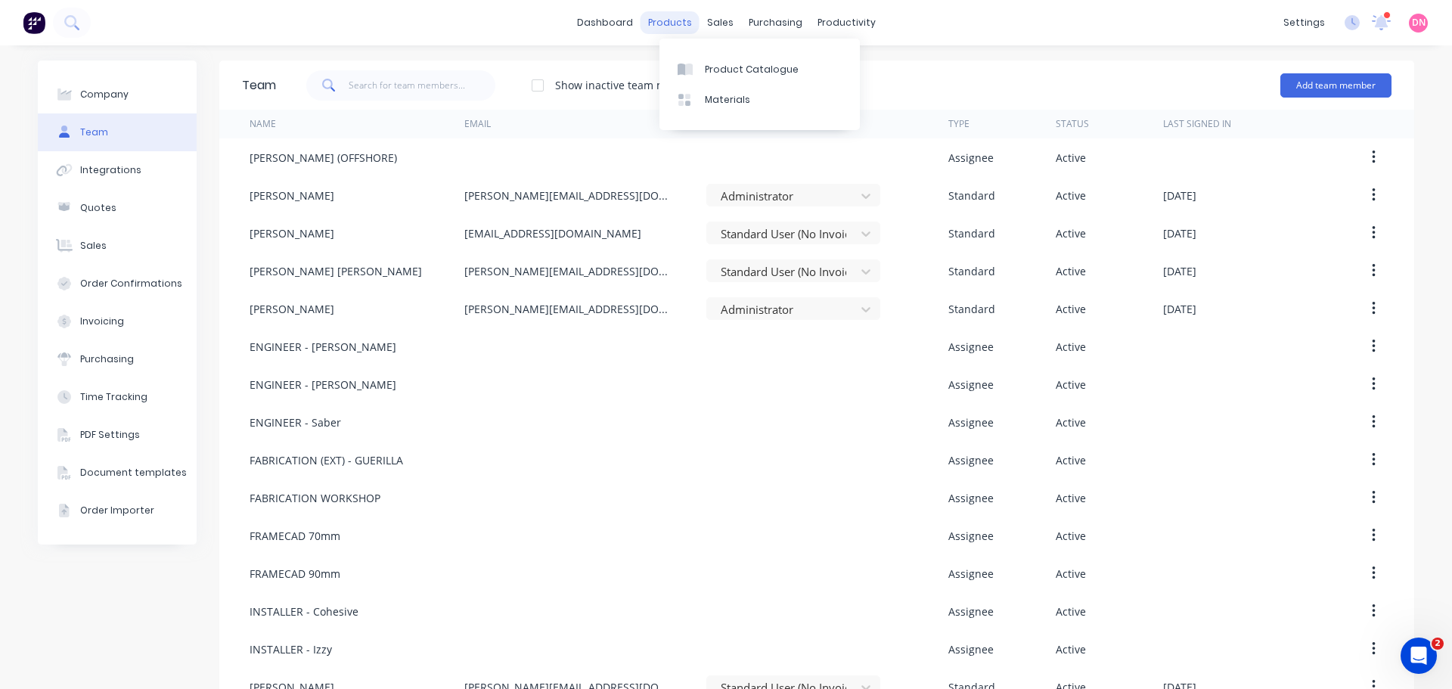
click at [690, 20] on div "products" at bounding box center [669, 22] width 59 height 23
click at [699, 85] on link "Materials" at bounding box center [759, 100] width 200 height 30
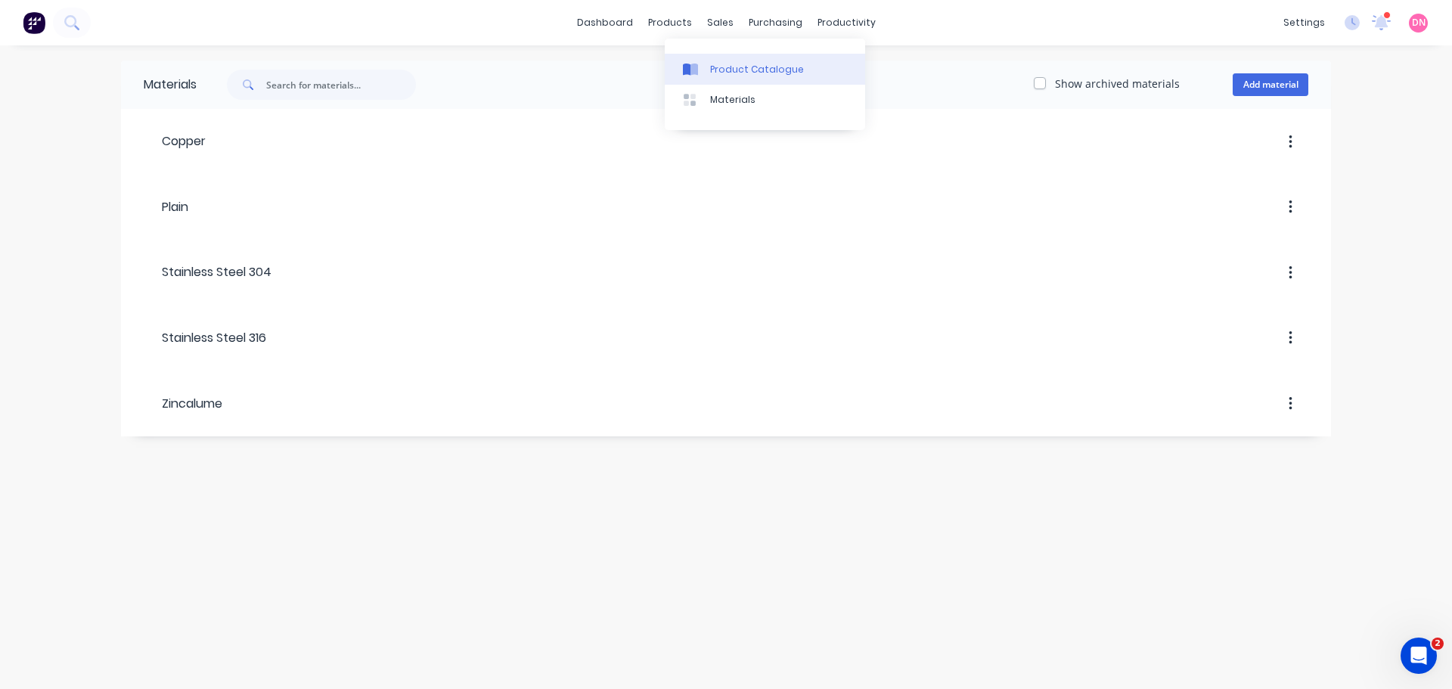
click at [703, 57] on link "Product Catalogue" at bounding box center [765, 69] width 200 height 30
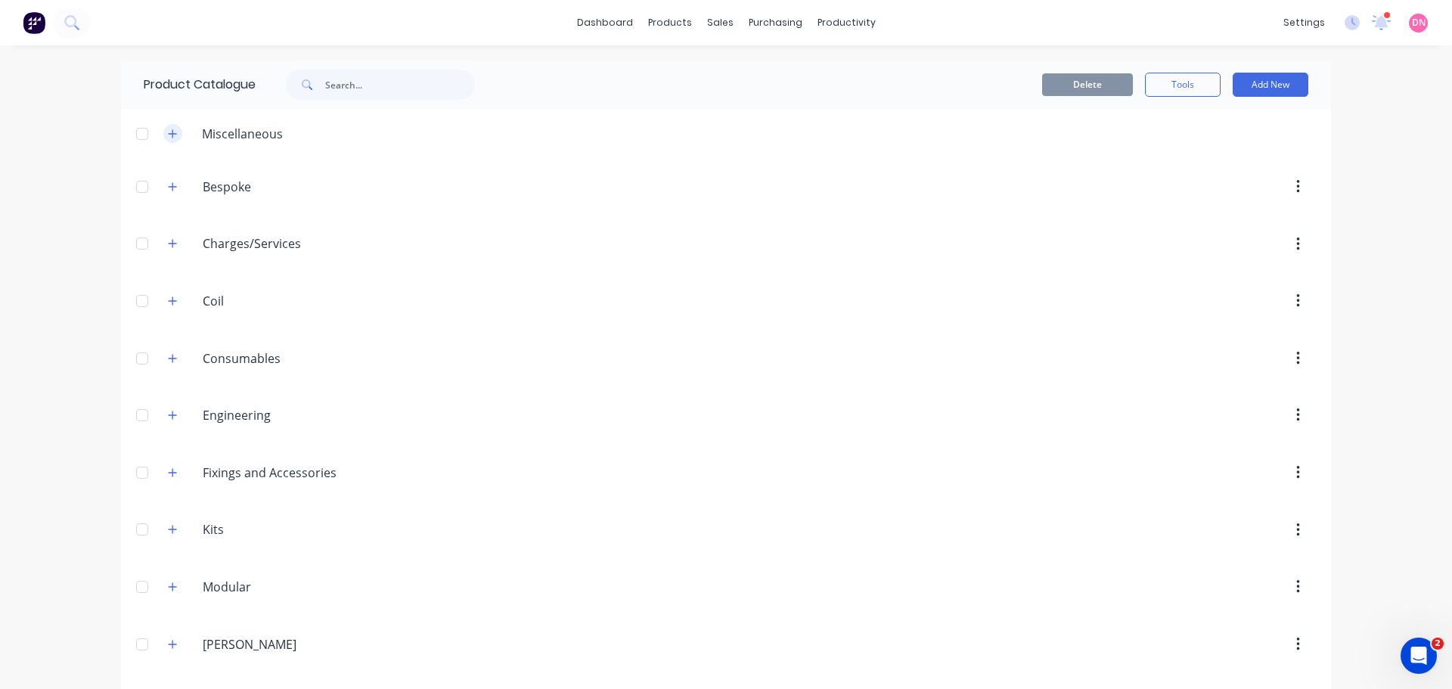
click at [163, 124] on button "button" at bounding box center [172, 133] width 19 height 19
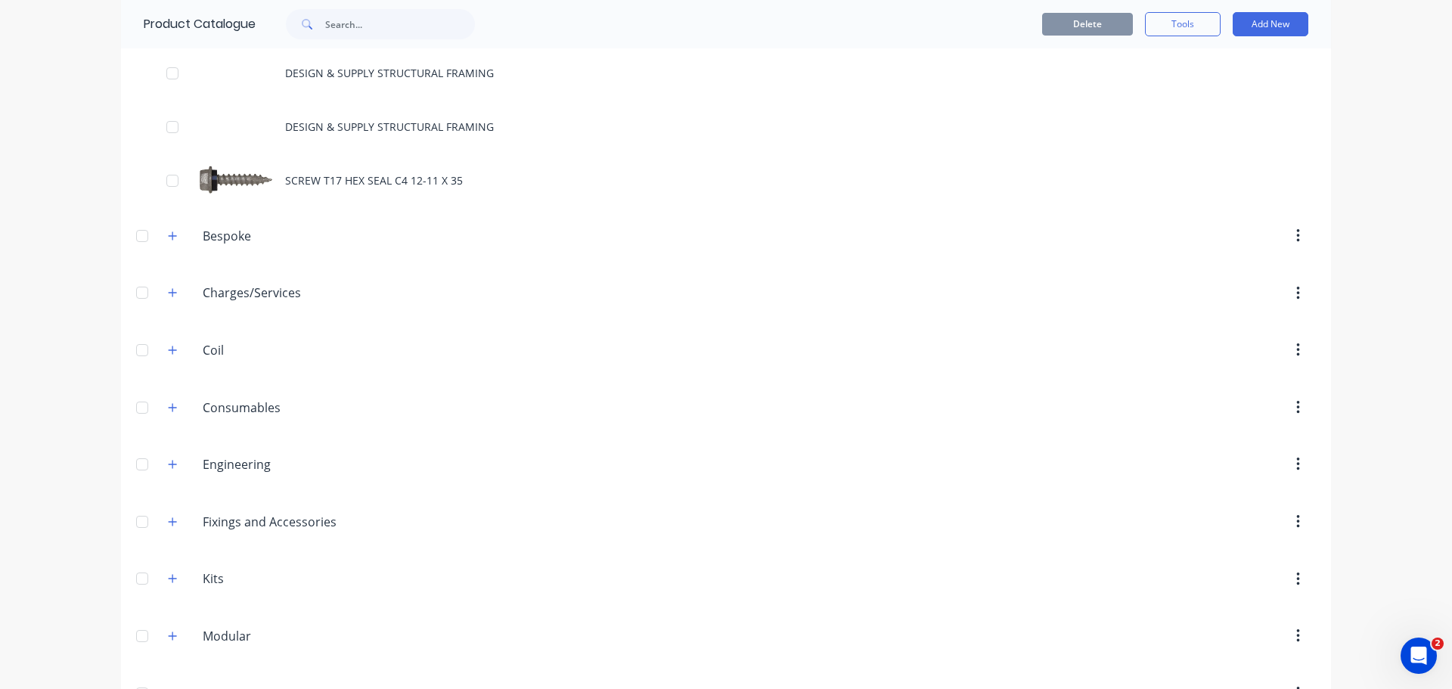
scroll to position [113, 0]
click at [156, 507] on div "Fixings.and.Accessories Fixings and Accessories" at bounding box center [274, 520] width 237 height 27
click at [168, 516] on icon "button" at bounding box center [172, 521] width 9 height 11
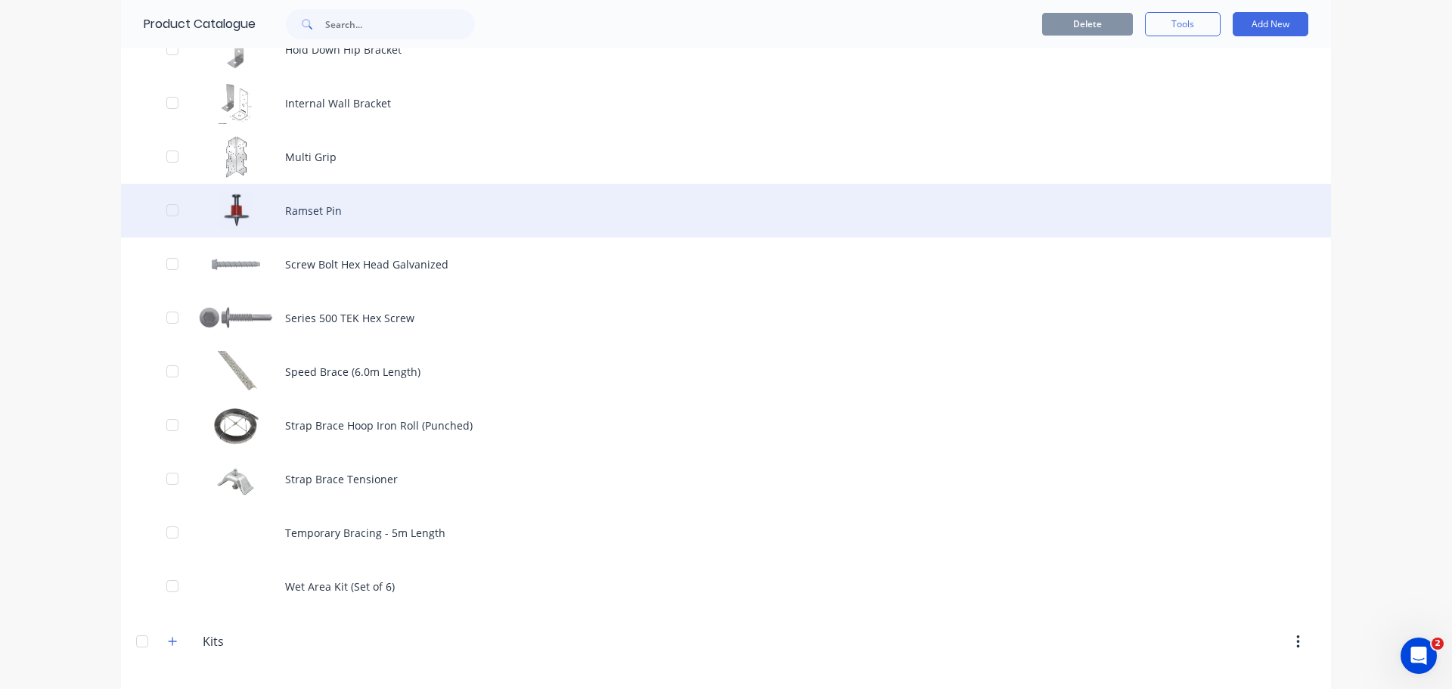
scroll to position [1368, 0]
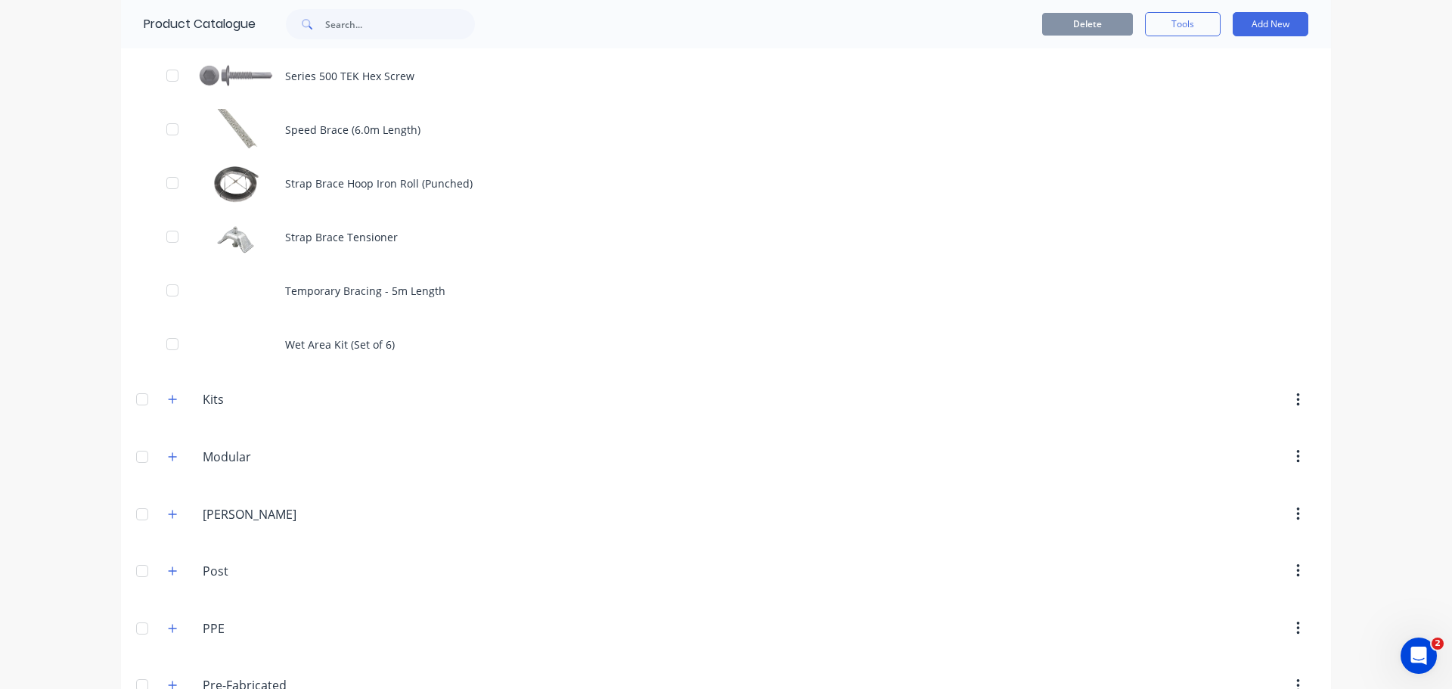
scroll to position [1418, 0]
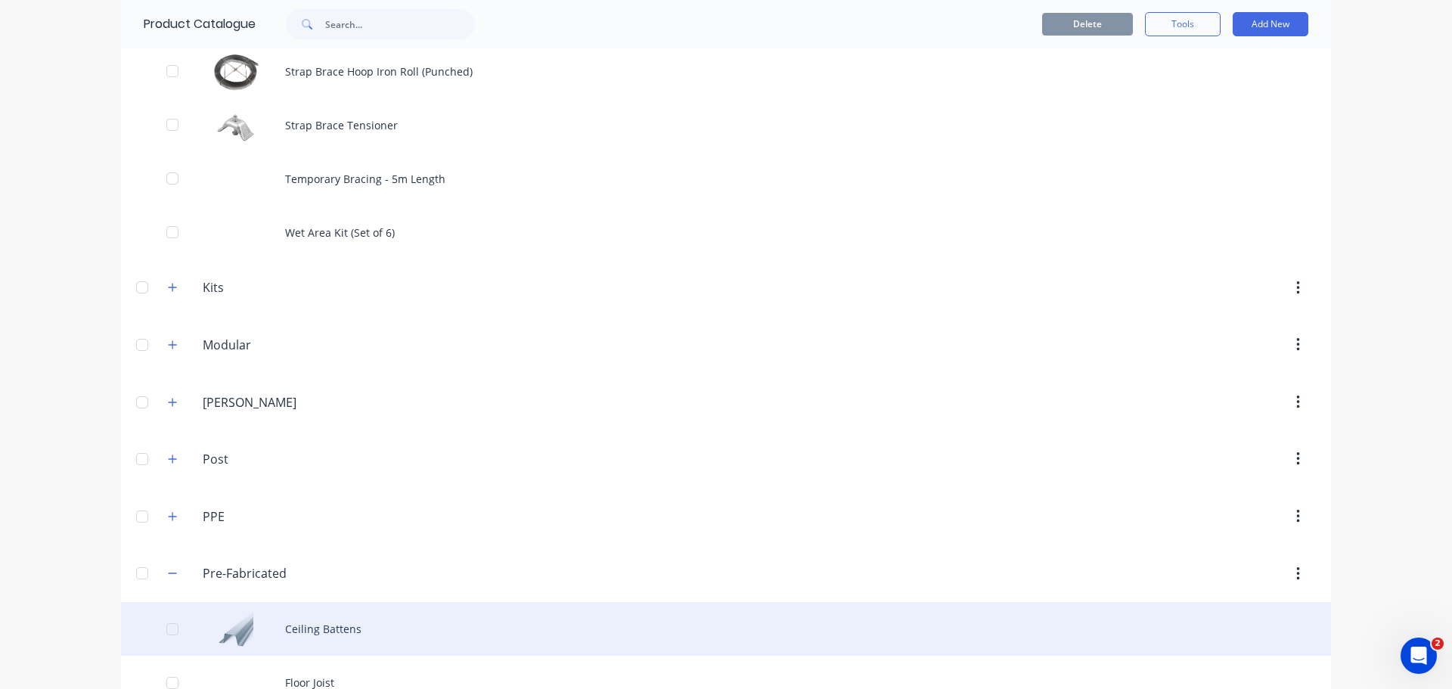
scroll to position [1530, 0]
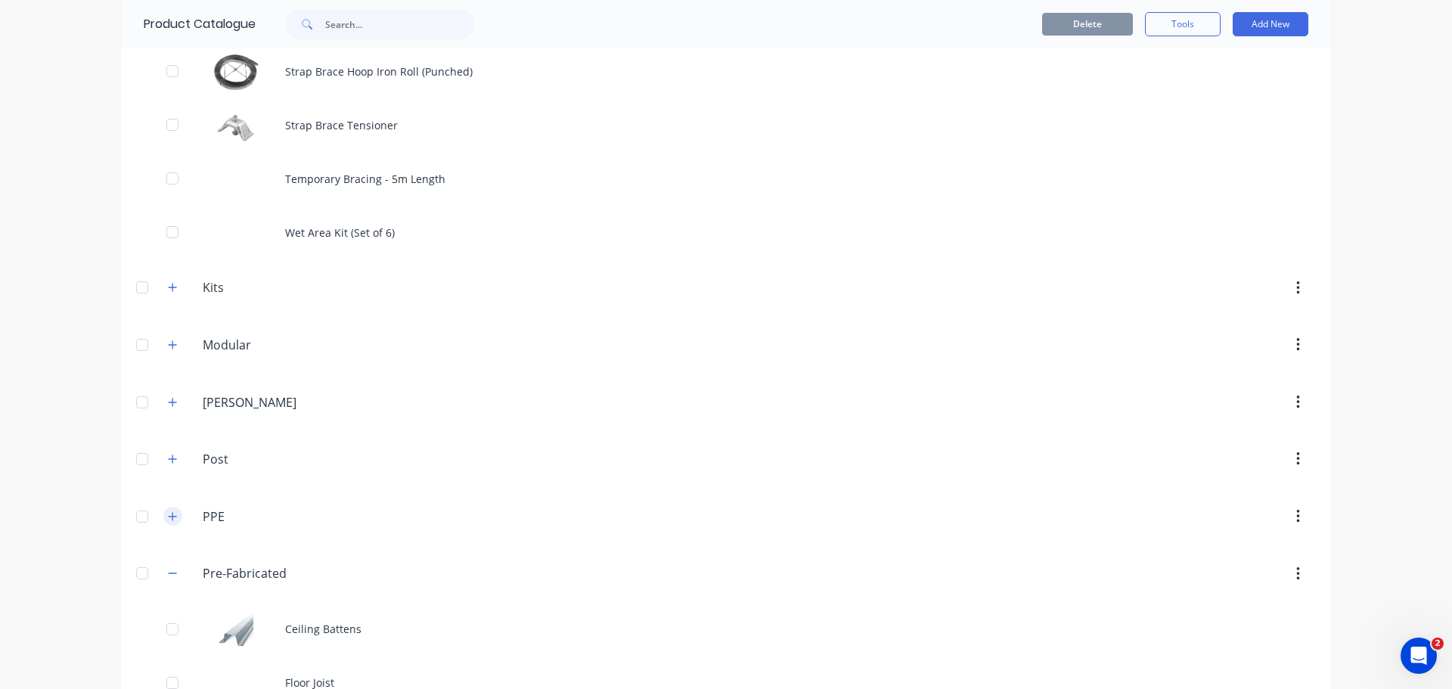
click at [169, 512] on icon "button" at bounding box center [173, 516] width 8 height 8
click at [1303, 503] on button "button" at bounding box center [1298, 516] width 36 height 27
click at [1211, 545] on div "Delete" at bounding box center [1244, 556] width 116 height 22
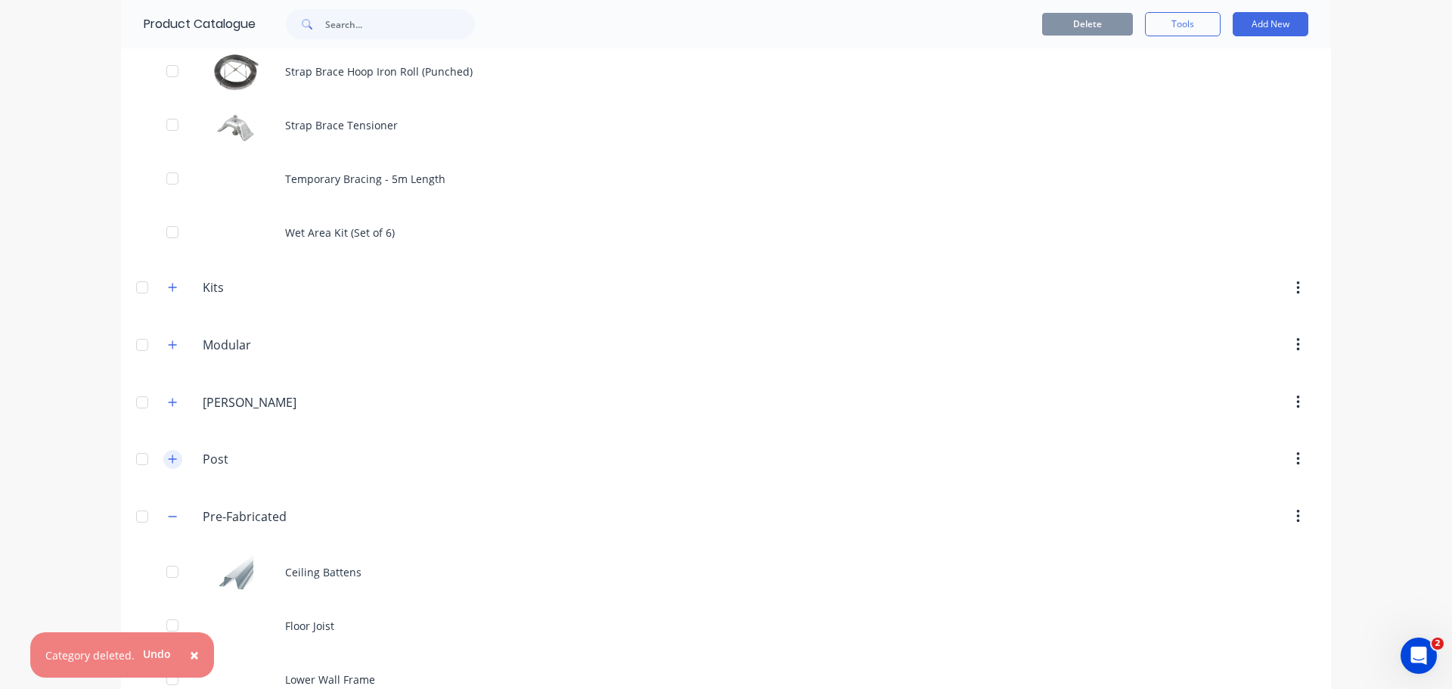
click at [163, 450] on button "button" at bounding box center [172, 459] width 19 height 19
click at [168, 397] on icon "button" at bounding box center [172, 402] width 9 height 11
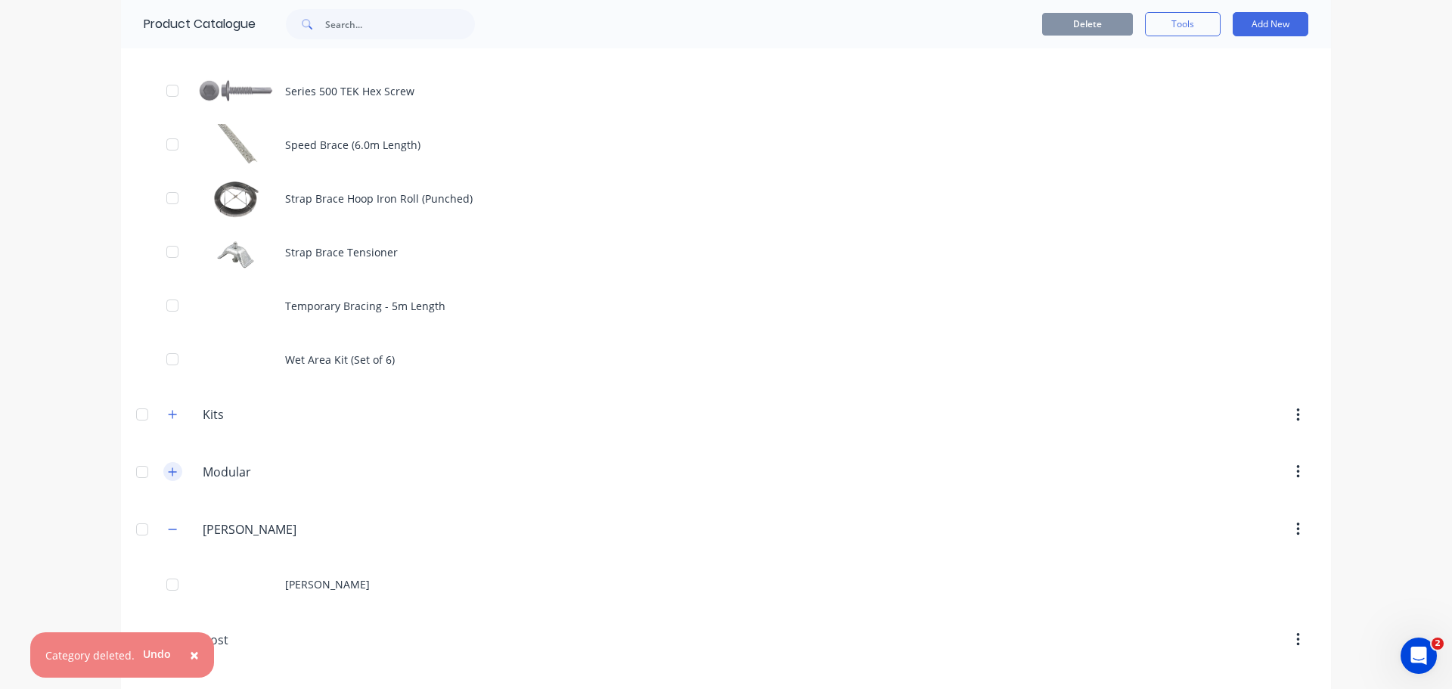
click at [168, 467] on icon "button" at bounding box center [172, 472] width 9 height 11
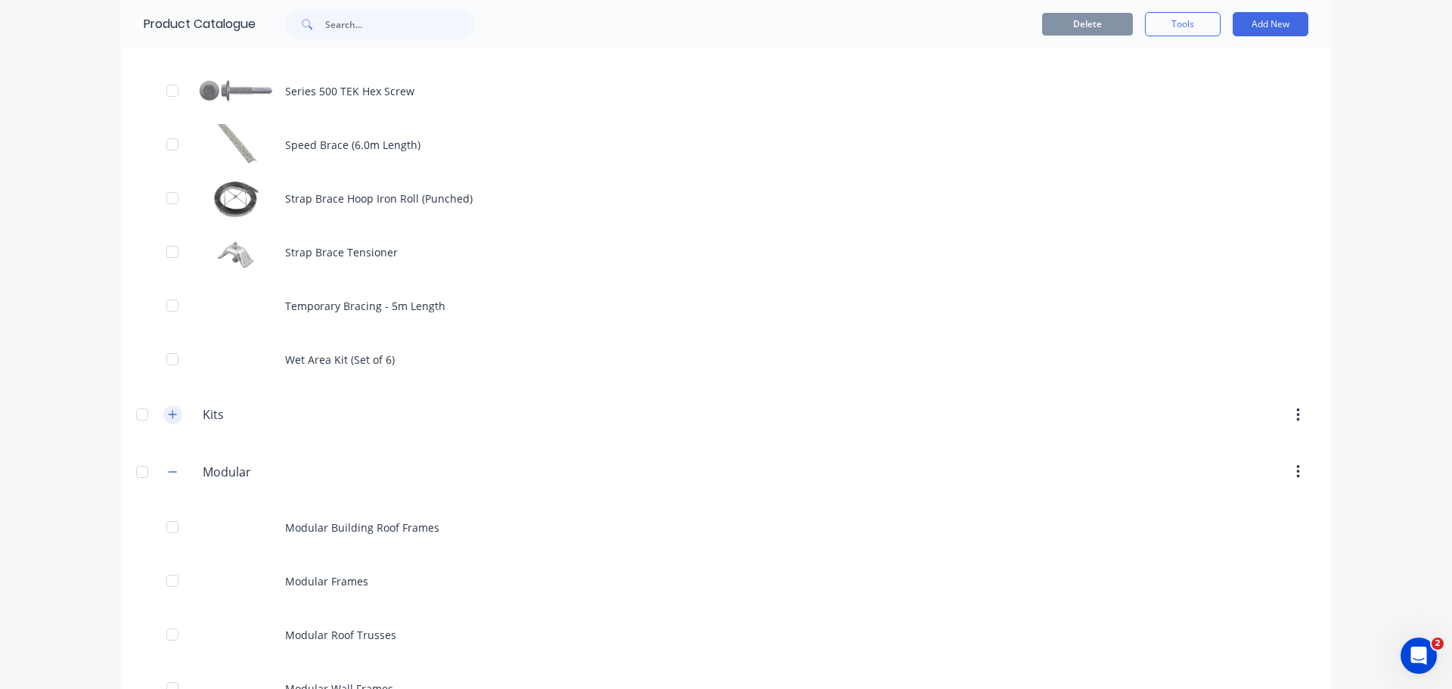
click at [163, 405] on button "button" at bounding box center [172, 414] width 19 height 19
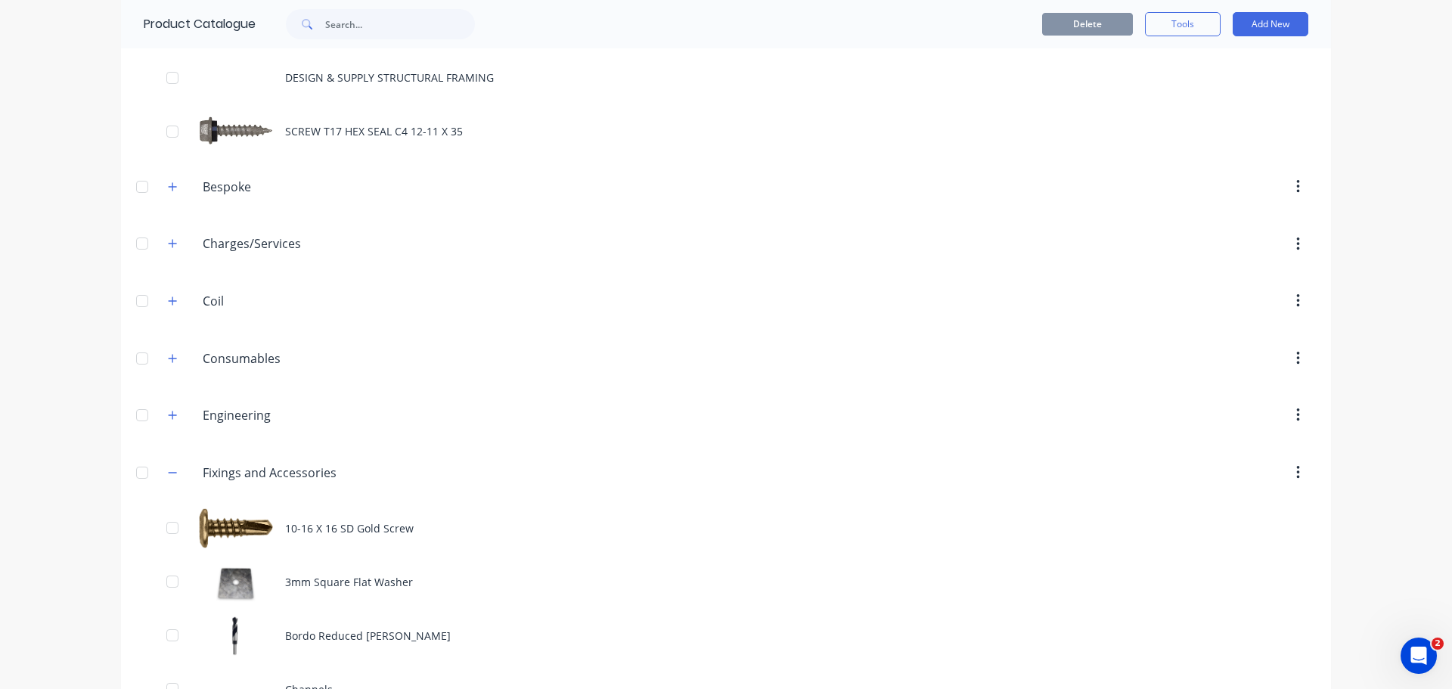
scroll to position [160, 0]
click at [169, 411] on icon "button" at bounding box center [173, 415] width 8 height 8
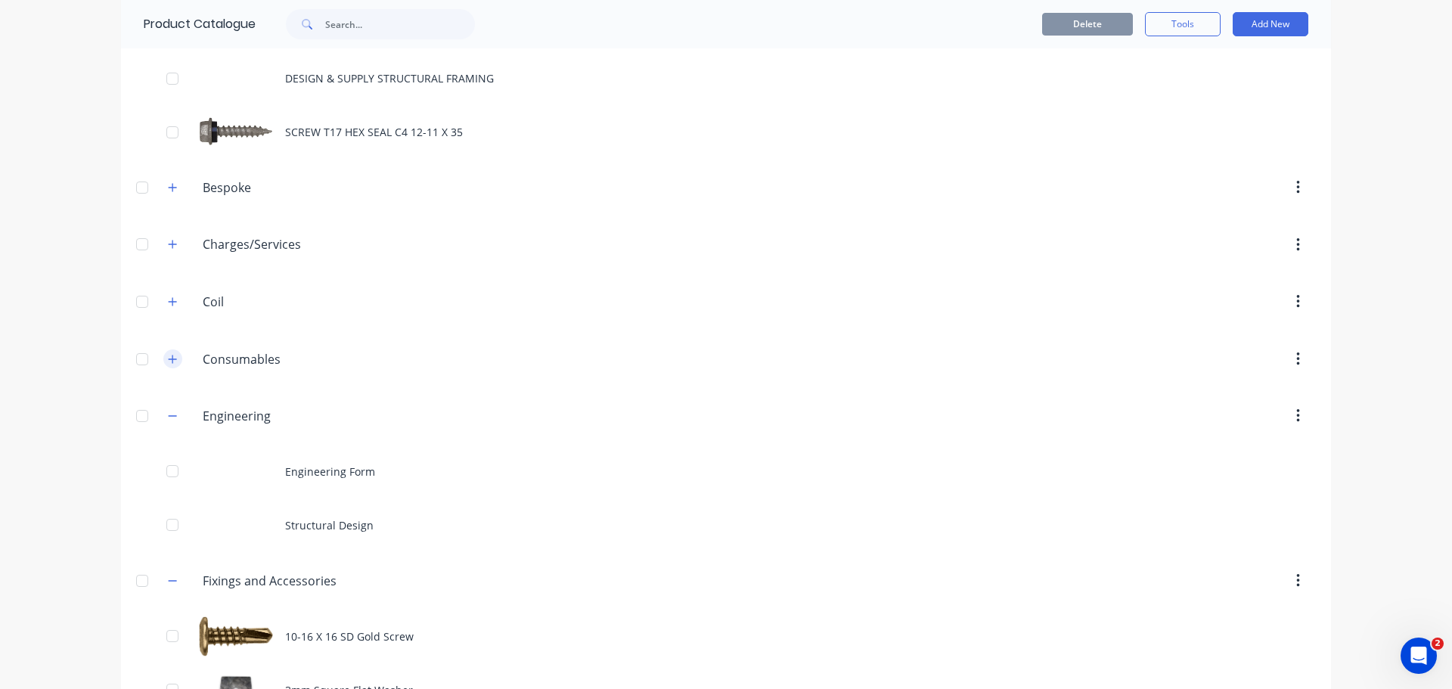
click at [168, 354] on icon "button" at bounding box center [172, 359] width 9 height 11
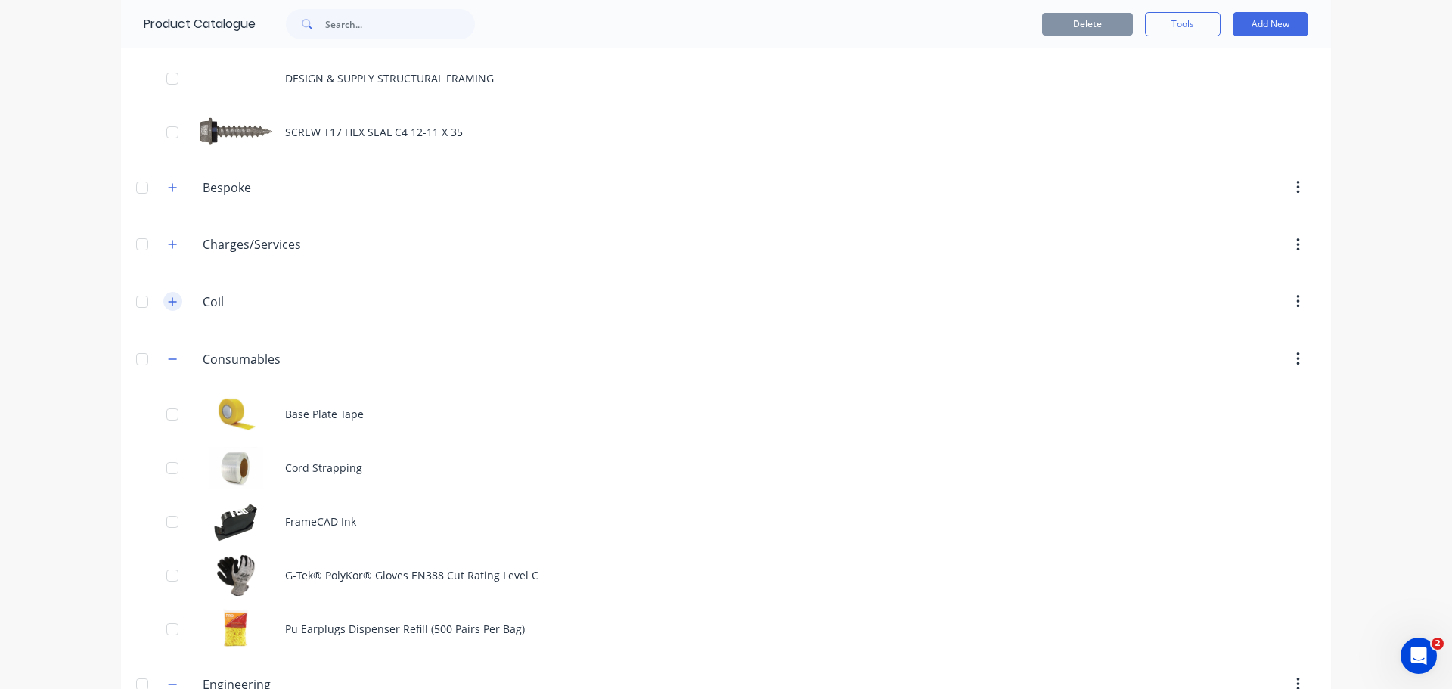
click at [163, 292] on button "button" at bounding box center [172, 301] width 19 height 19
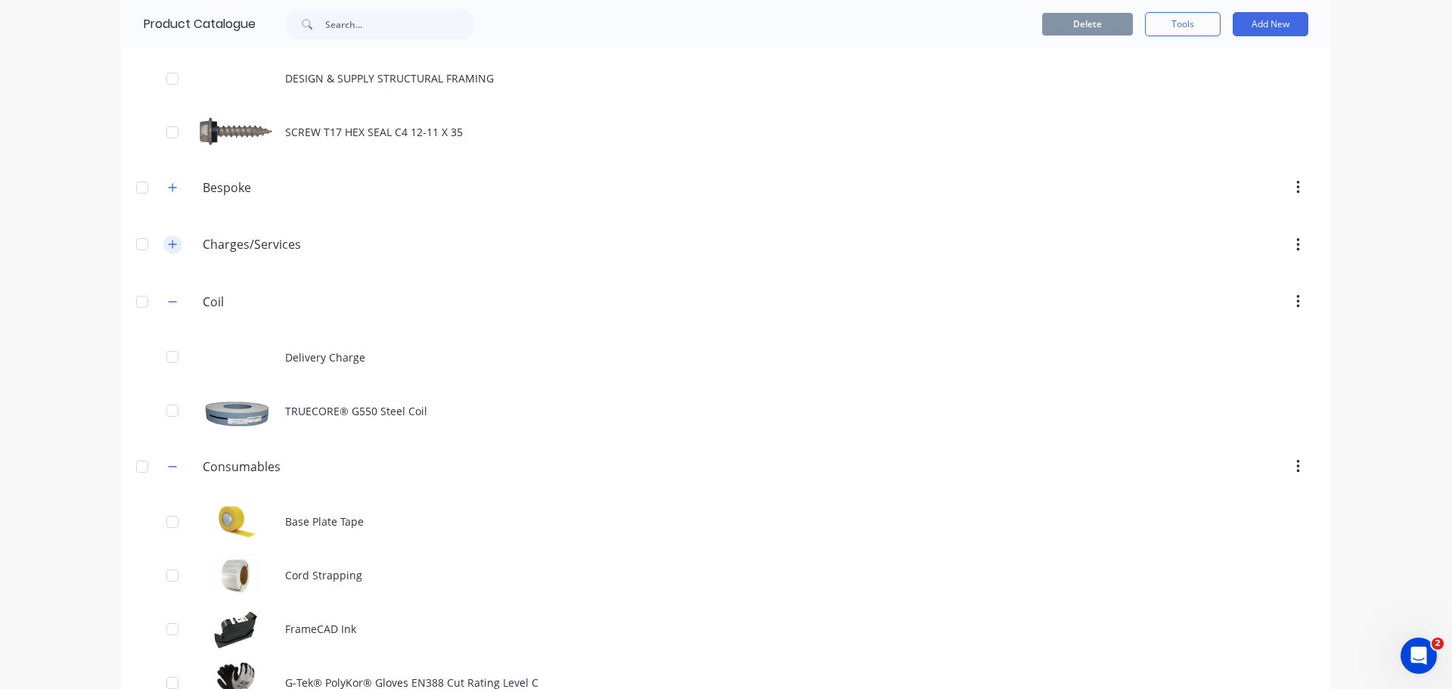
click at [163, 235] on button "button" at bounding box center [172, 244] width 19 height 19
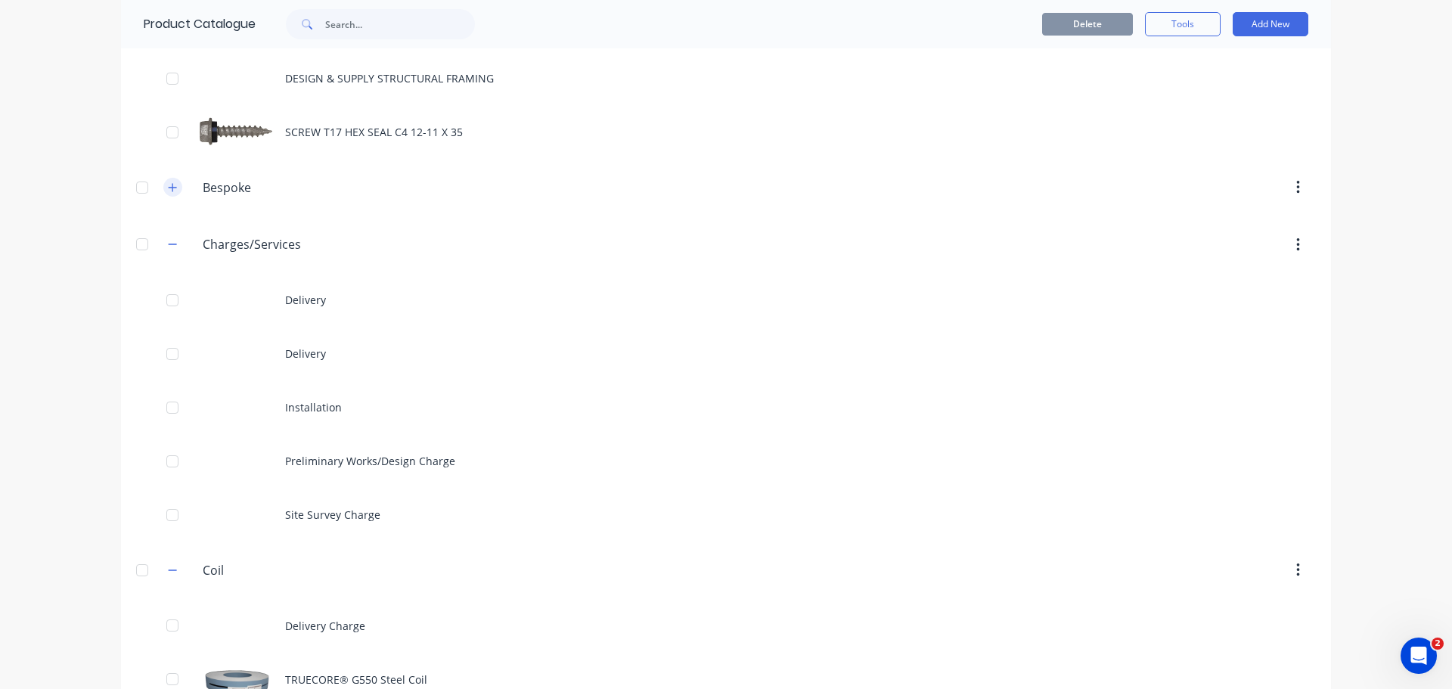
click at [163, 178] on button "button" at bounding box center [172, 187] width 19 height 19
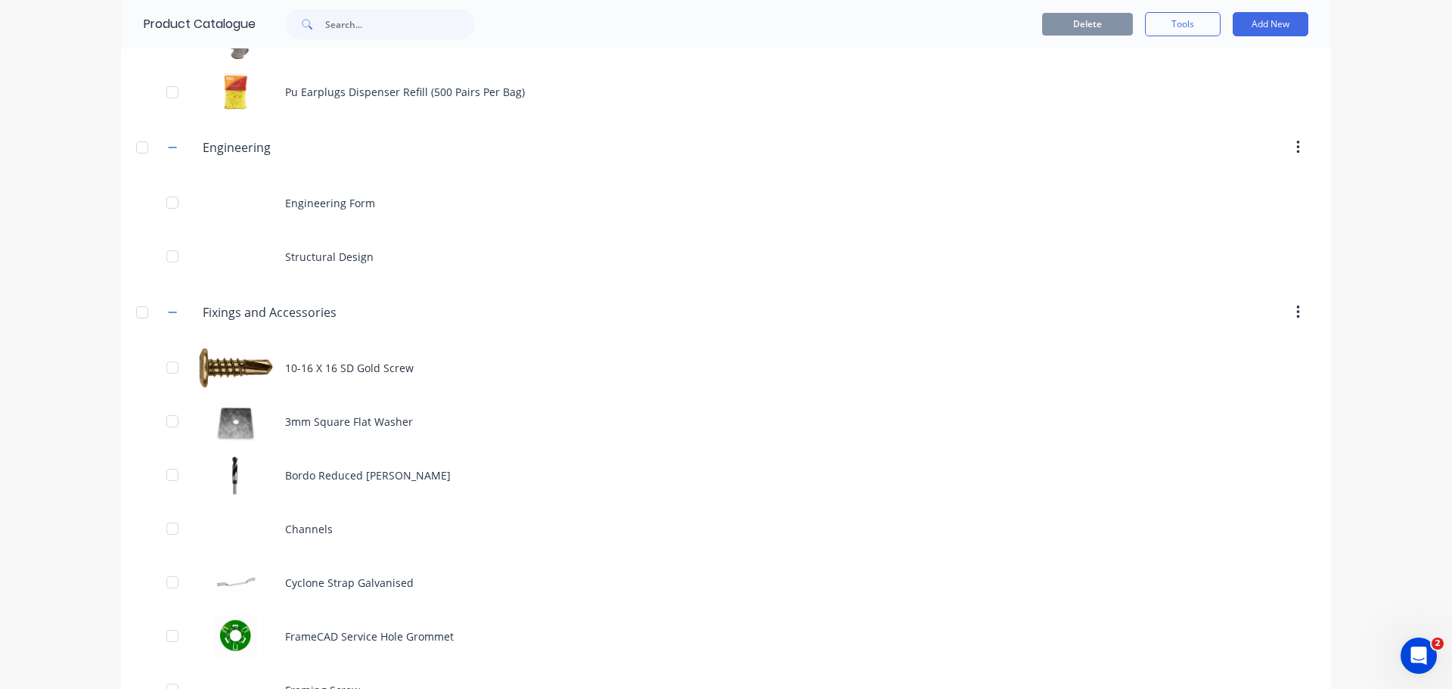
scroll to position [1235, 0]
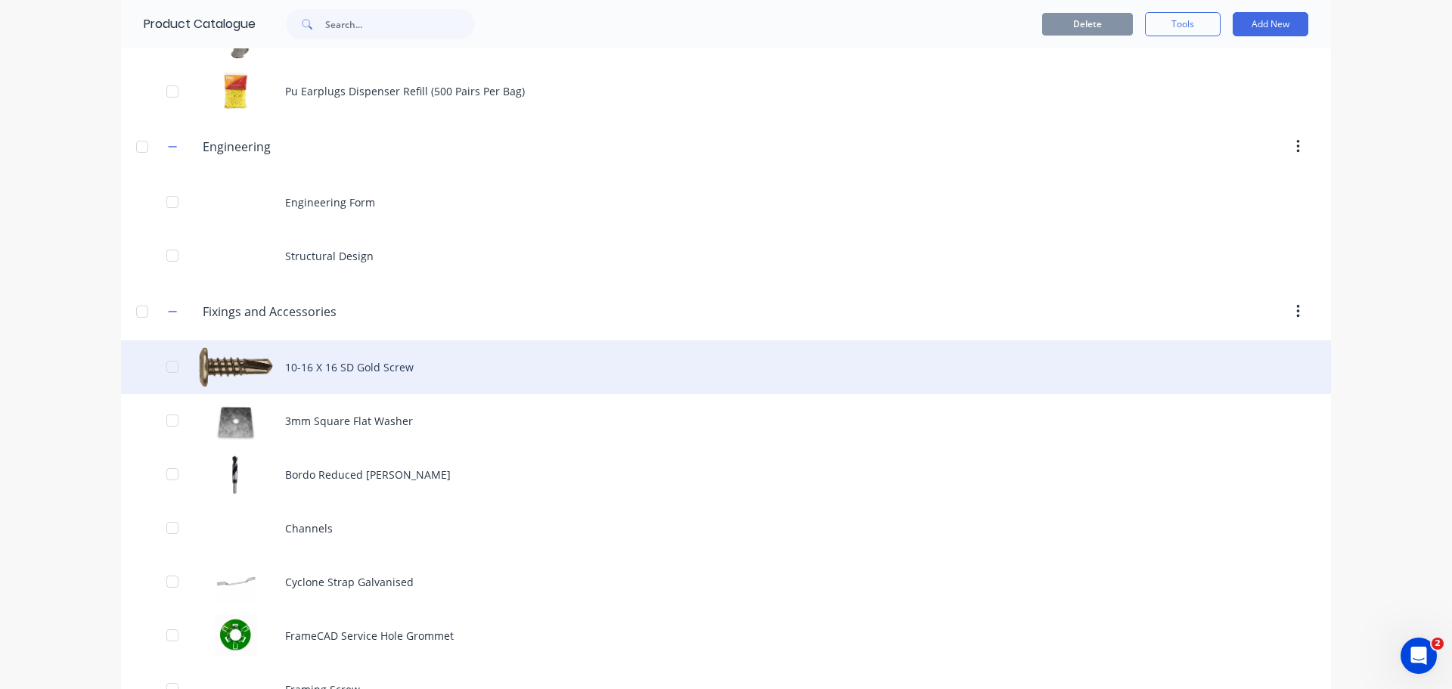
click at [240, 340] on div "10-16 X 16 SD Gold Screw" at bounding box center [726, 367] width 1210 height 54
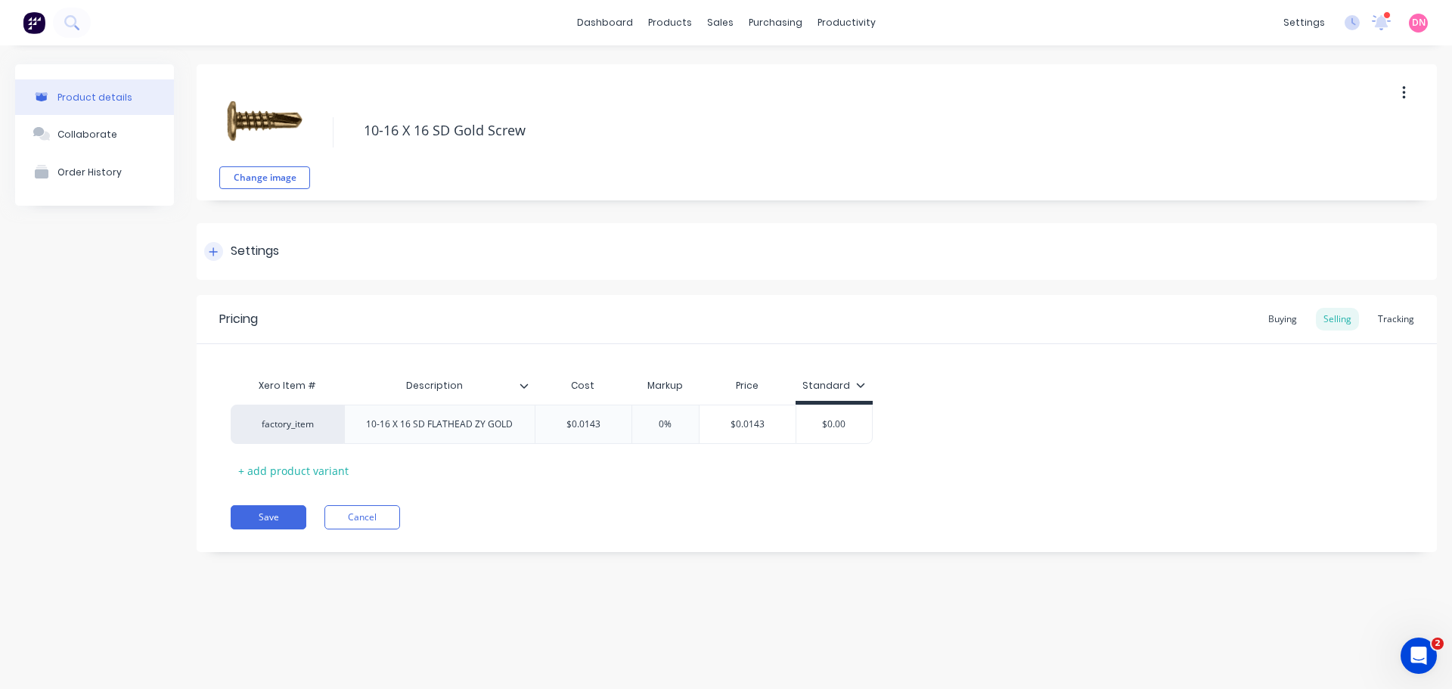
click at [281, 242] on div "Settings" at bounding box center [817, 251] width 1240 height 57
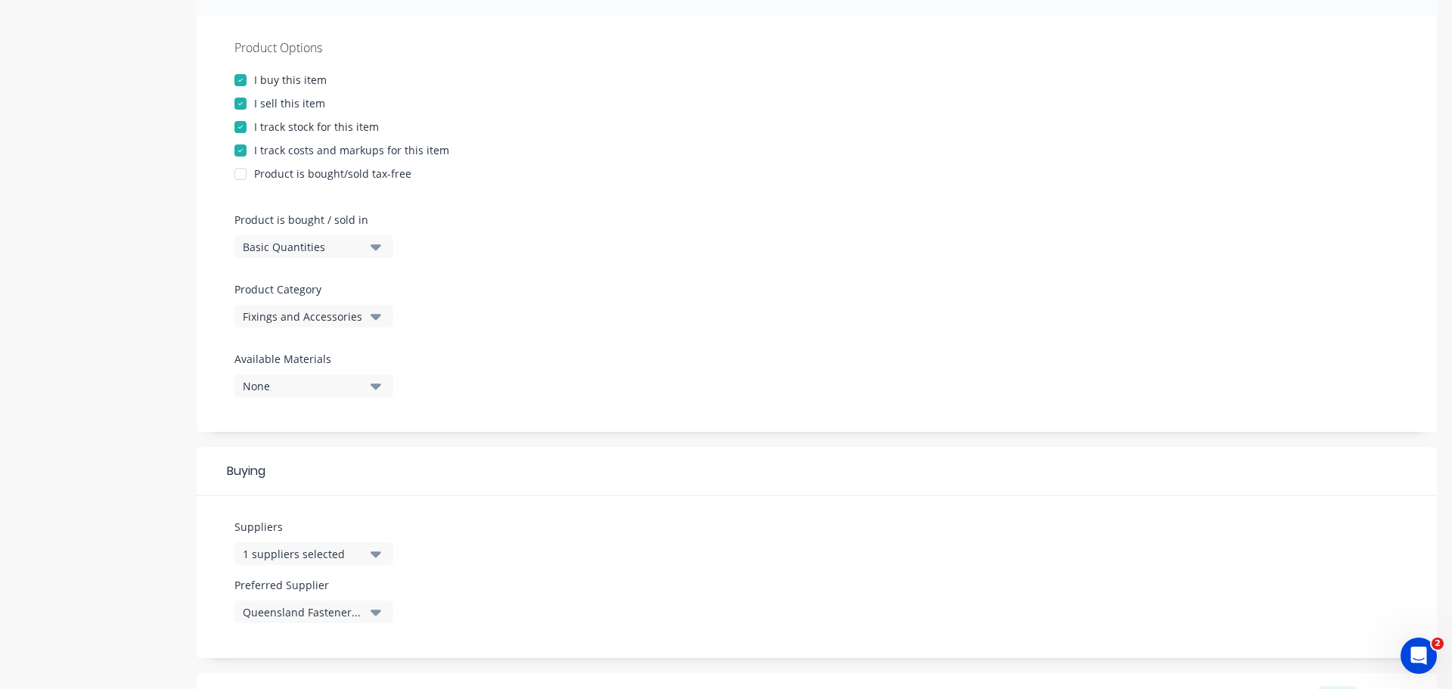
scroll to position [265, 0]
click at [370, 544] on icon "button" at bounding box center [375, 552] width 11 height 17
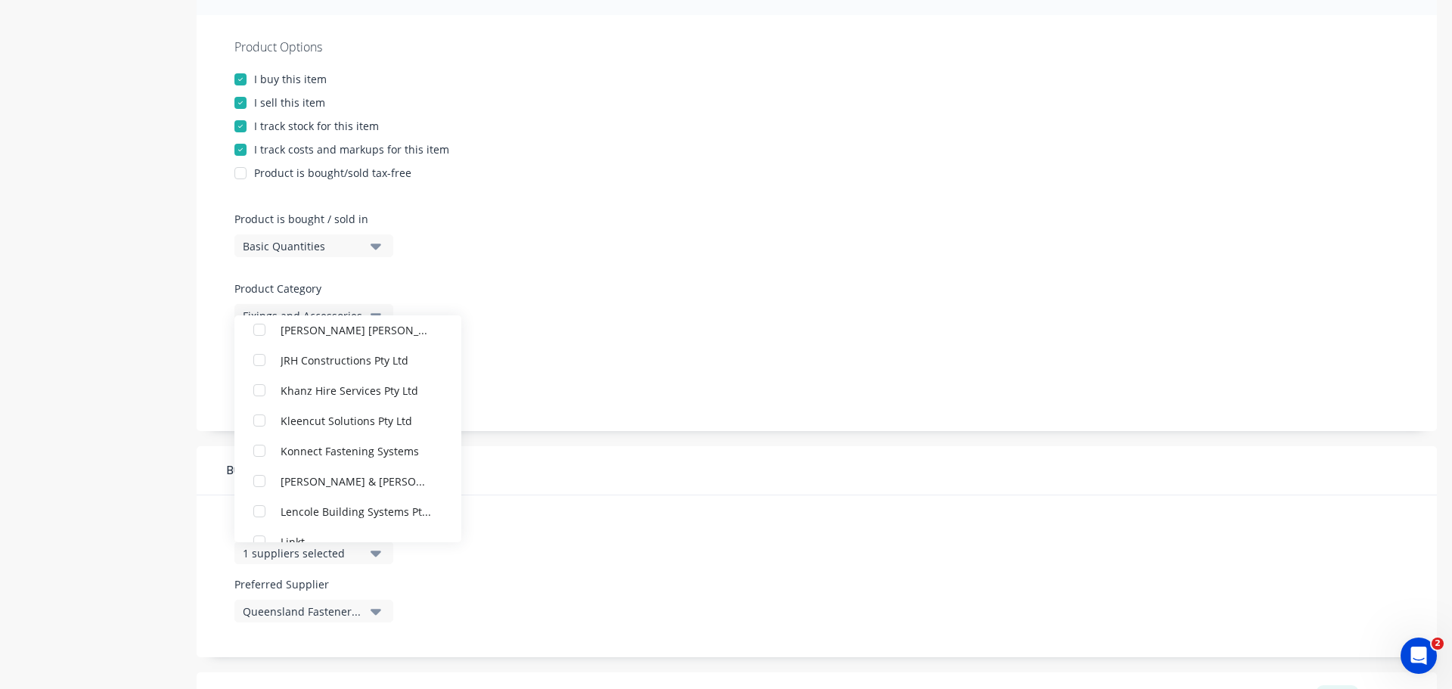
scroll to position [2953, 0]
click at [256, 409] on div "button" at bounding box center [259, 424] width 30 height 30
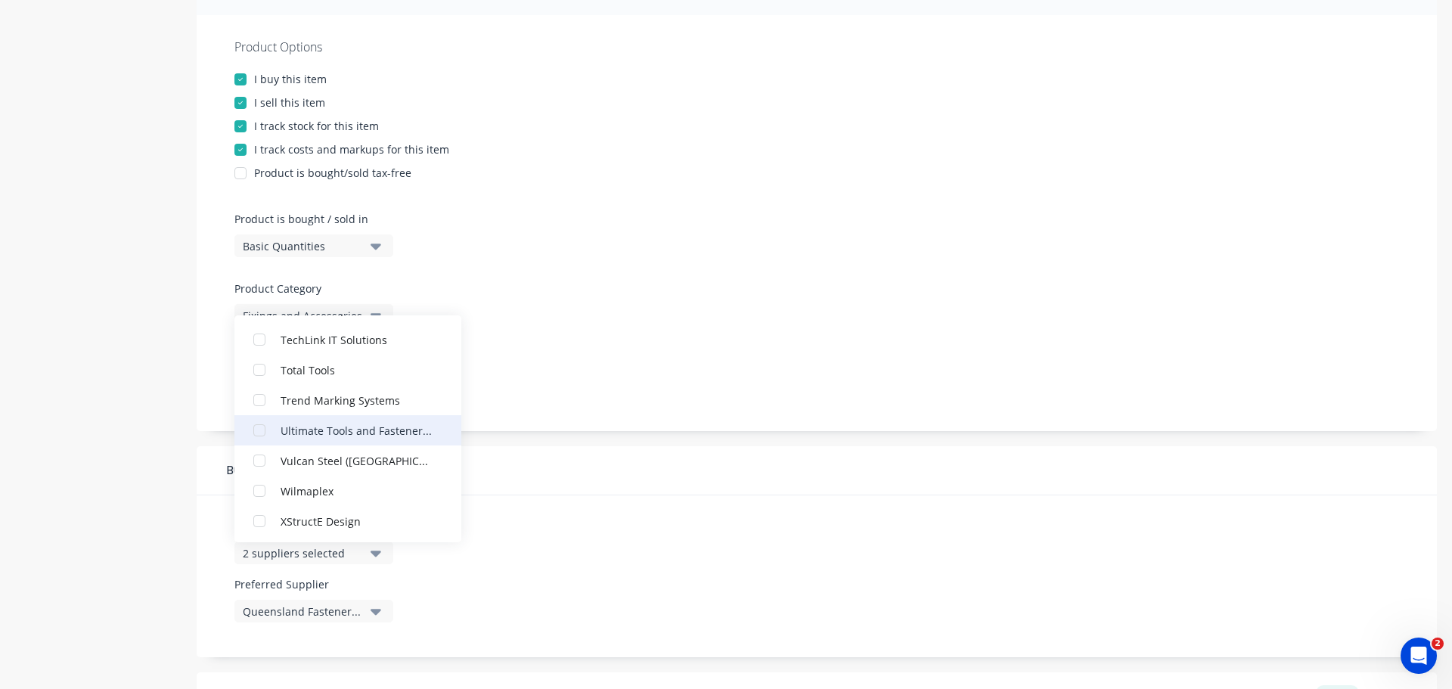
click at [264, 415] on div "button" at bounding box center [259, 430] width 30 height 30
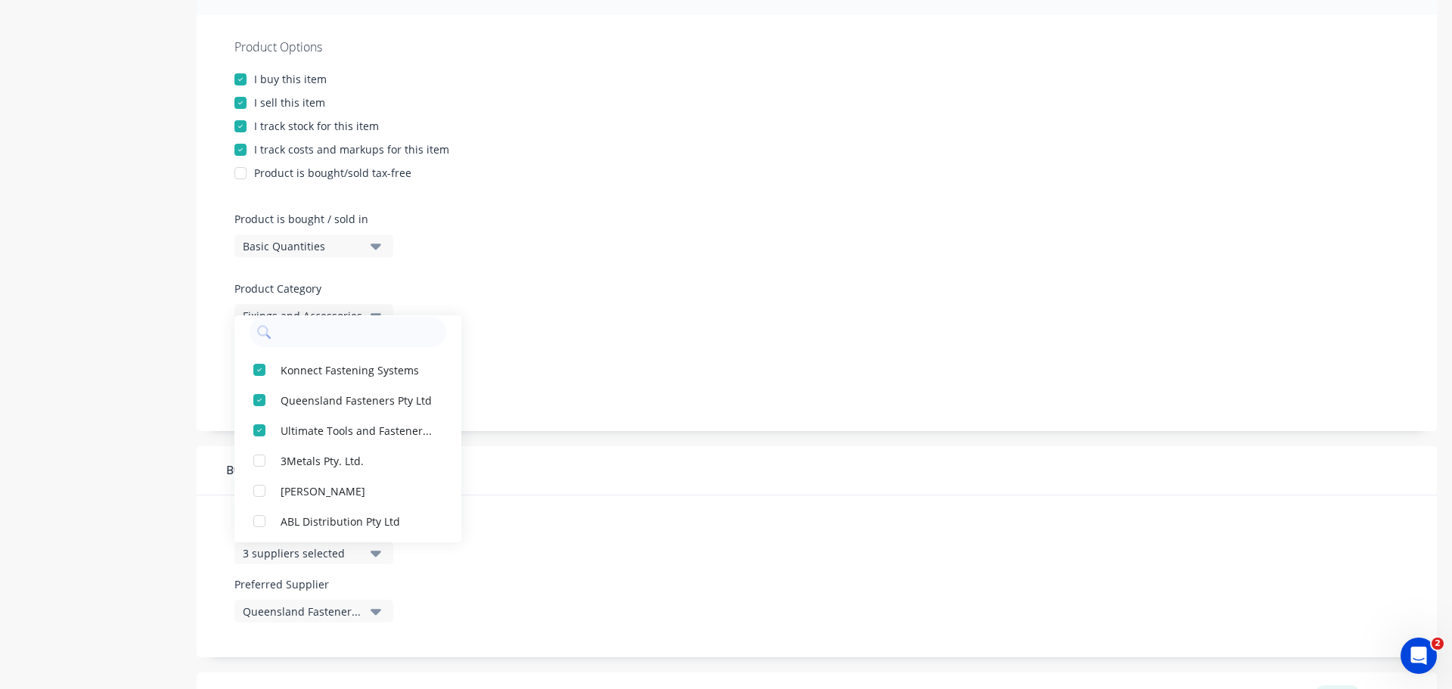
click at [625, 495] on div "Suppliers 3 suppliers selected Konnect Fastening Systems Queensland Fasteners P…" at bounding box center [817, 576] width 1240 height 162
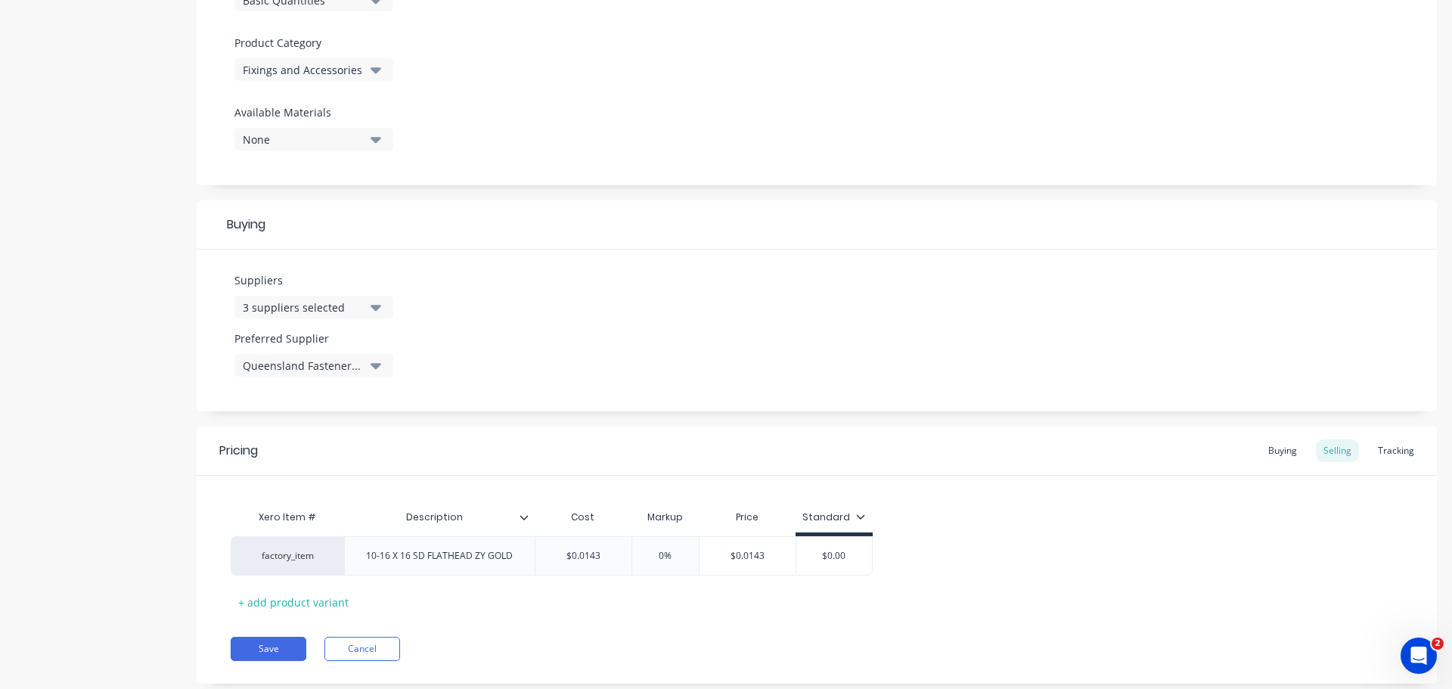
scroll to position [510, 0]
click at [290, 637] on button "Save" at bounding box center [269, 649] width 76 height 24
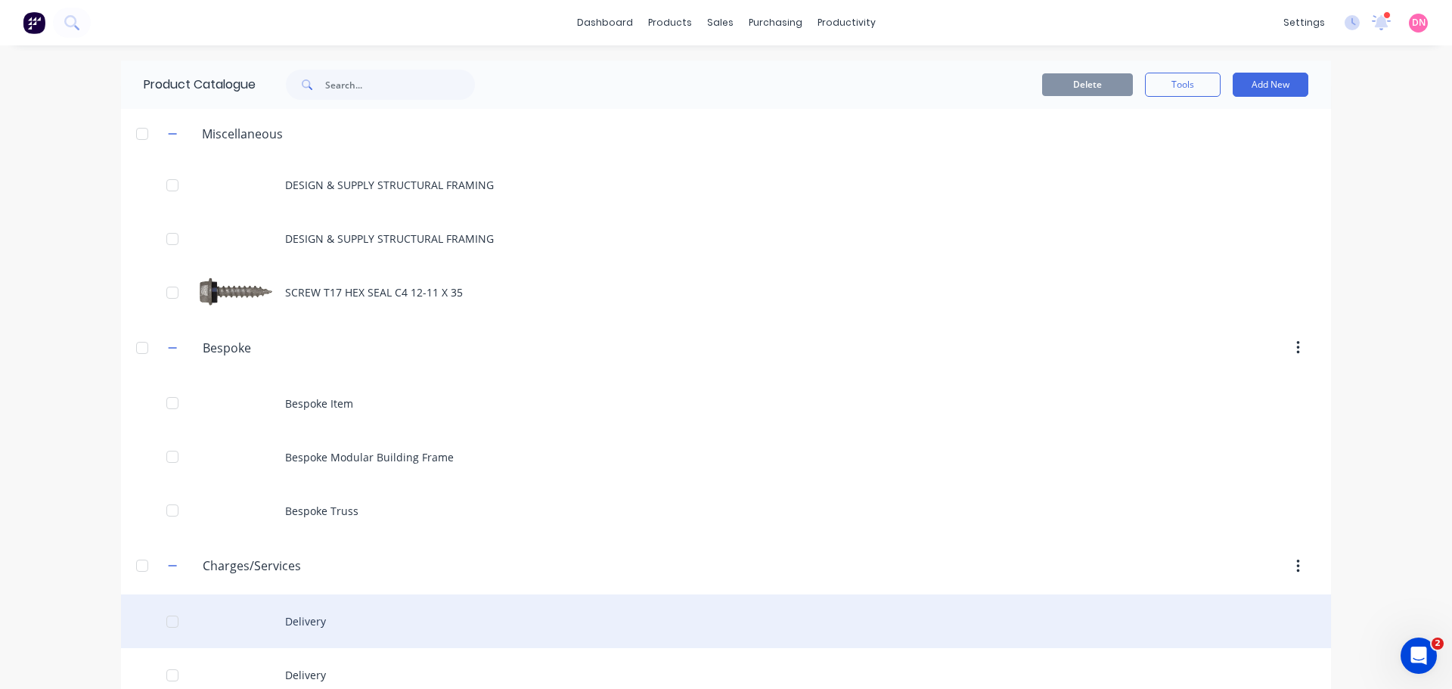
click at [326, 594] on div "Delivery" at bounding box center [726, 621] width 1210 height 54
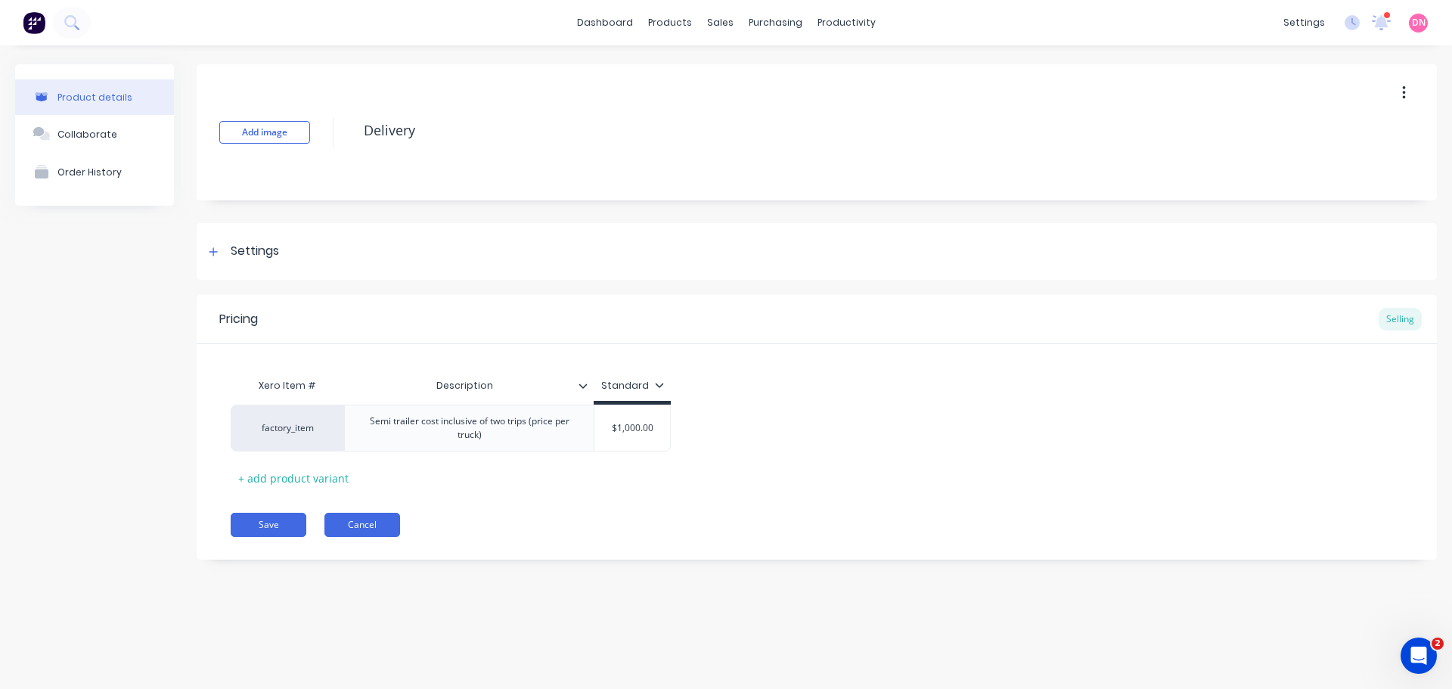
click at [351, 522] on button "Cancel" at bounding box center [362, 525] width 76 height 24
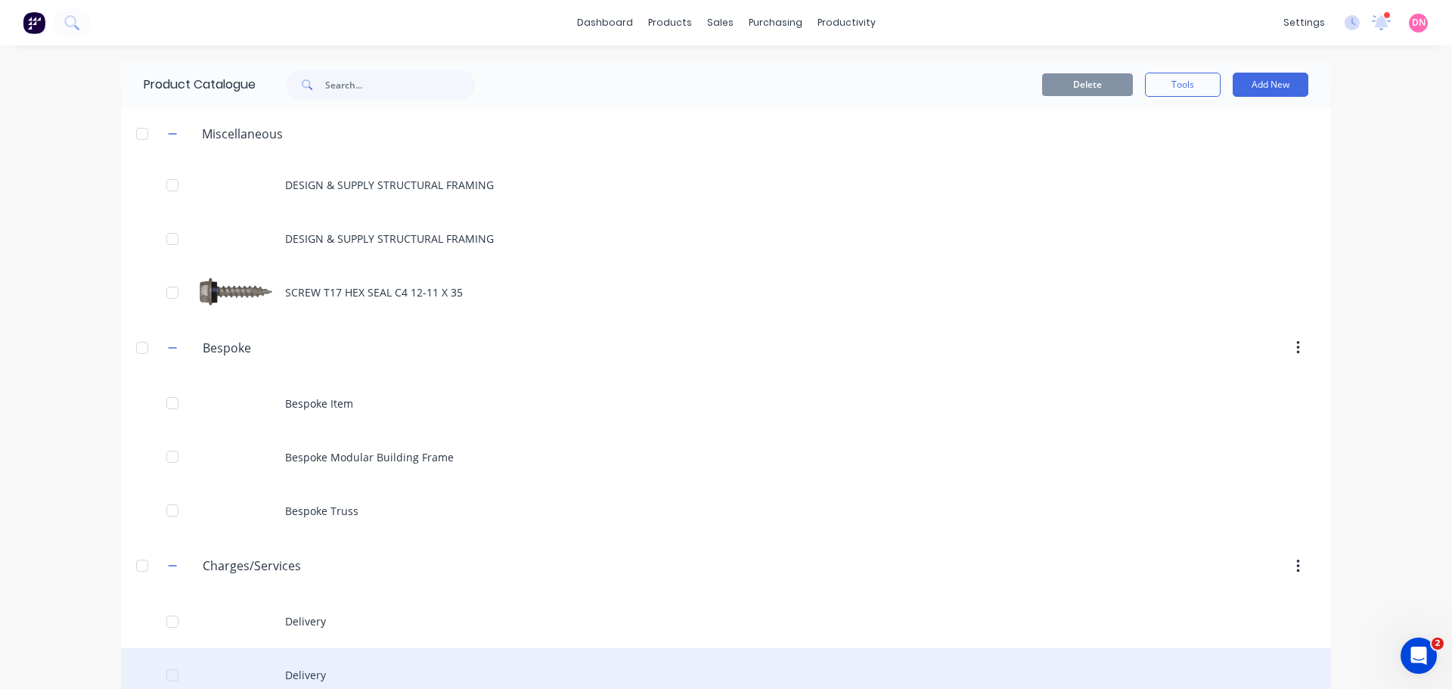
click at [306, 648] on div "Delivery" at bounding box center [726, 675] width 1210 height 54
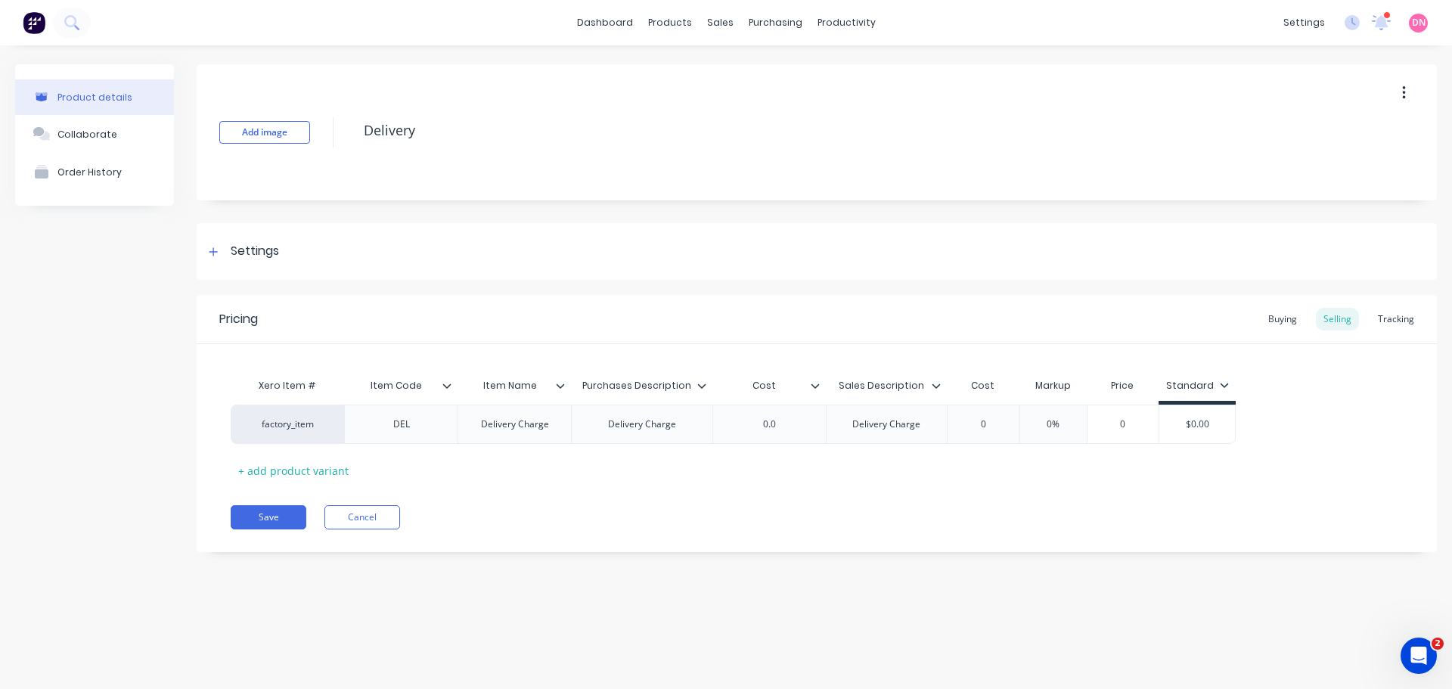
click at [381, 571] on div "Add image Delivery Settings Product Options I buy this item I sell this item I …" at bounding box center [817, 319] width 1240 height 510
click at [364, 518] on button "Cancel" at bounding box center [362, 517] width 76 height 24
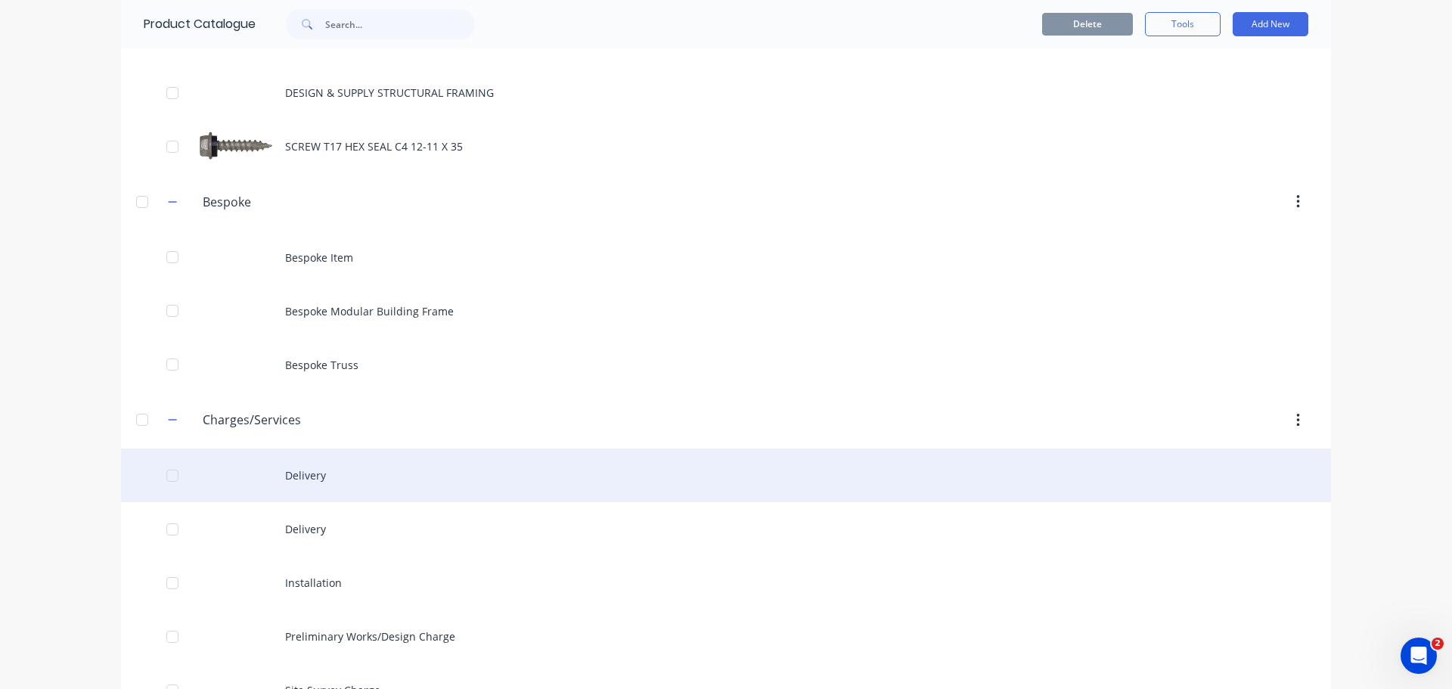
scroll to position [151, 0]
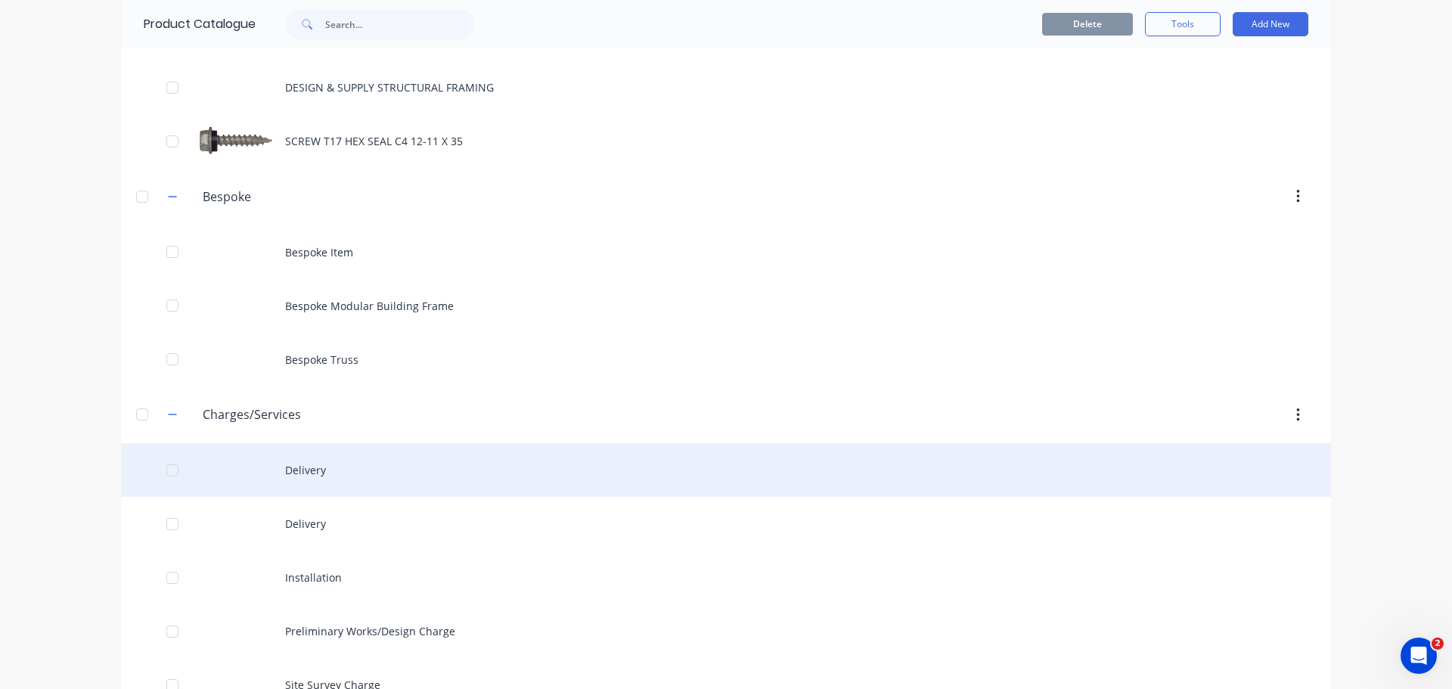
click at [313, 443] on div "Delivery" at bounding box center [726, 470] width 1210 height 54
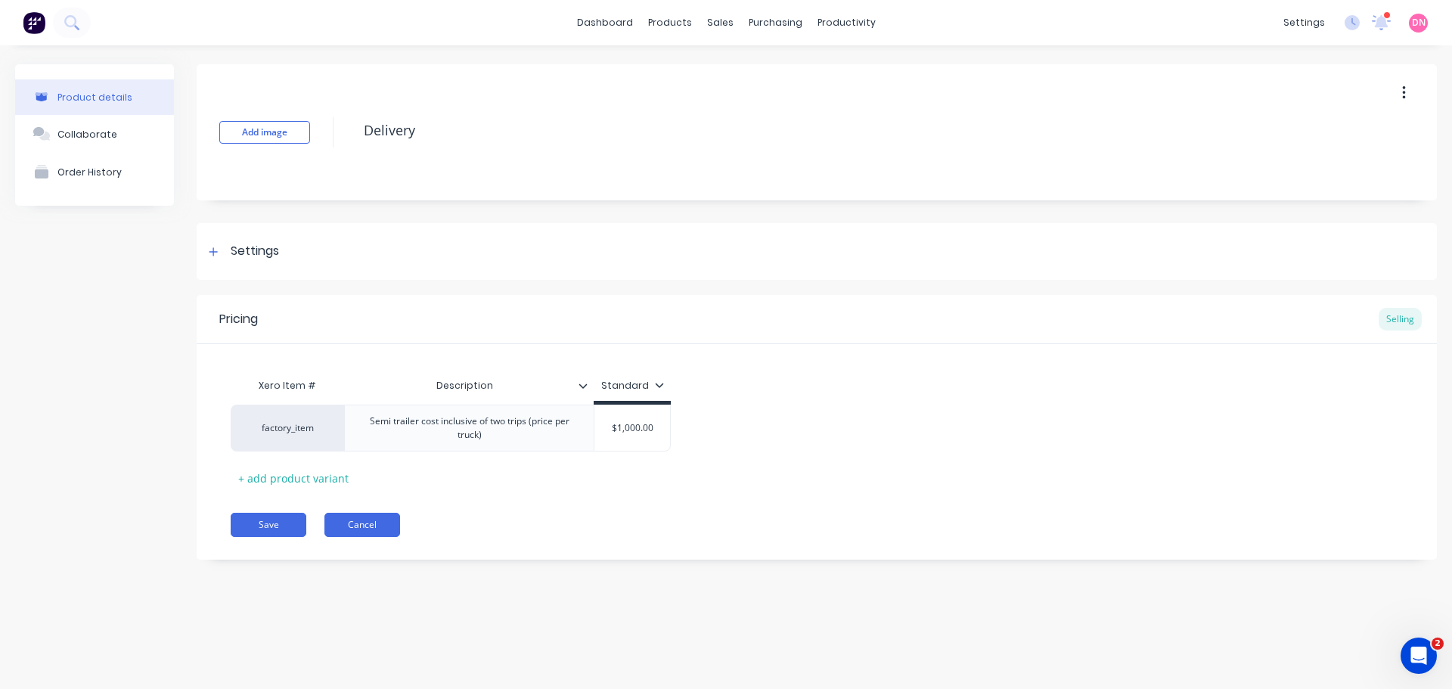
click at [361, 520] on button "Cancel" at bounding box center [362, 525] width 76 height 24
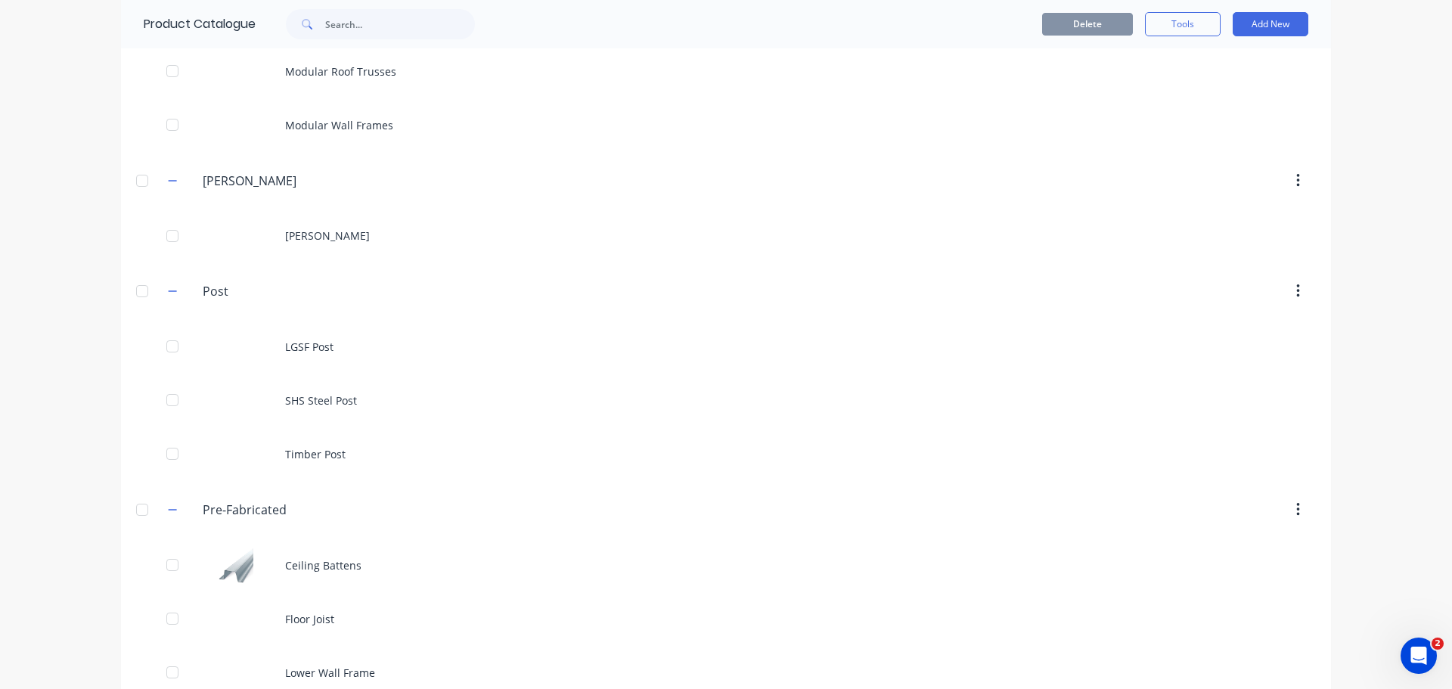
scroll to position [3054, 0]
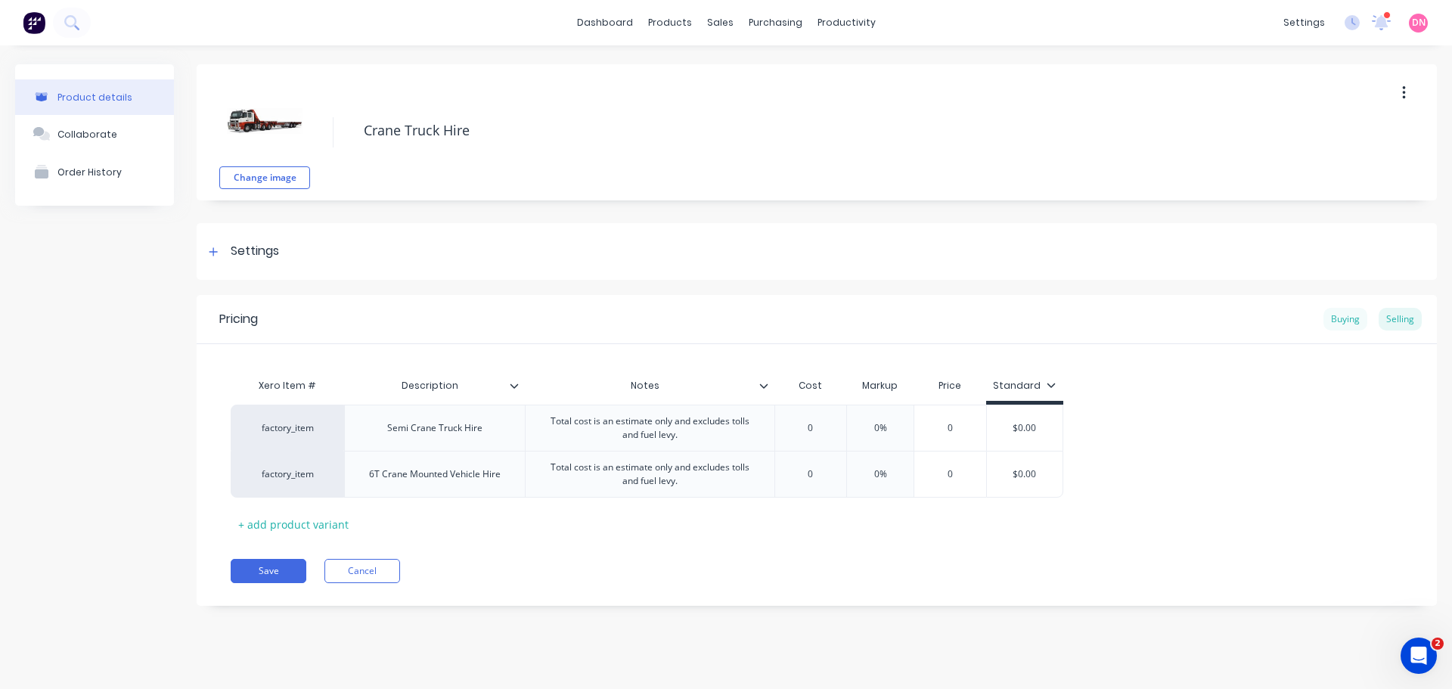
click at [1341, 314] on div "Buying" at bounding box center [1345, 319] width 44 height 23
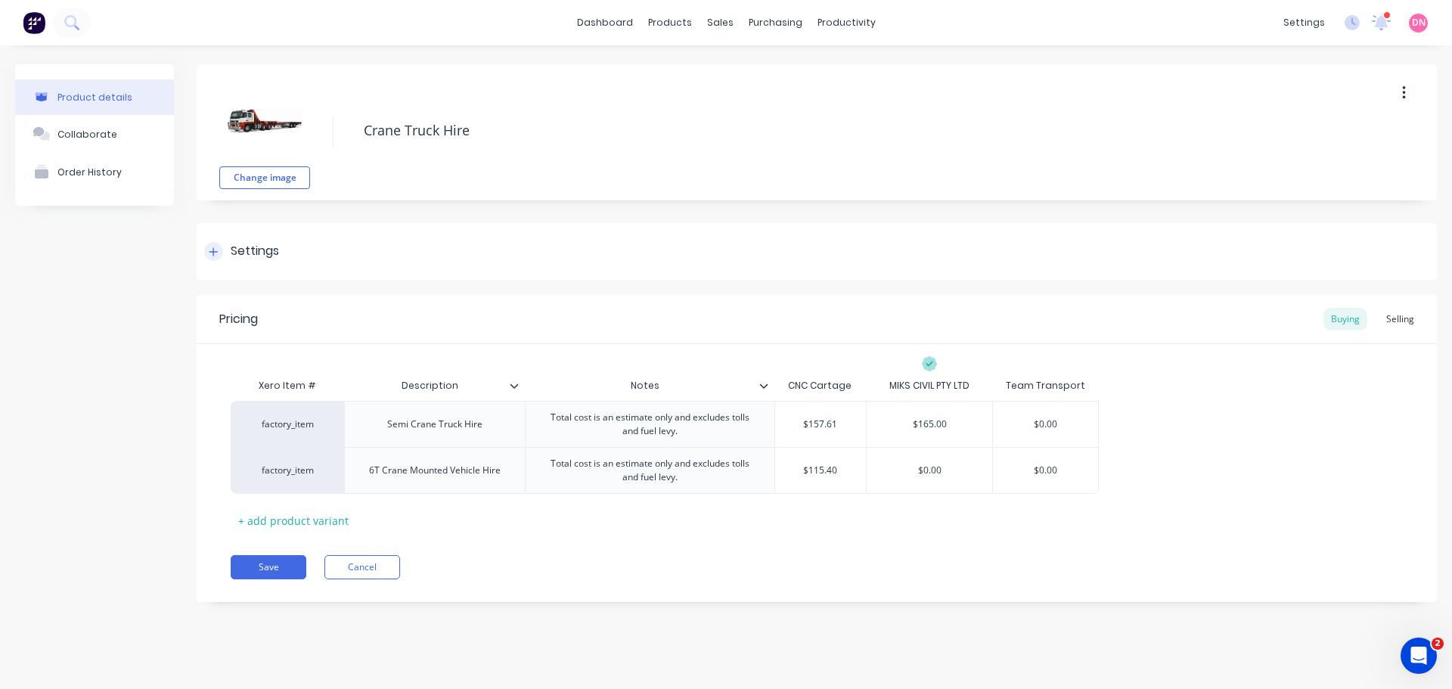
click at [228, 243] on div "Settings" at bounding box center [241, 251] width 75 height 19
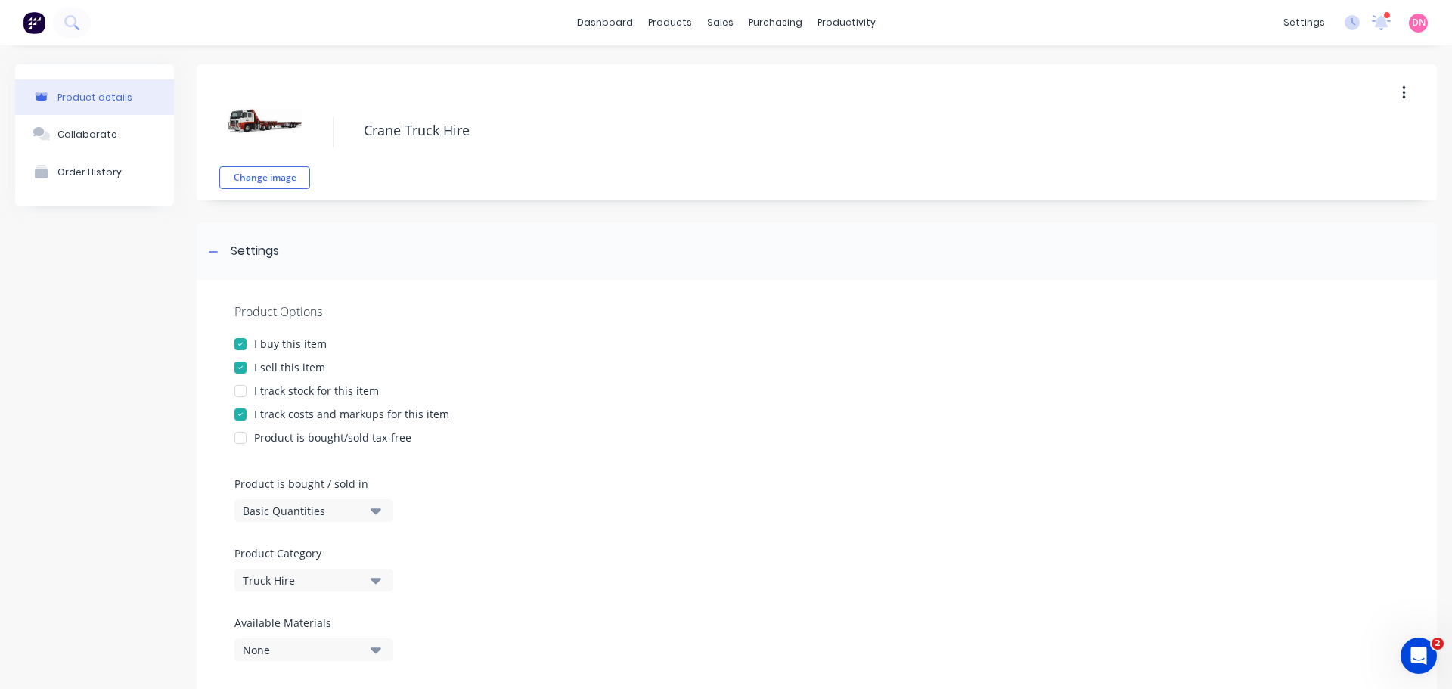
click at [336, 503] on div "Basic Quantities" at bounding box center [303, 511] width 121 height 16
click at [349, 594] on div "Custom Formula" at bounding box center [347, 609] width 227 height 30
click at [348, 503] on div "Custom Formula" at bounding box center [303, 511] width 121 height 16
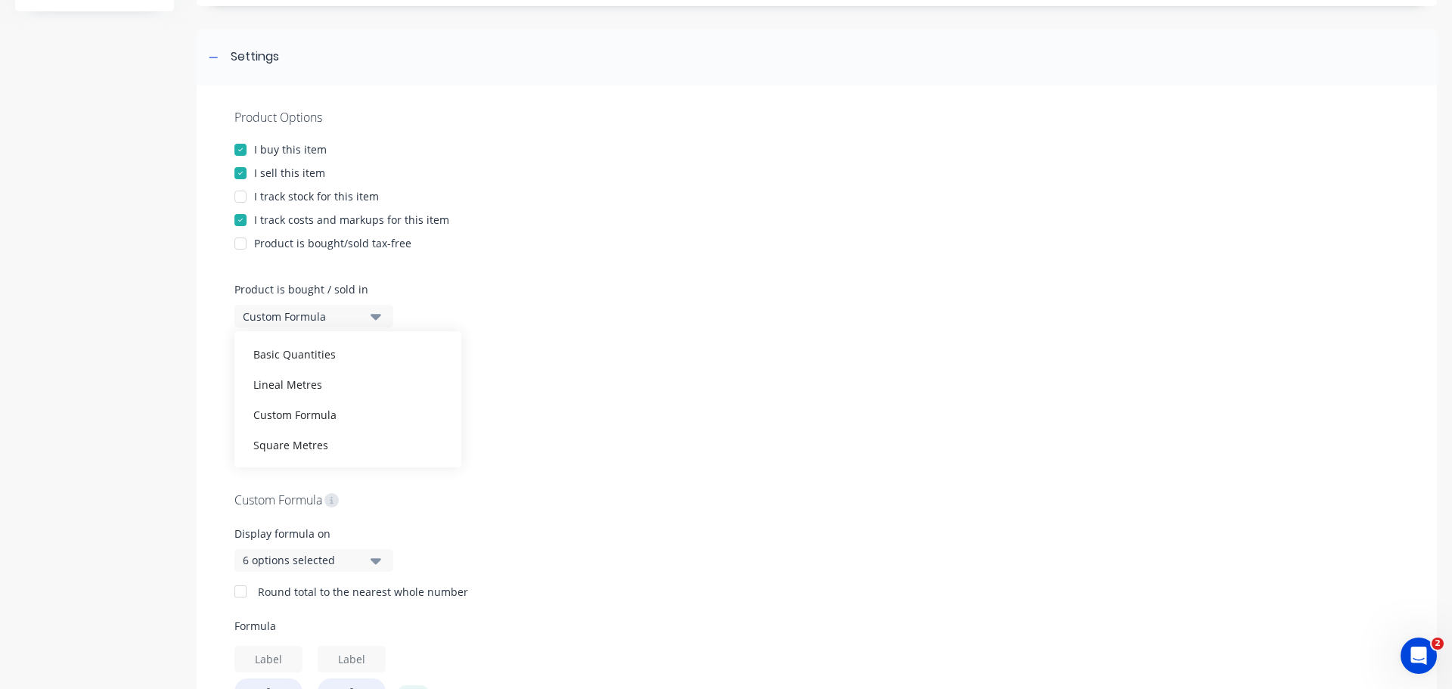
scroll to position [195, 0]
click at [373, 551] on icon "button" at bounding box center [375, 559] width 11 height 17
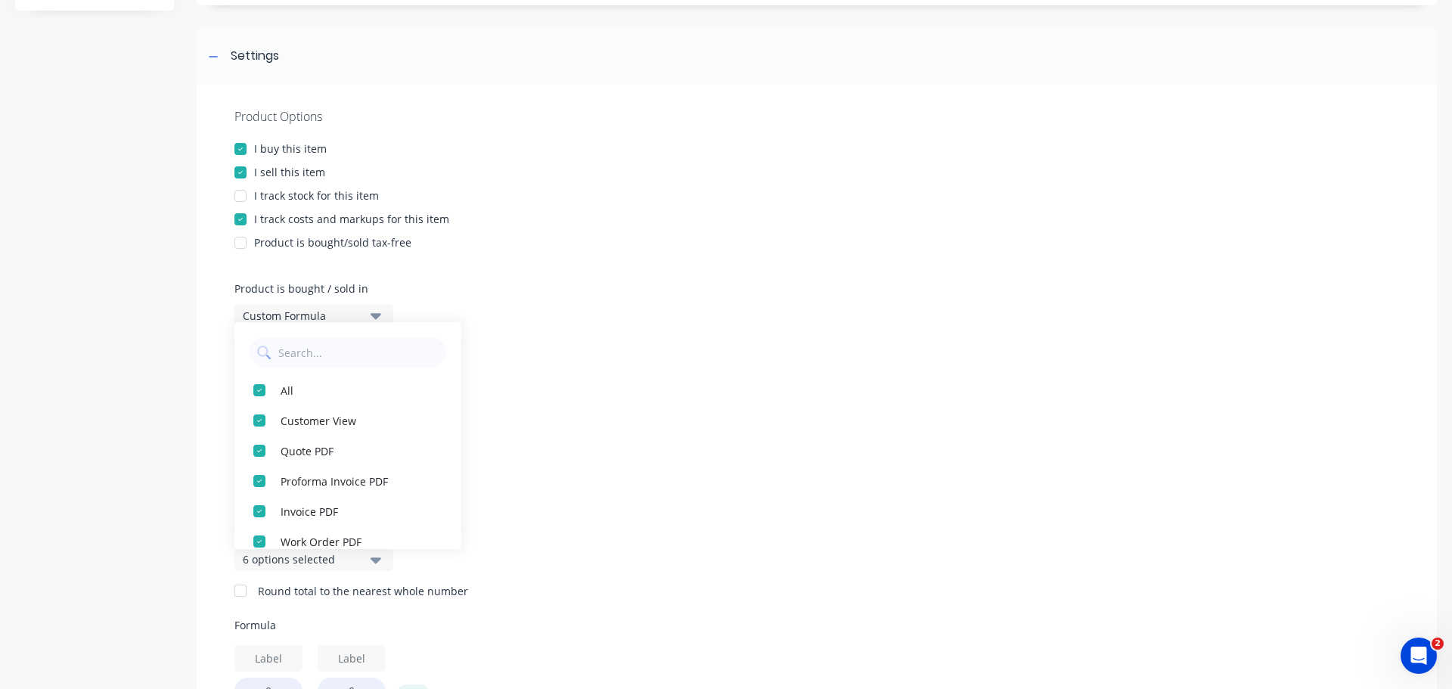
click at [373, 551] on icon "button" at bounding box center [375, 559] width 11 height 17
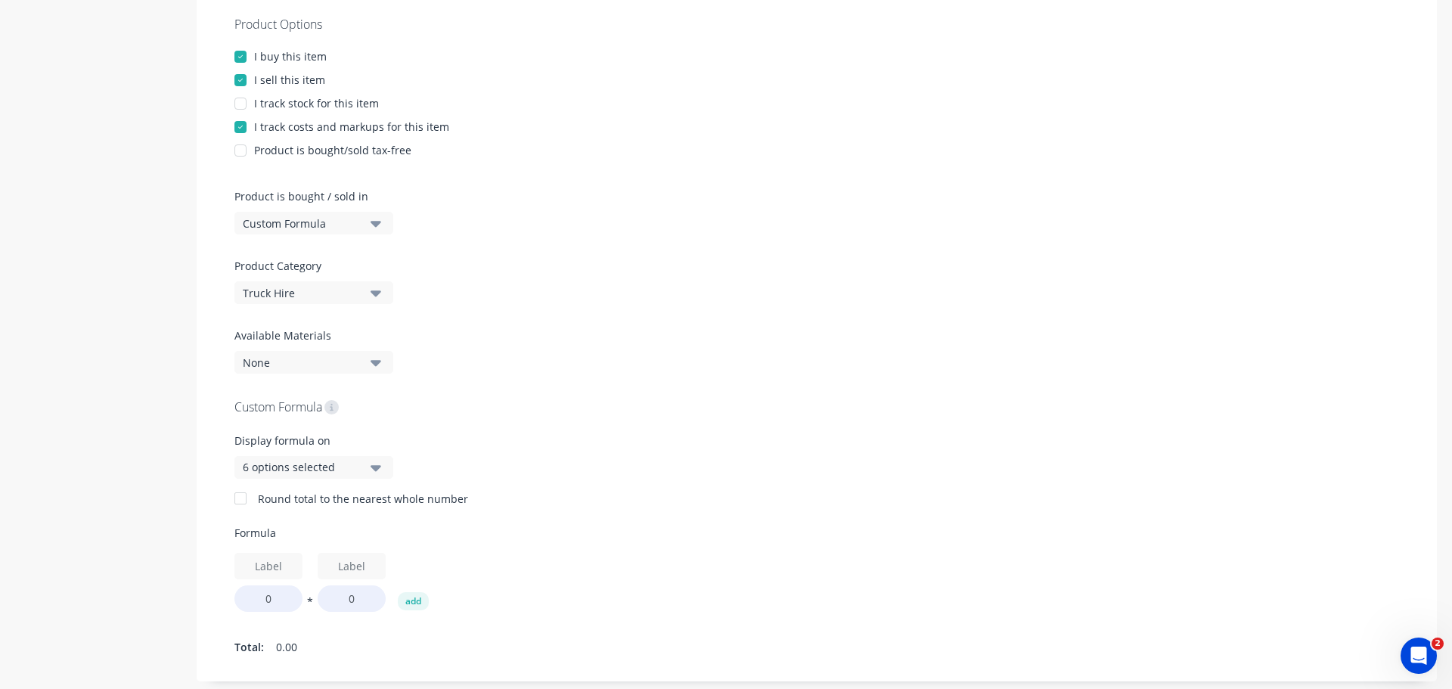
scroll to position [290, 0]
click at [340, 352] on div "None" at bounding box center [303, 360] width 121 height 16
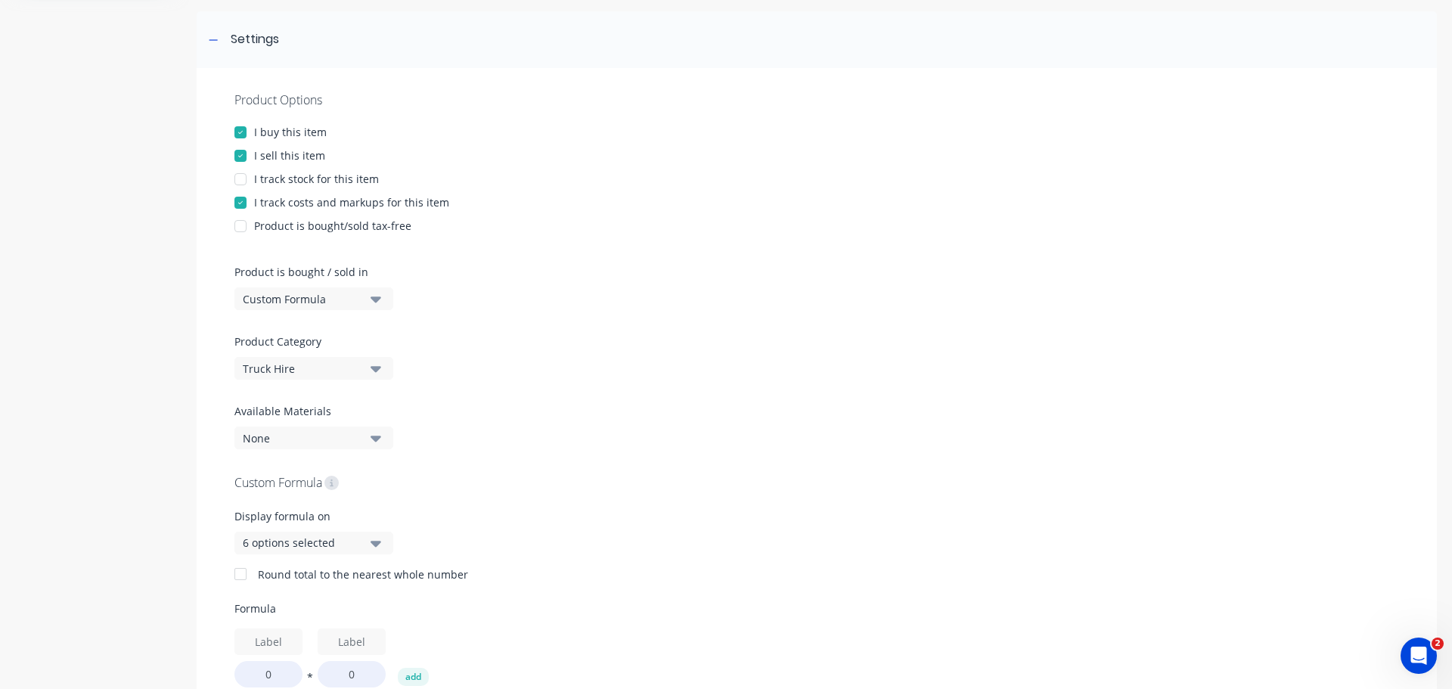
scroll to position [211, 0]
click at [374, 289] on button "Custom Formula" at bounding box center [313, 299] width 159 height 23
click at [346, 324] on div "Basic Quantities" at bounding box center [347, 337] width 227 height 30
type textarea "x"
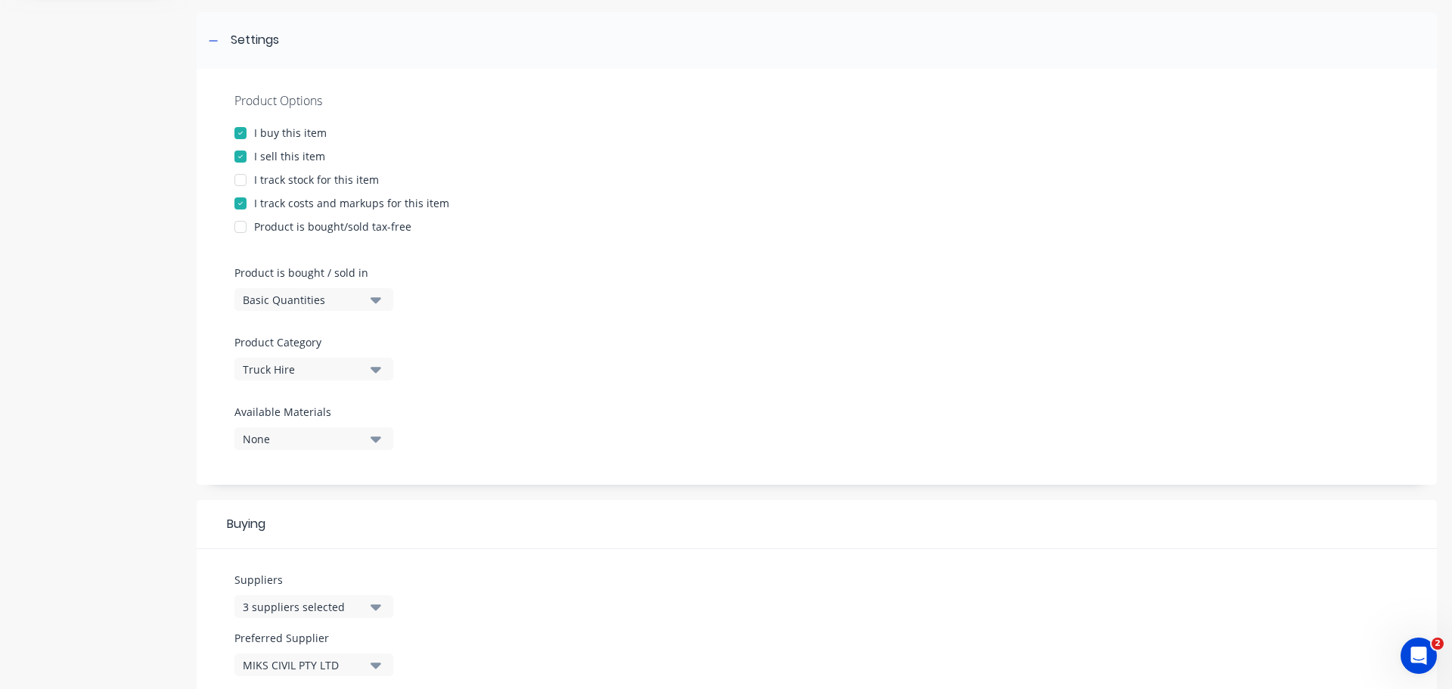
click at [361, 427] on button "None" at bounding box center [313, 438] width 159 height 23
click at [422, 393] on div "Product Options I buy this item I sell this item I track stock for this item I …" at bounding box center [817, 277] width 1240 height 416
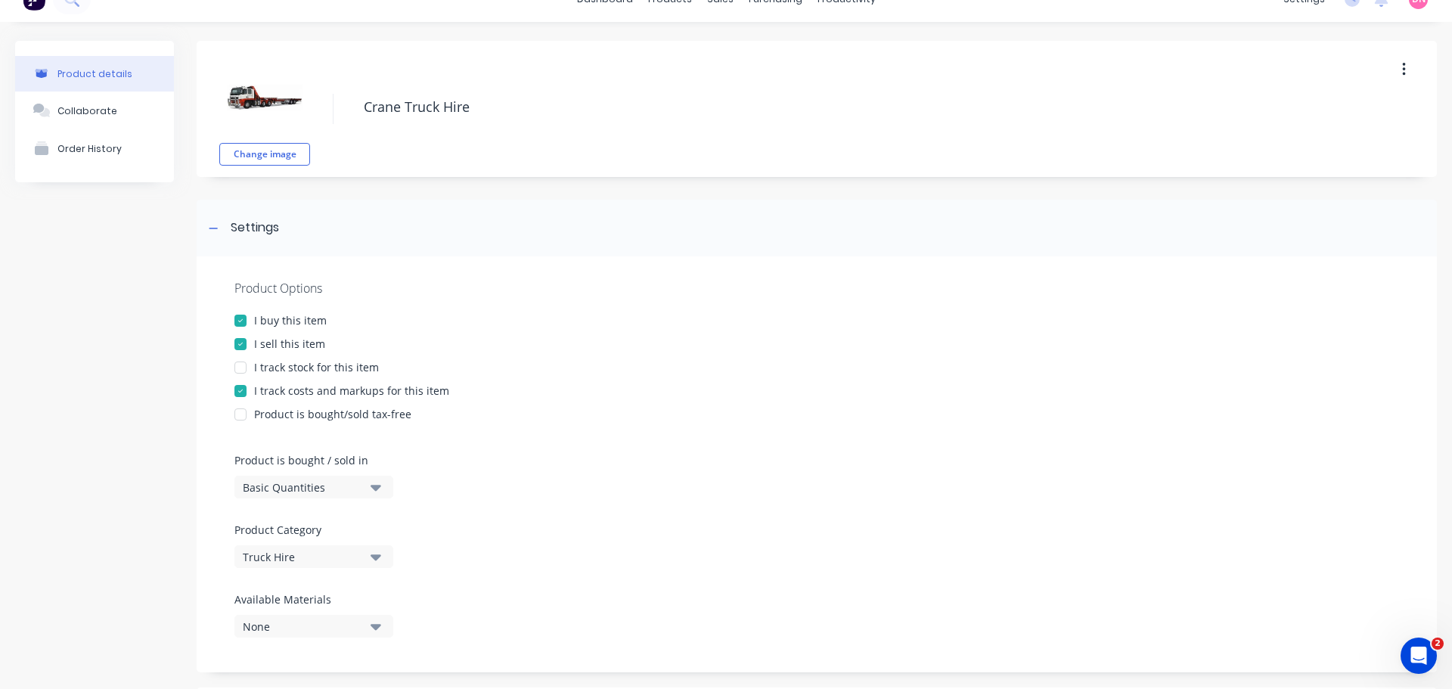
scroll to position [23, 0]
click at [88, 144] on div "Order History" at bounding box center [89, 149] width 64 height 11
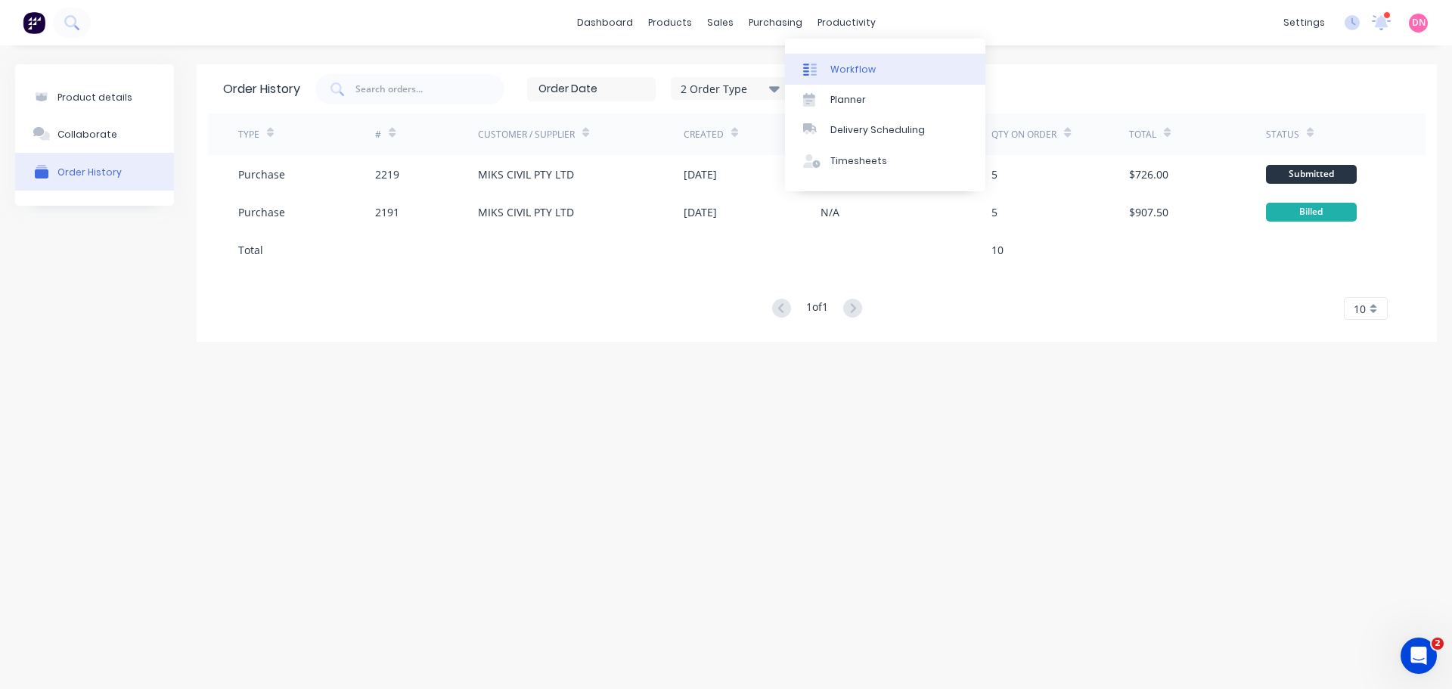
click at [815, 64] on div at bounding box center [814, 70] width 23 height 14
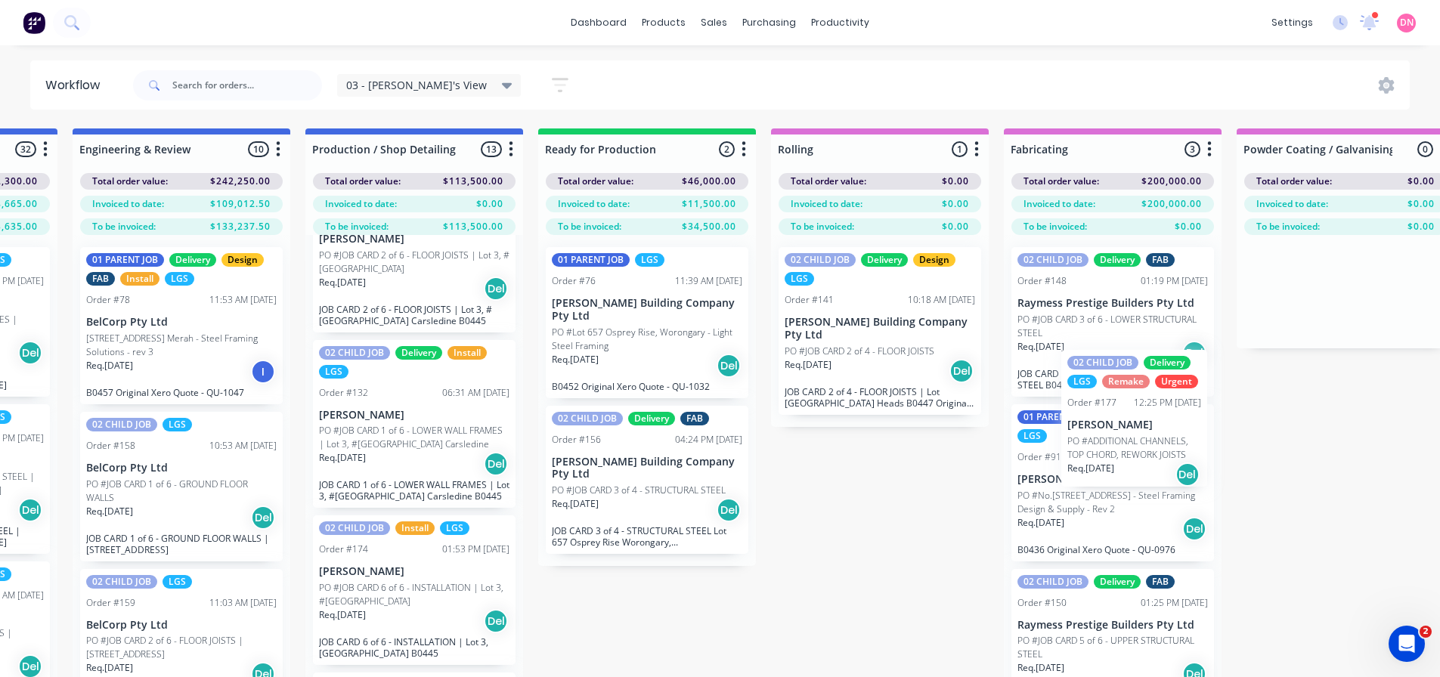
scroll to position [0, 670]
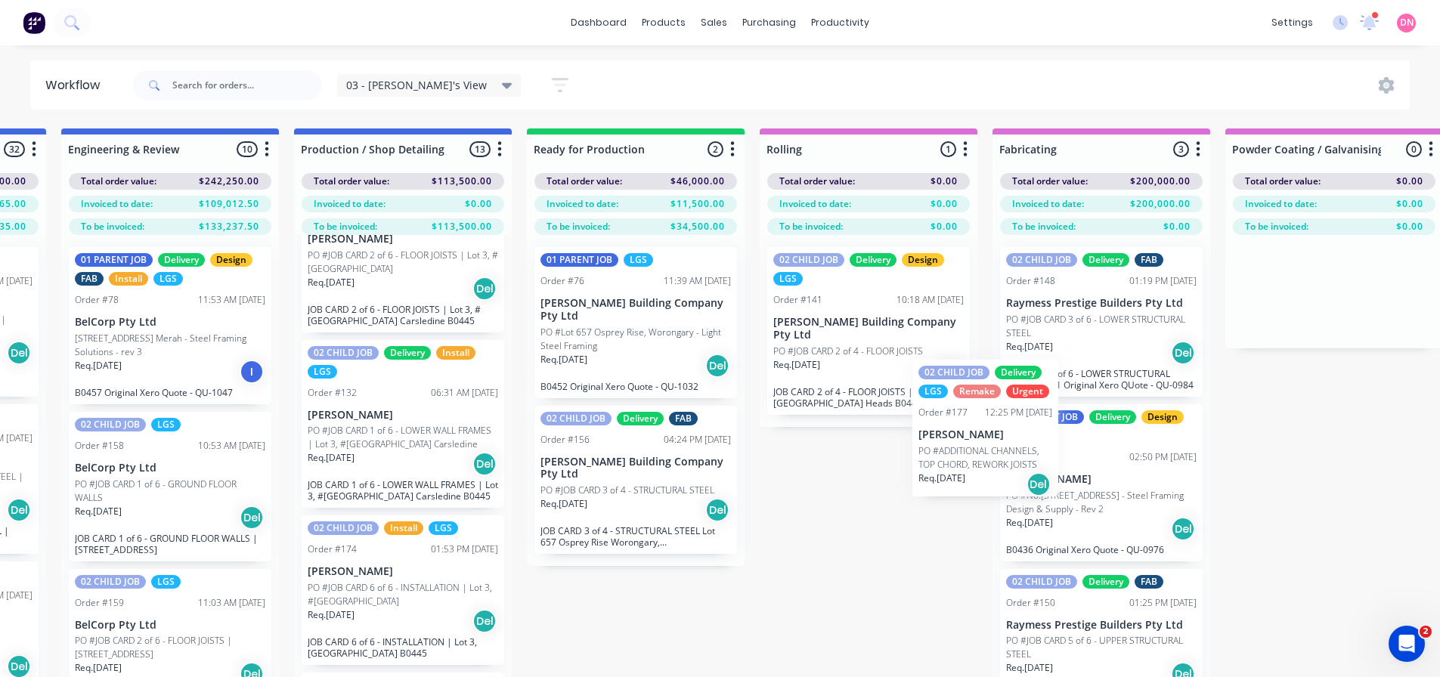
drag, startPoint x: 1146, startPoint y: 448, endPoint x: 969, endPoint y: 457, distance: 176.4
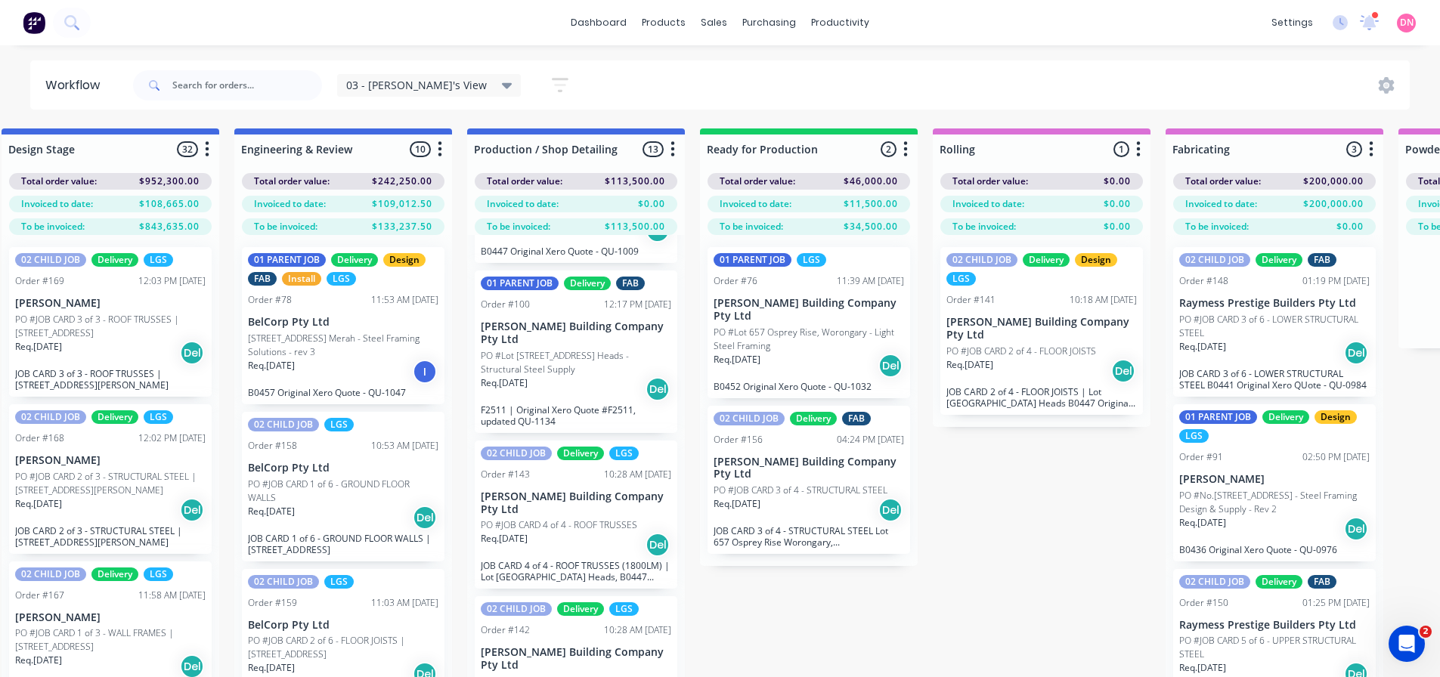
scroll to position [46, 497]
